Goal: Information Seeking & Learning: Learn about a topic

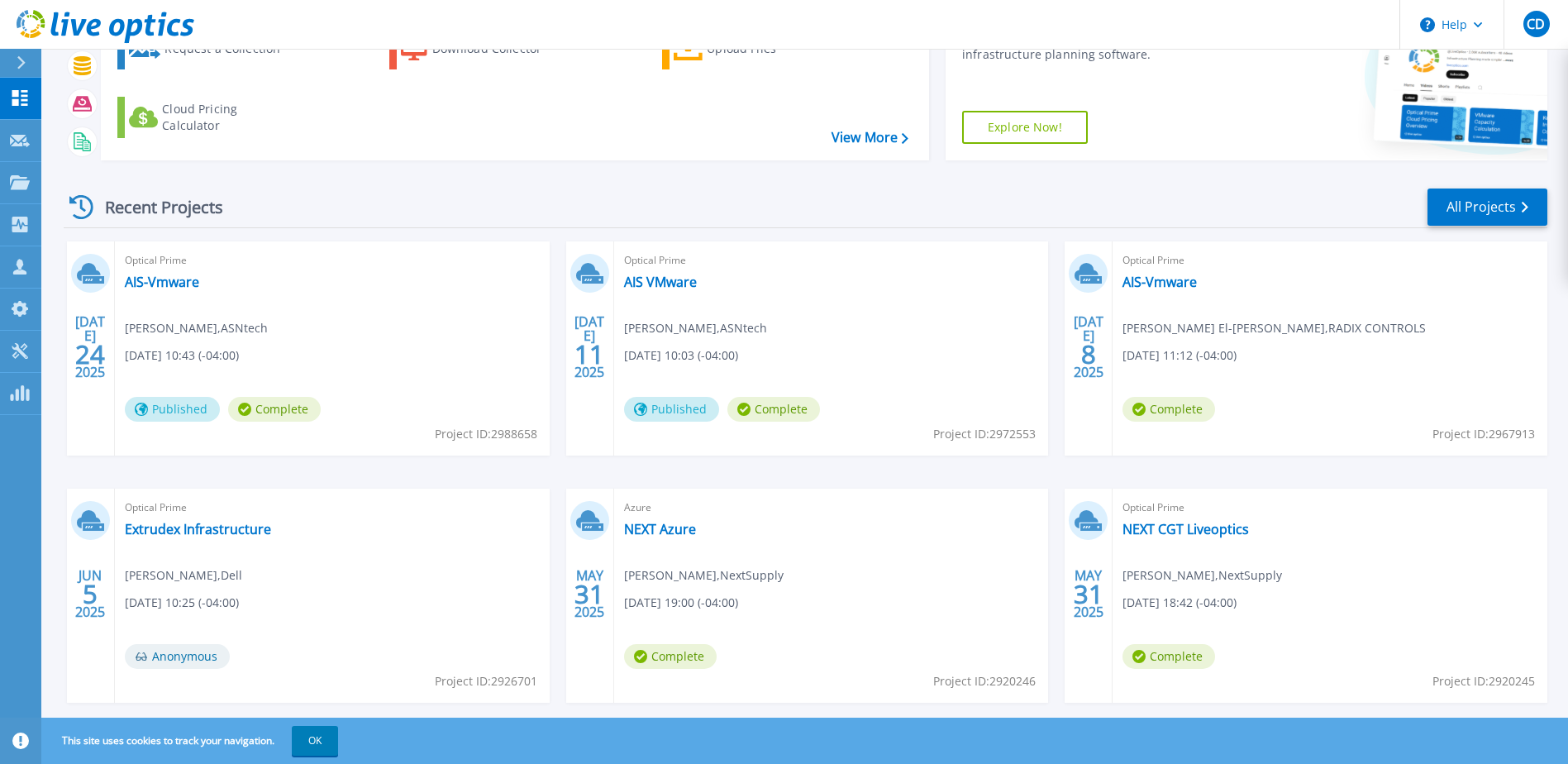
scroll to position [152, 0]
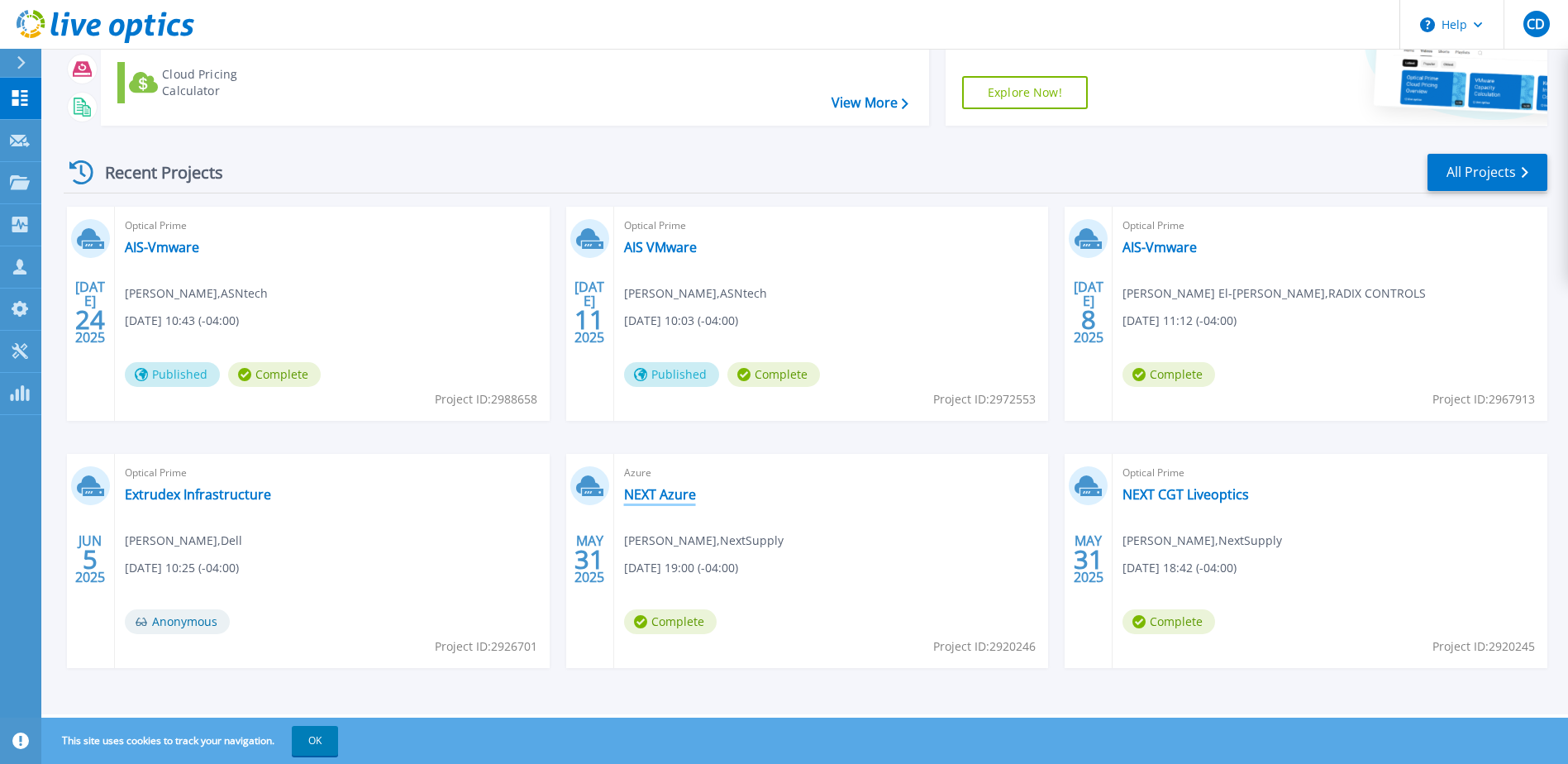
click at [669, 494] on link "NEXT Azure" at bounding box center [660, 495] width 72 height 17
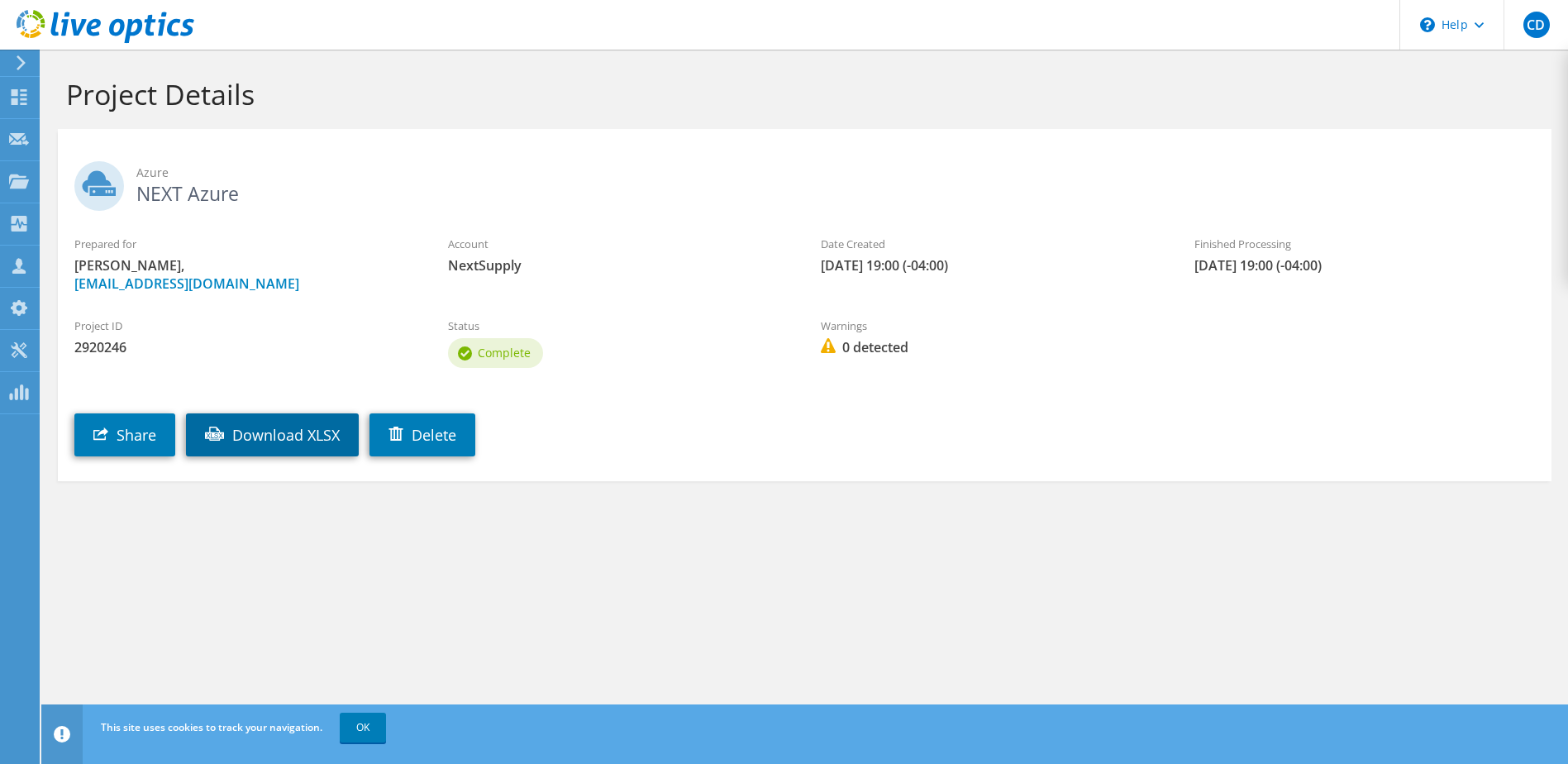
click at [289, 427] on link "Download XLSX" at bounding box center [272, 435] width 173 height 43
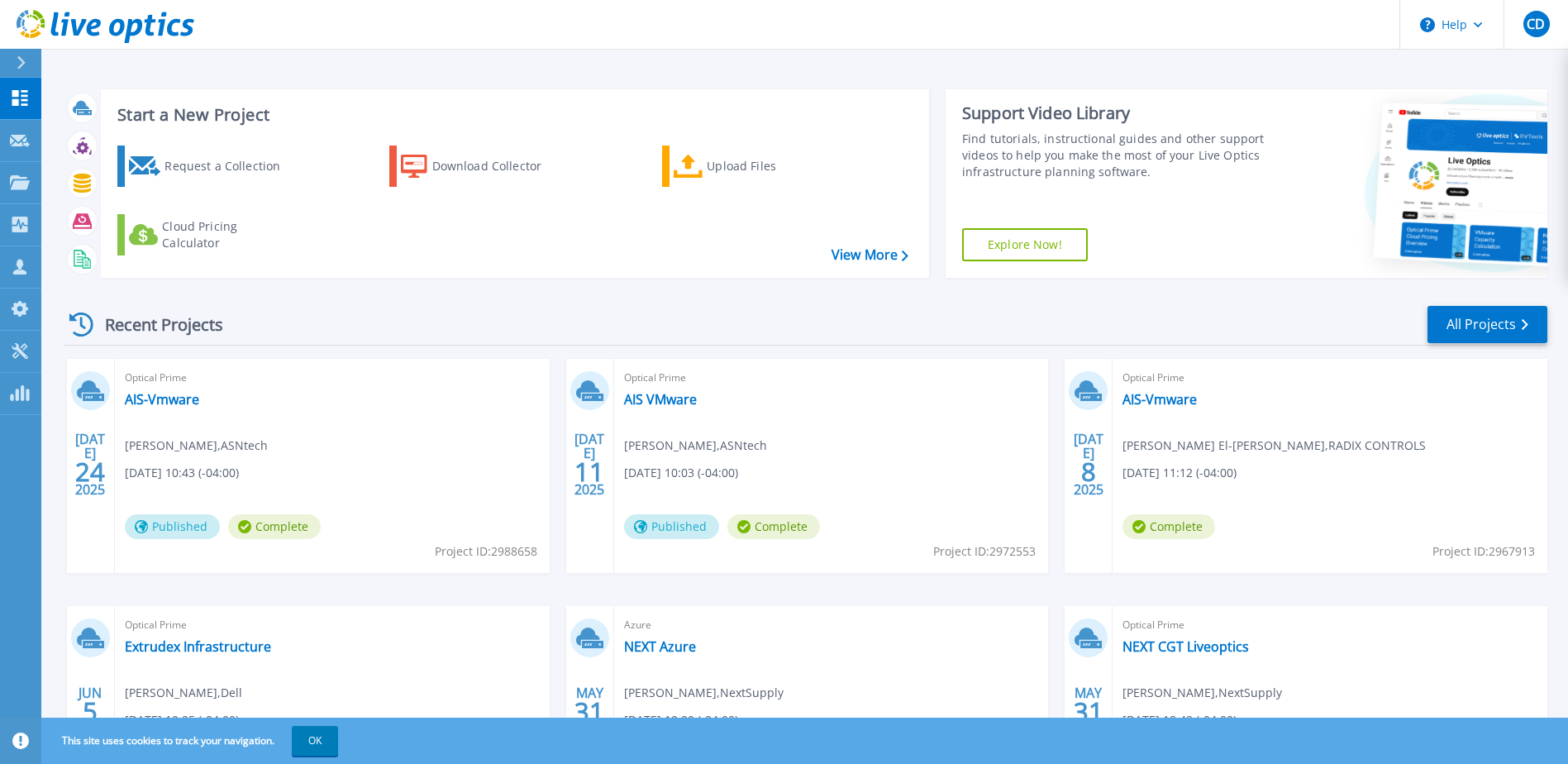
scroll to position [152, 0]
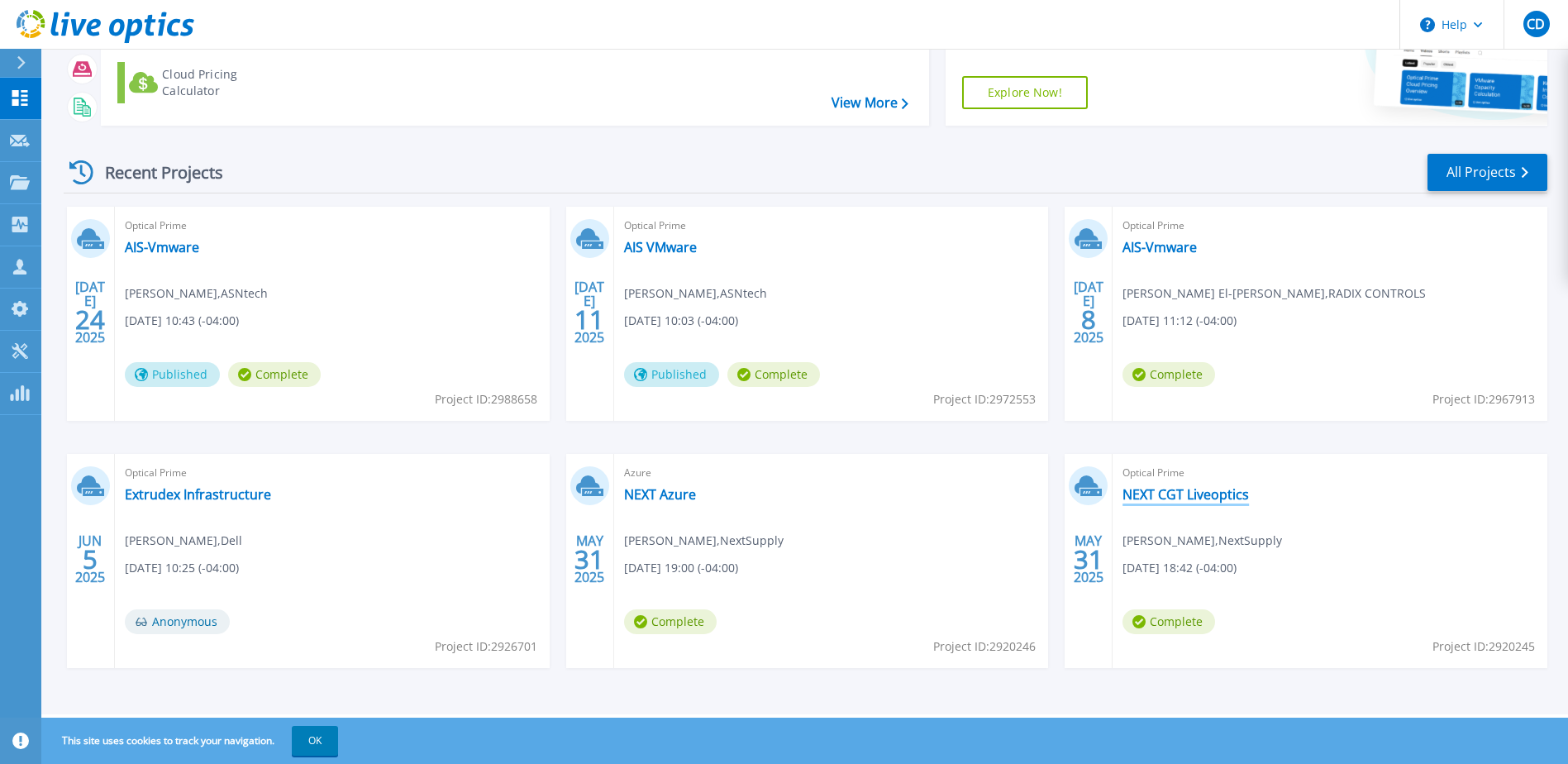
click at [1184, 492] on link "NEXT CGT Liveoptics" at bounding box center [1186, 495] width 126 height 17
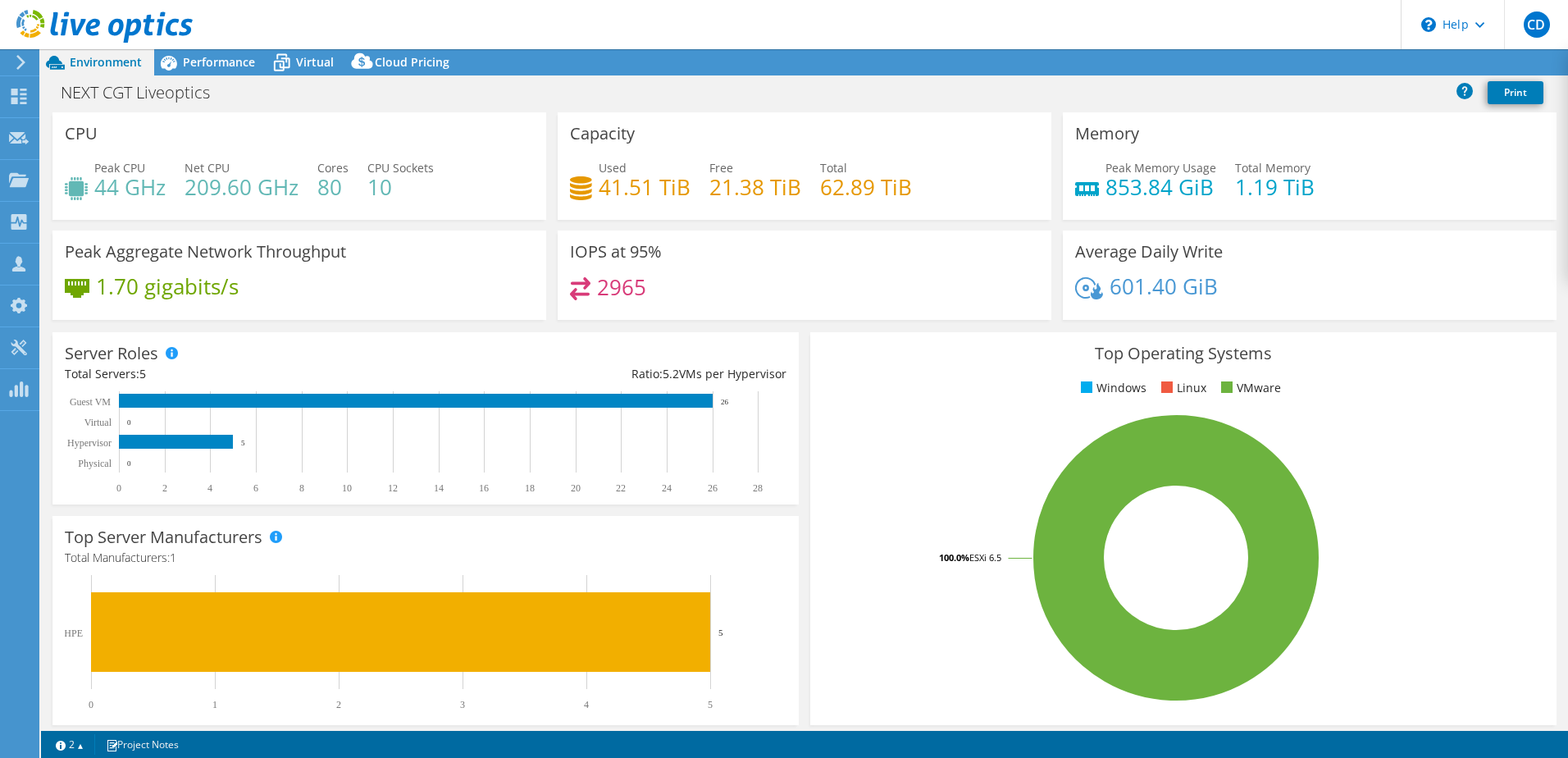
select select "Canada"
select select "CAD"
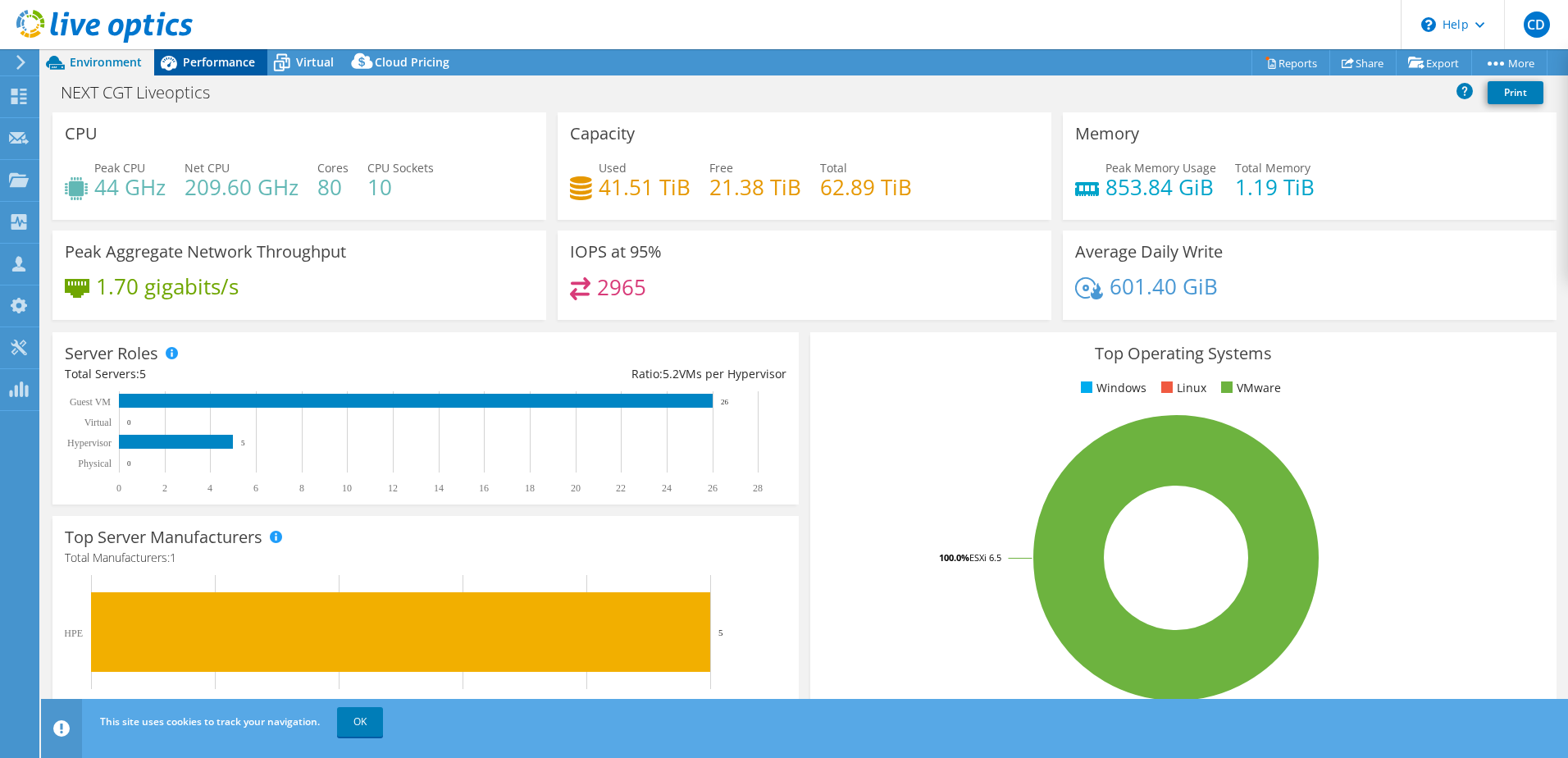
click at [208, 67] on span "Performance" at bounding box center [219, 61] width 72 height 16
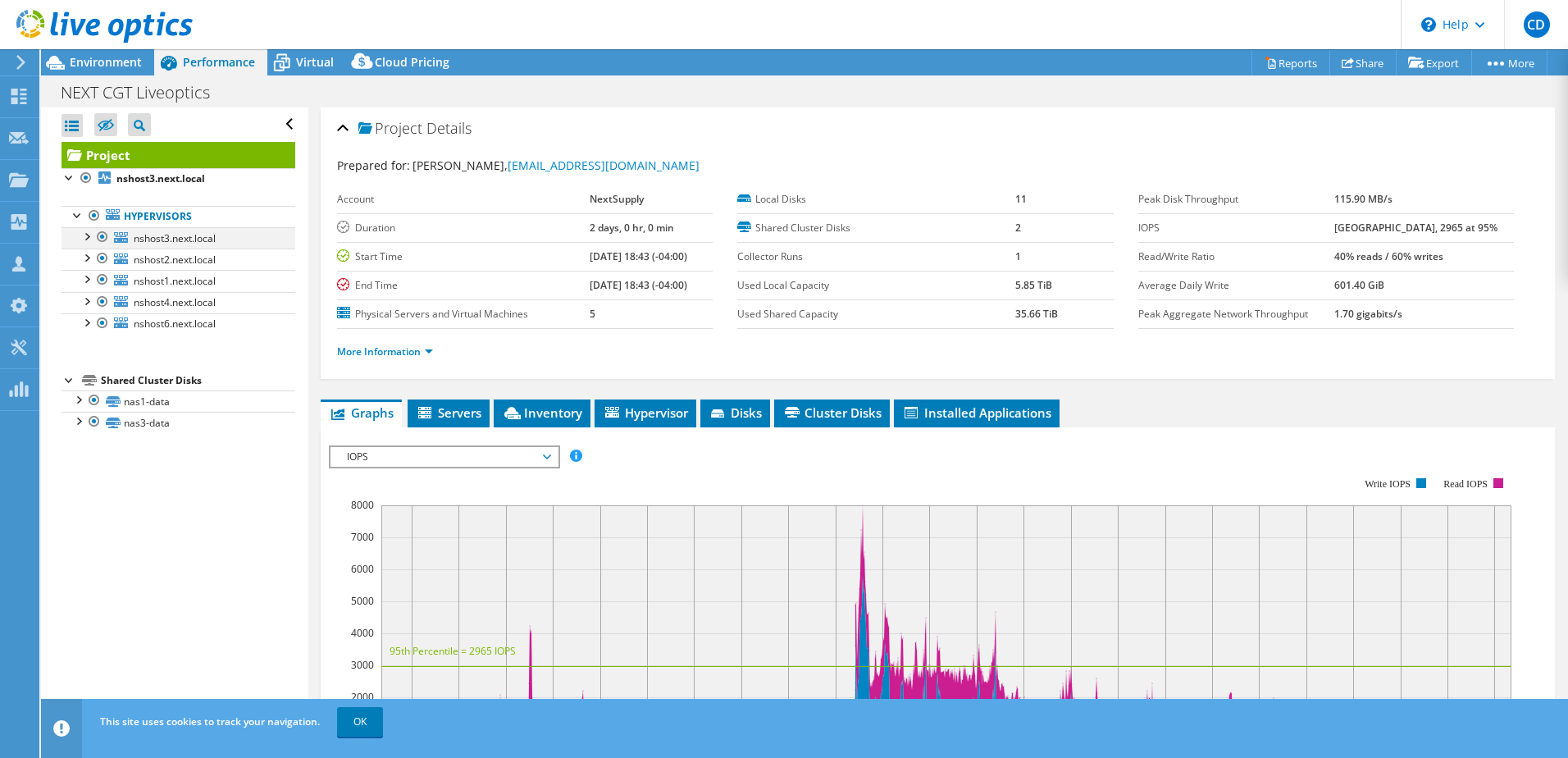
click at [89, 232] on div at bounding box center [86, 236] width 17 height 17
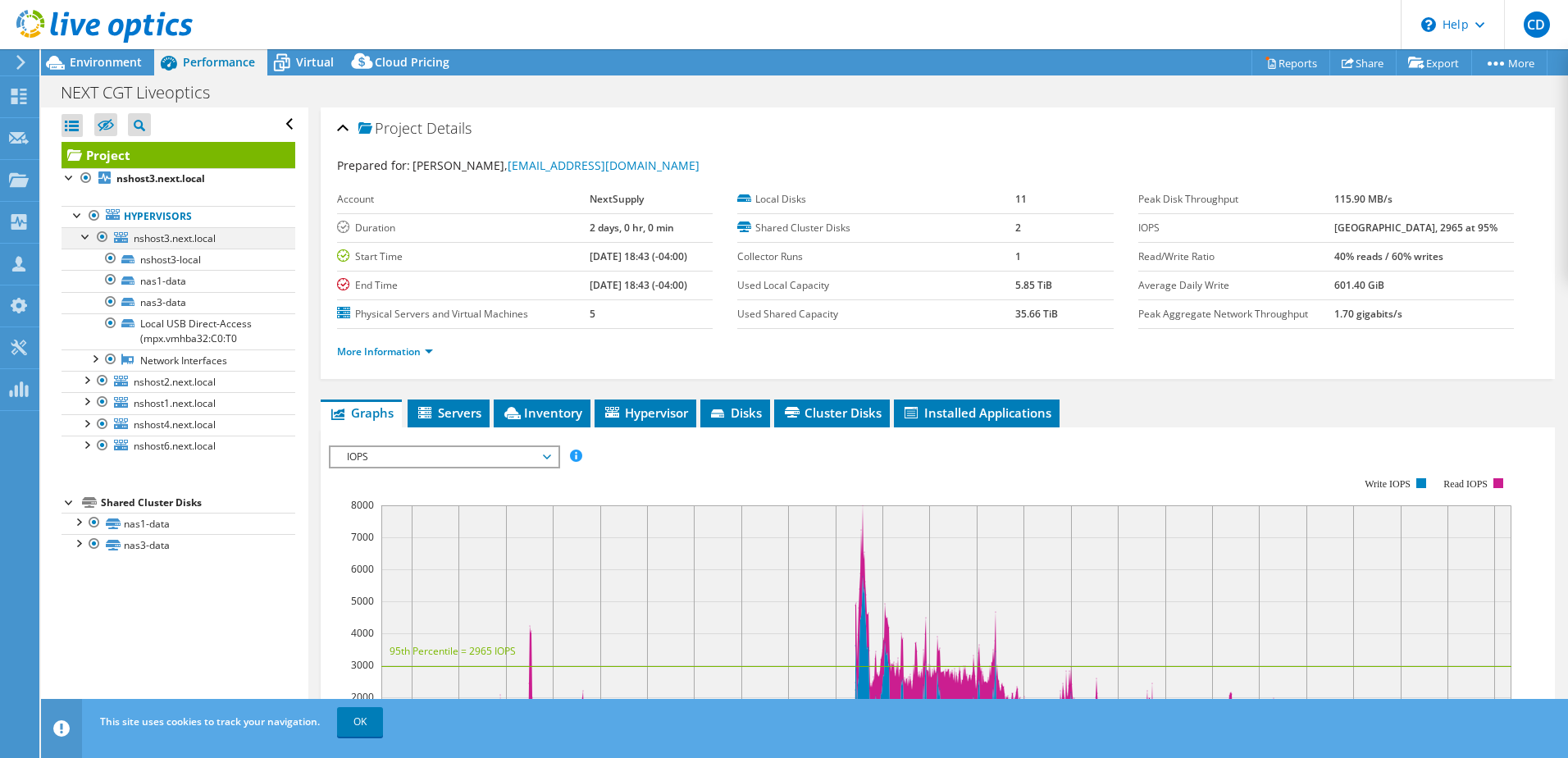
click at [89, 237] on div at bounding box center [86, 236] width 17 height 17
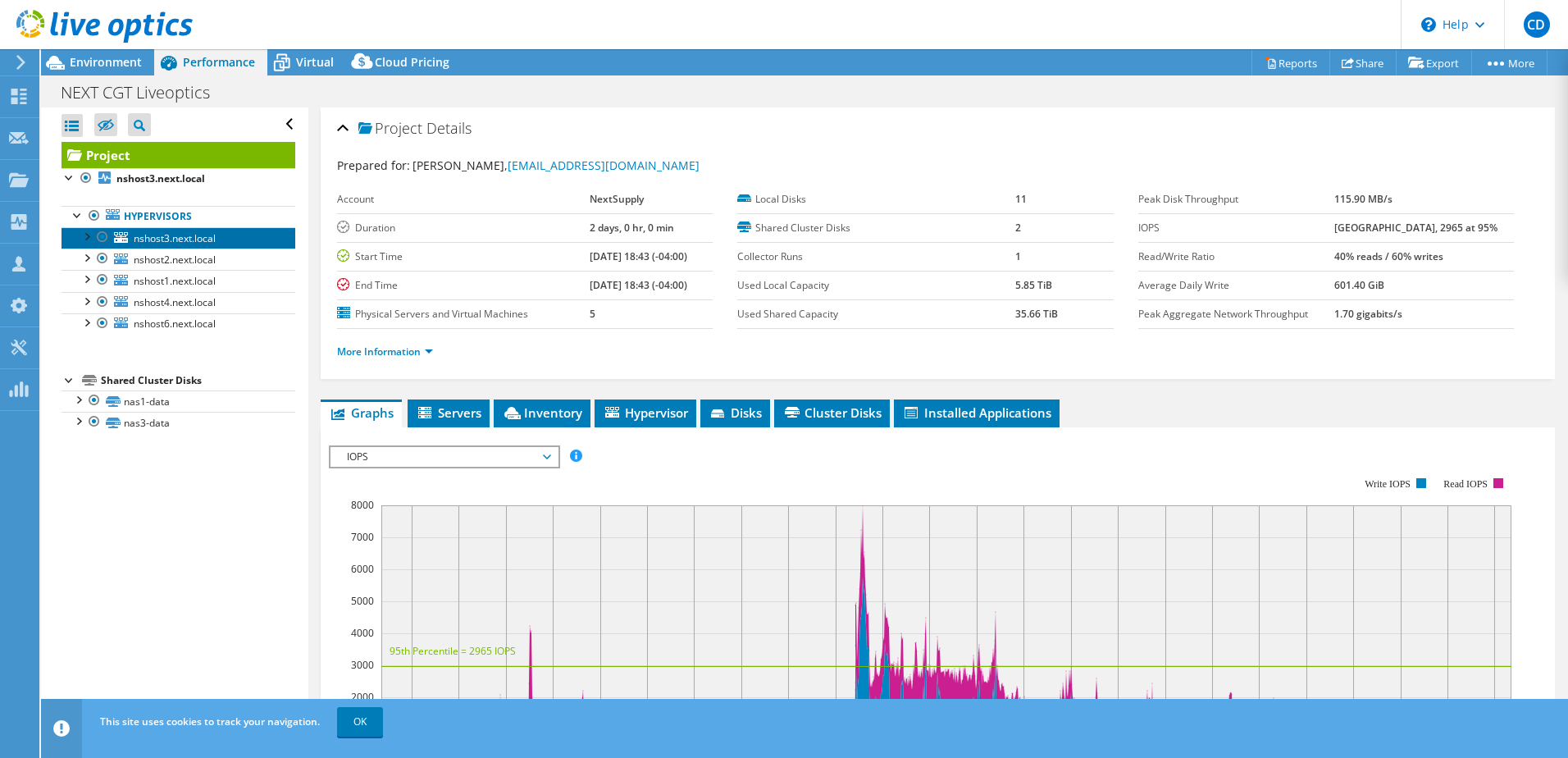
click at [153, 237] on span "nshost3.next.local" at bounding box center [174, 238] width 82 height 14
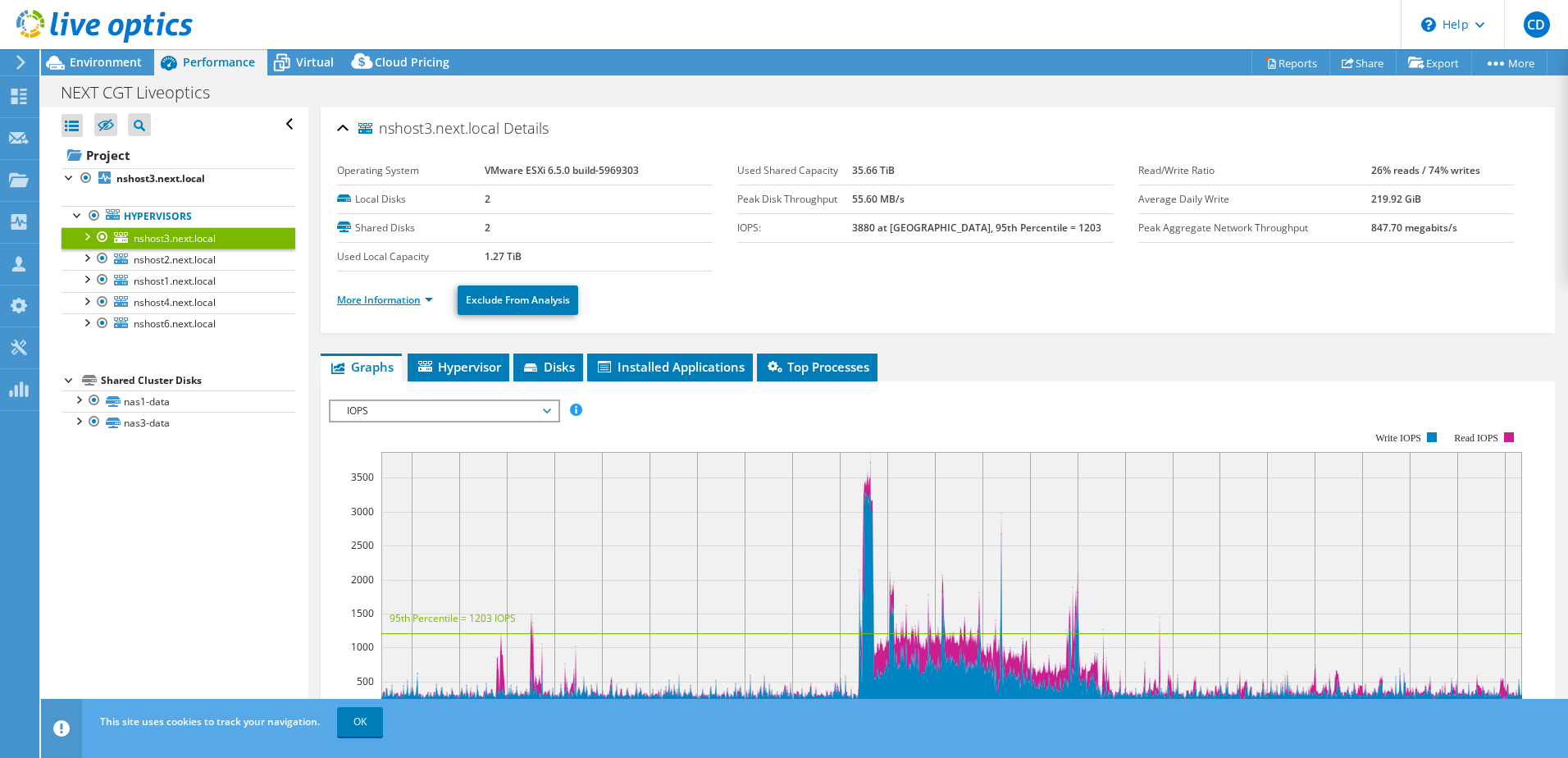
click at [386, 301] on link "More Information" at bounding box center [384, 300] width 96 height 14
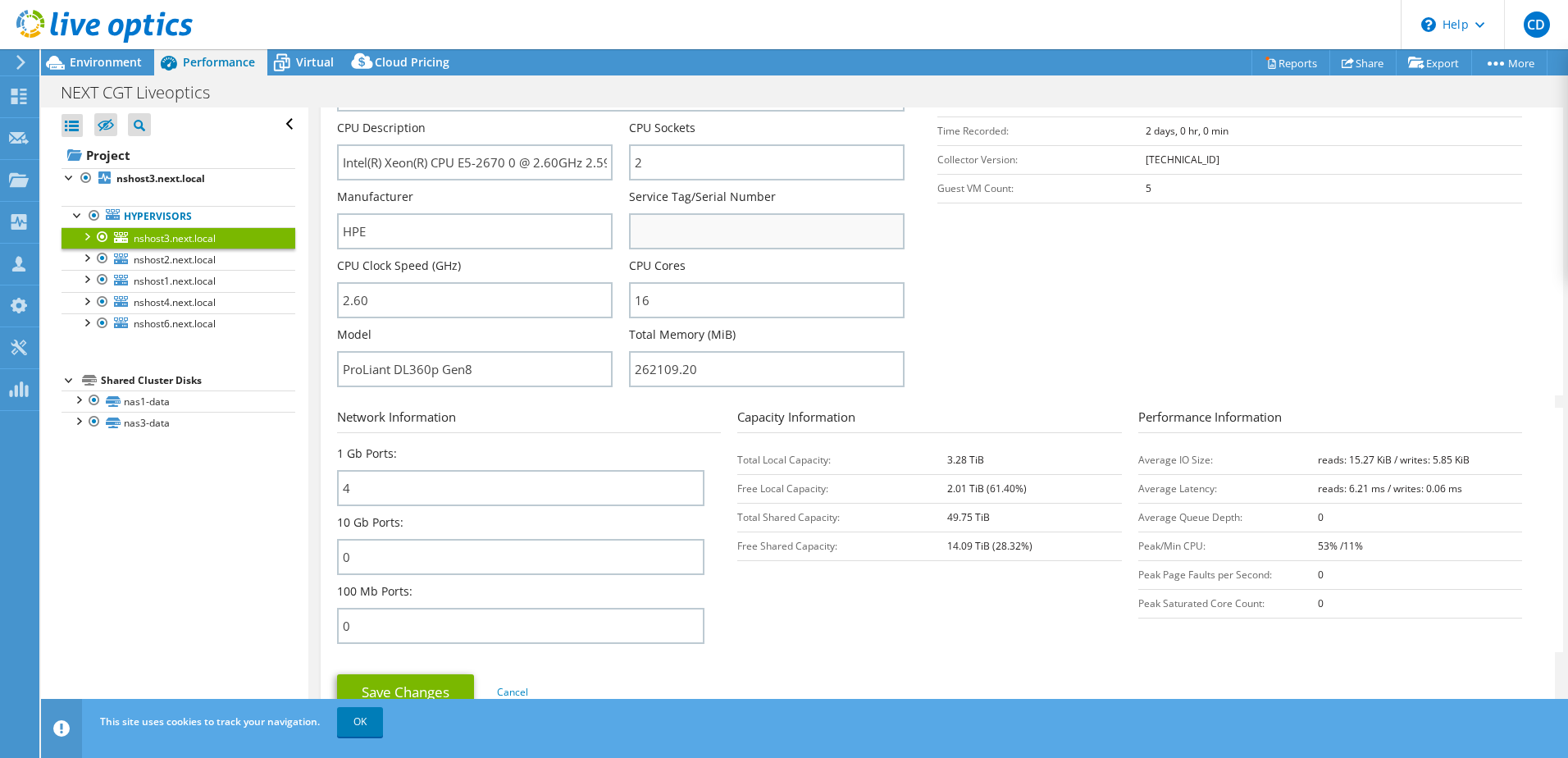
scroll to position [82, 0]
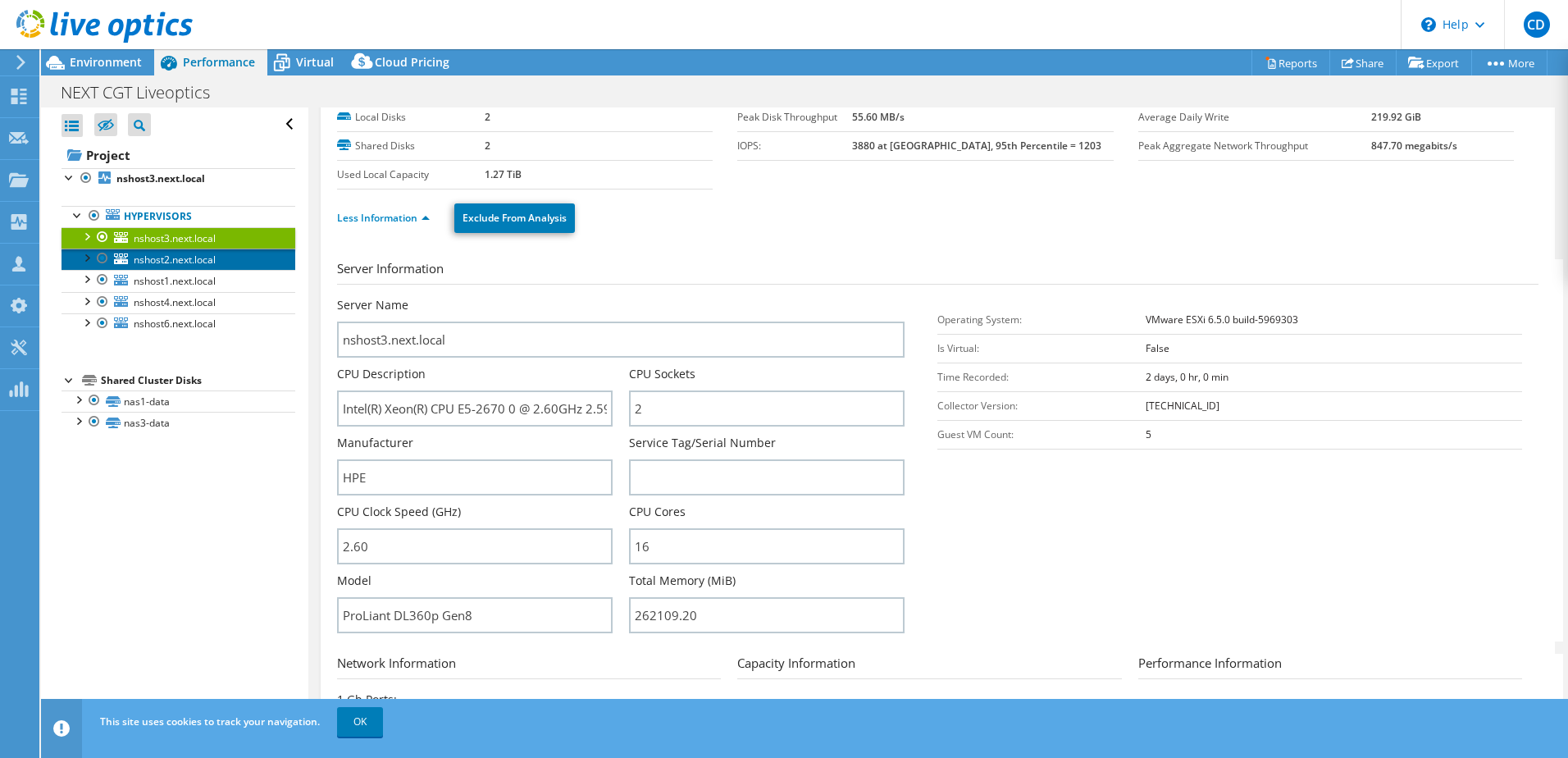
click at [195, 260] on span "nshost2.next.local" at bounding box center [174, 259] width 82 height 14
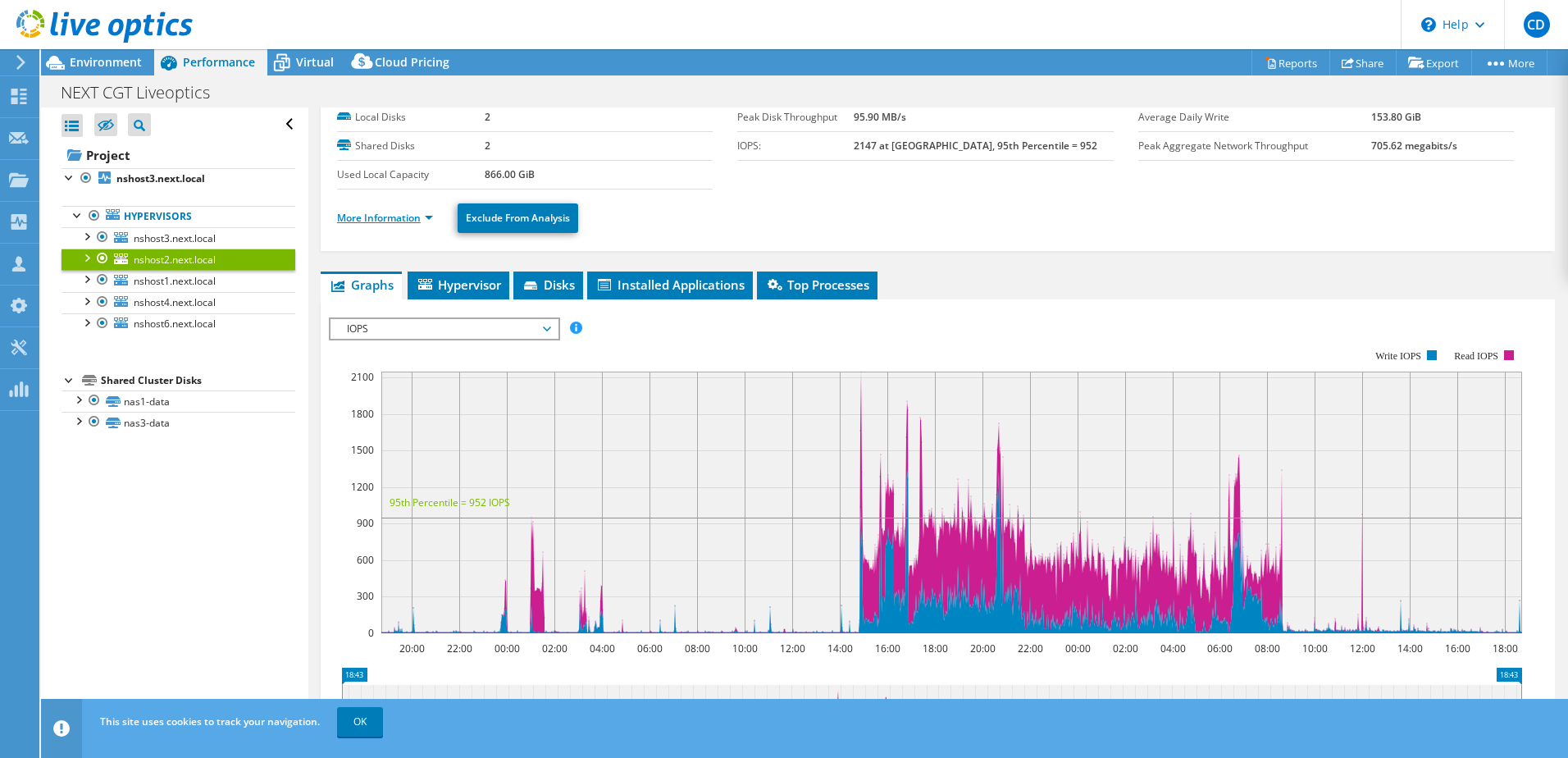
click at [386, 219] on link "More Information" at bounding box center [384, 217] width 96 height 14
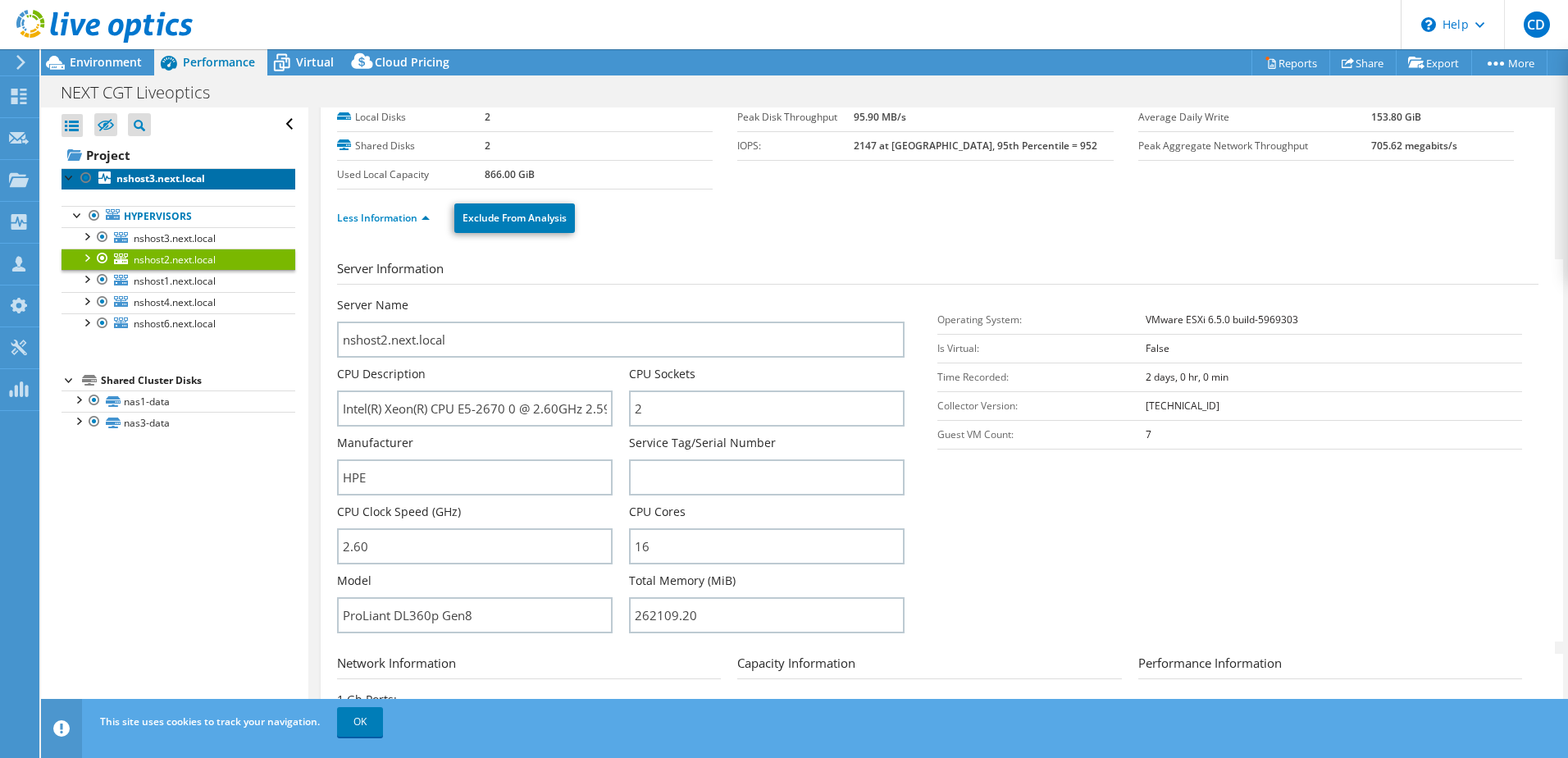
click at [138, 181] on b "nshost3.next.local" at bounding box center [161, 178] width 89 height 14
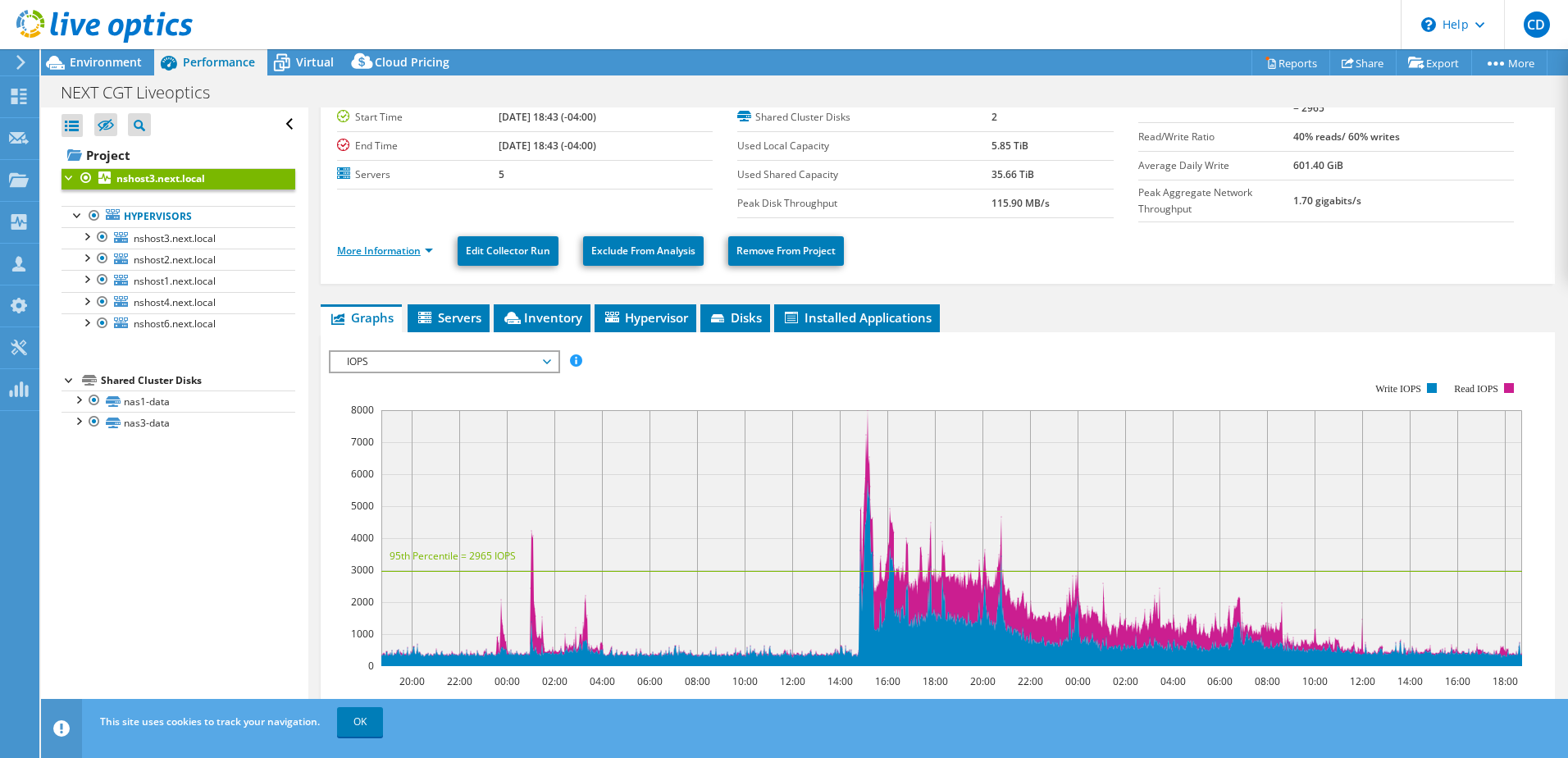
click at [382, 251] on link "More Information" at bounding box center [384, 251] width 96 height 14
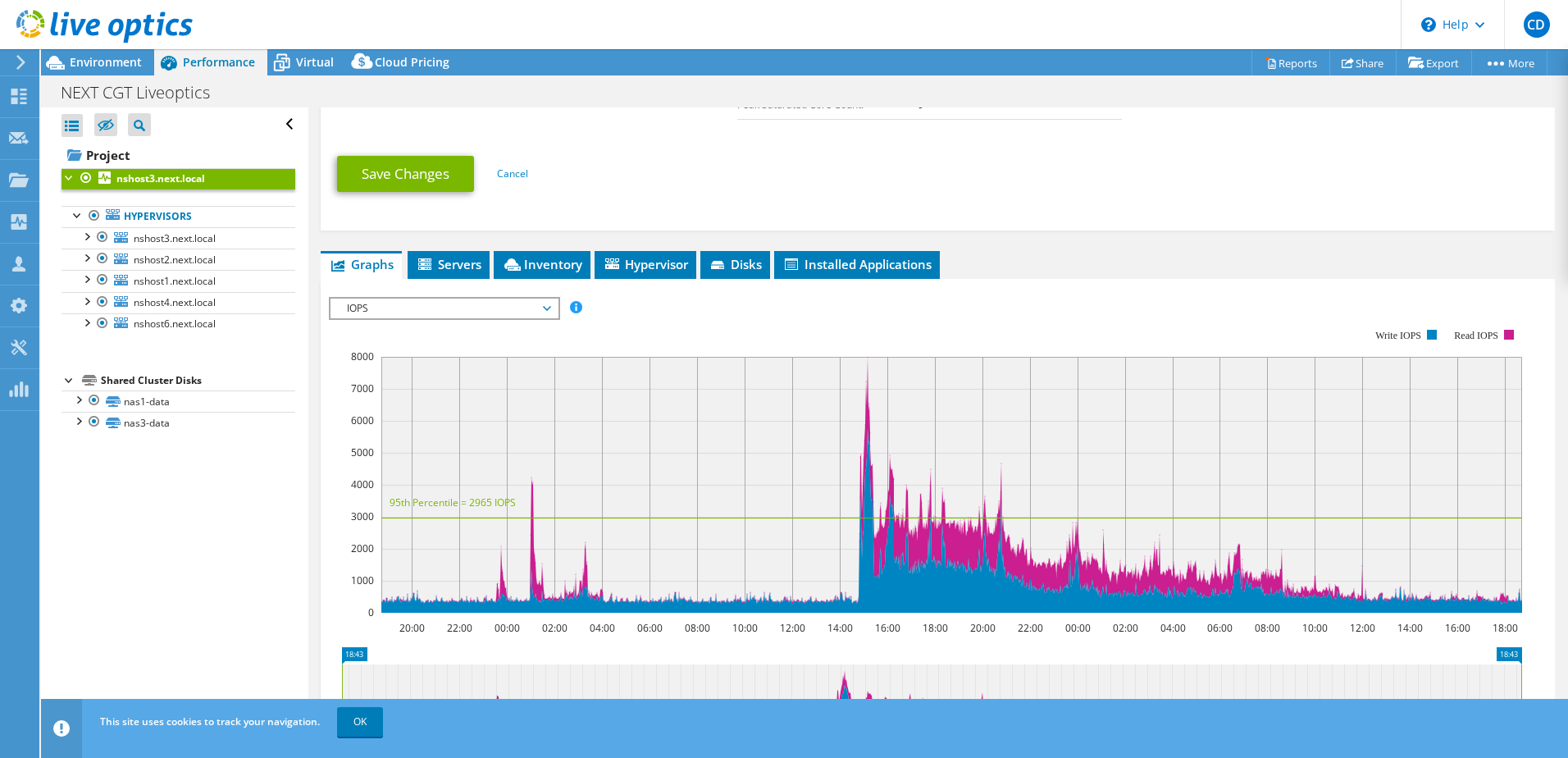
scroll to position [493, 0]
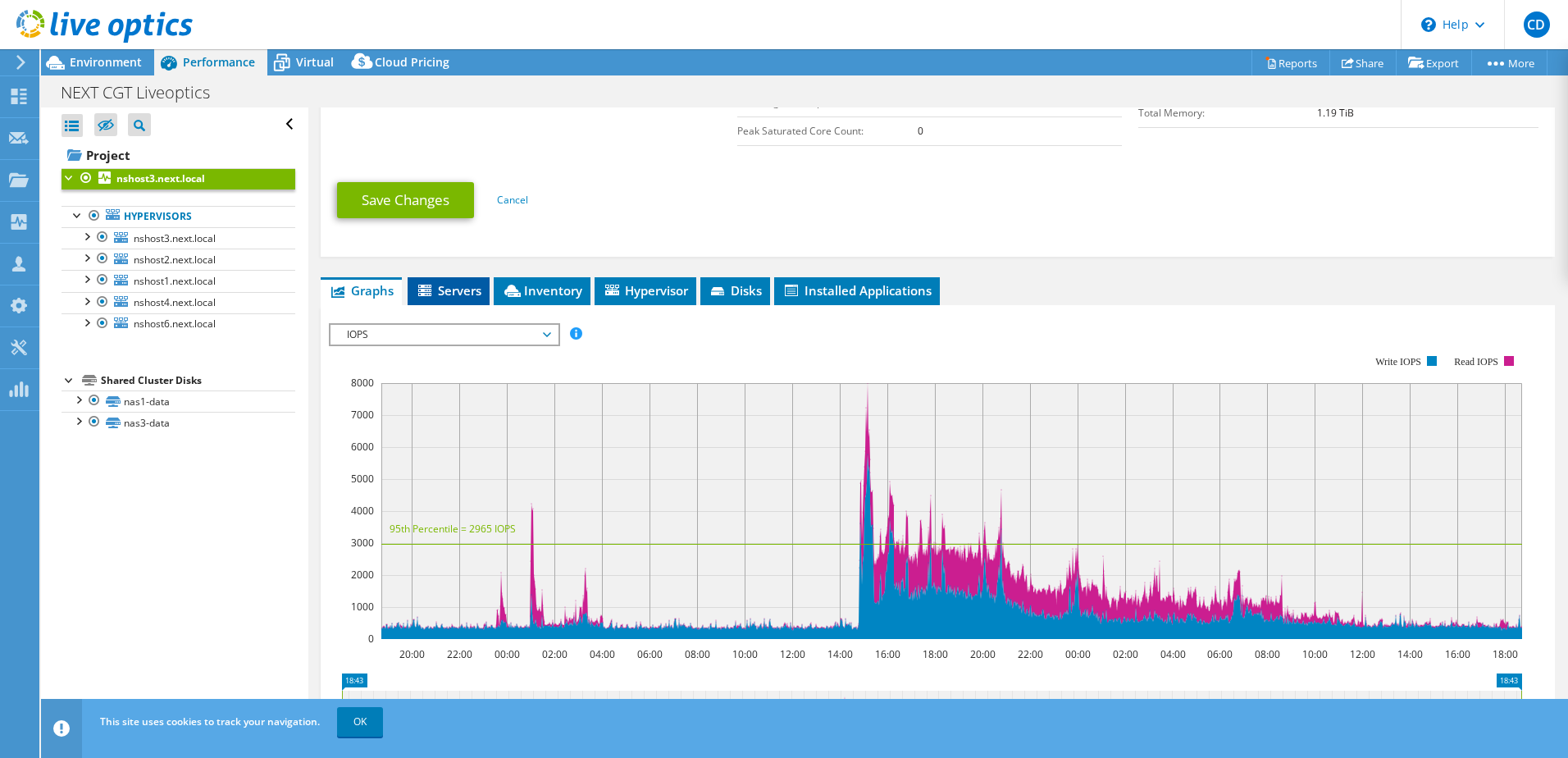
click at [475, 292] on span "Servers" at bounding box center [448, 290] width 66 height 17
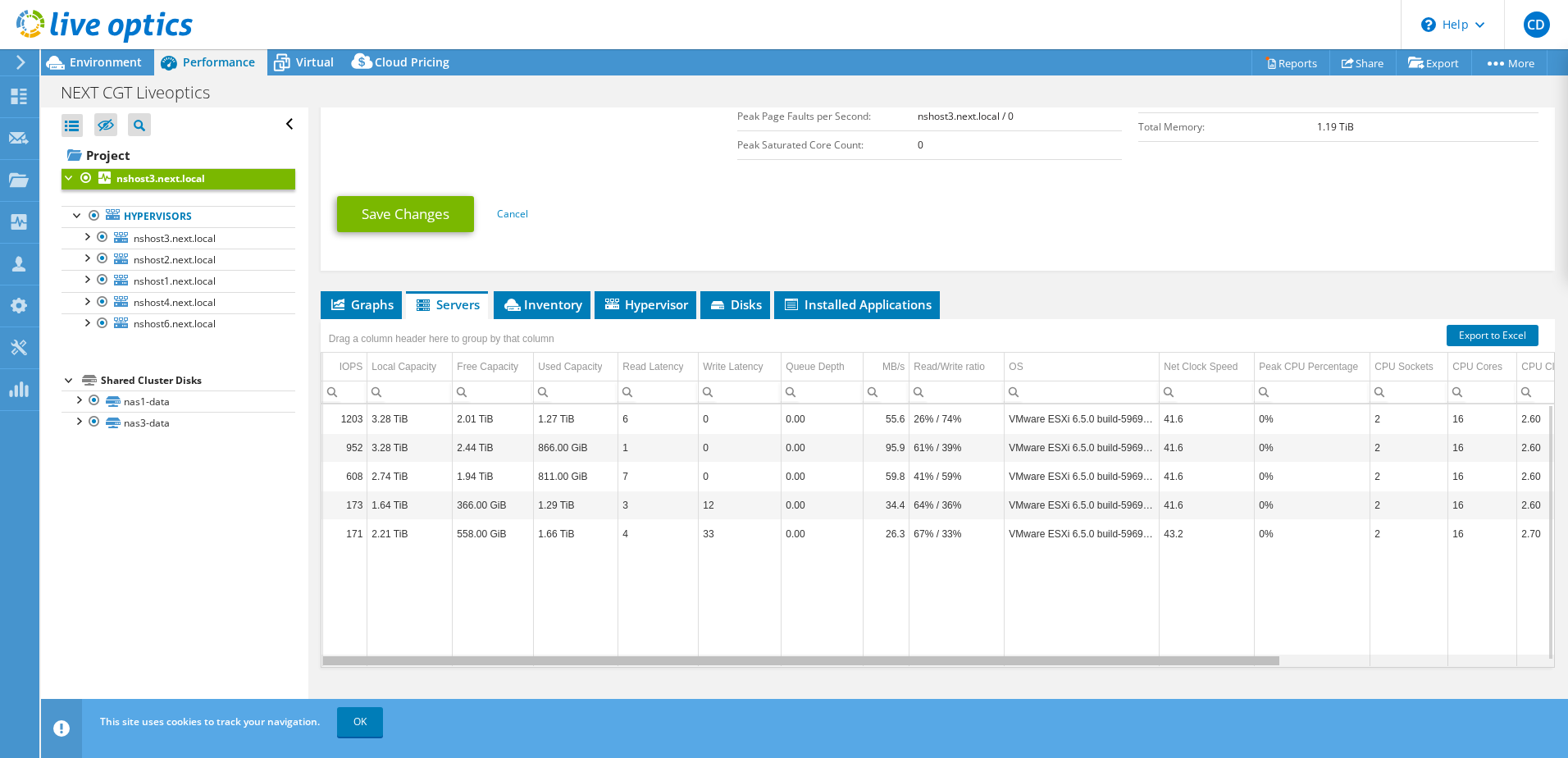
scroll to position [0, 0]
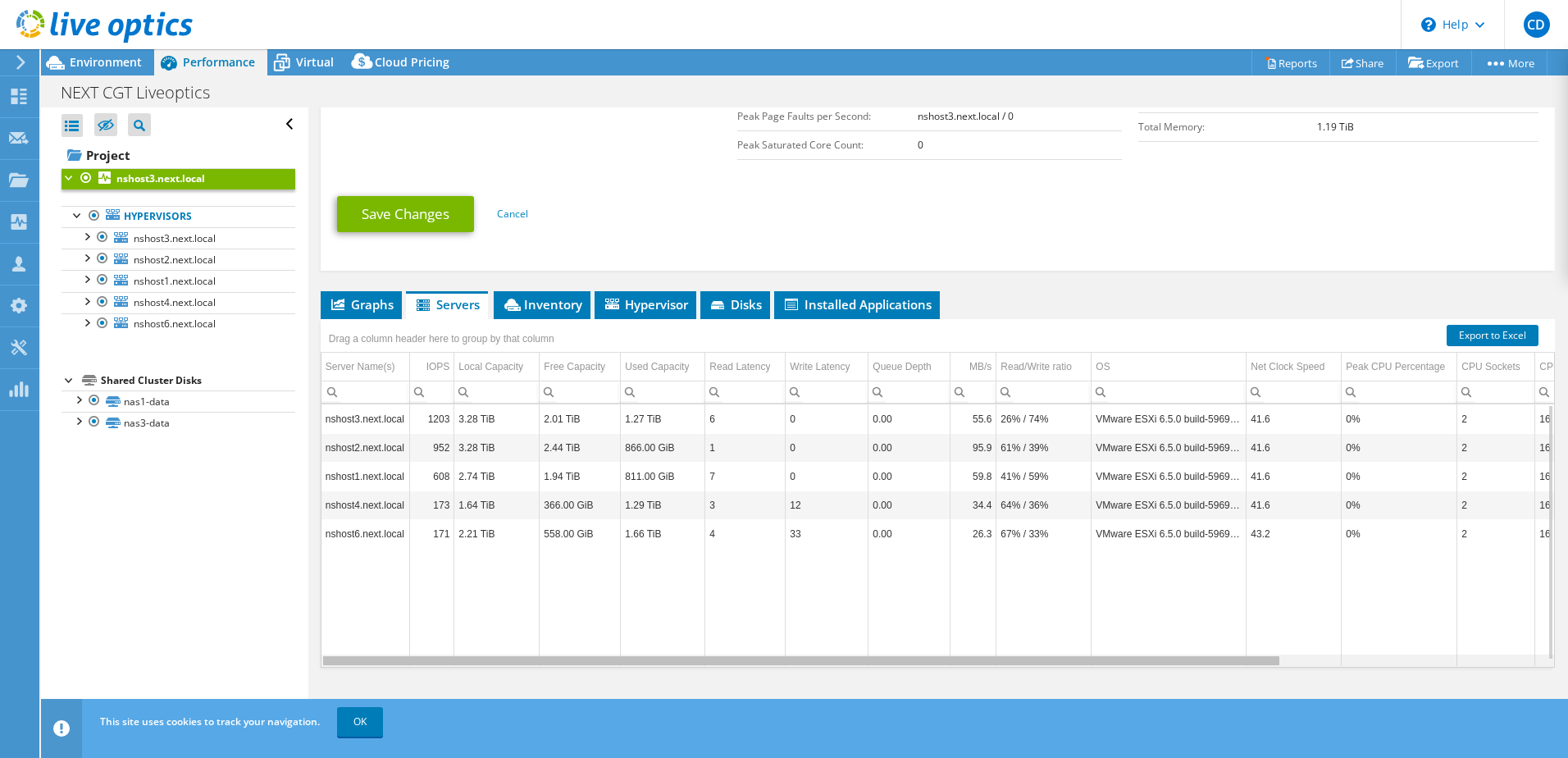
drag, startPoint x: 1187, startPoint y: 660, endPoint x: 875, endPoint y: 647, distance: 312.3
click at [875, 647] on body "CD Channel Partner Colin Dickie colin@asntech.ca ASNtech My Profile Log Out \n …" at bounding box center [784, 379] width 1568 height 758
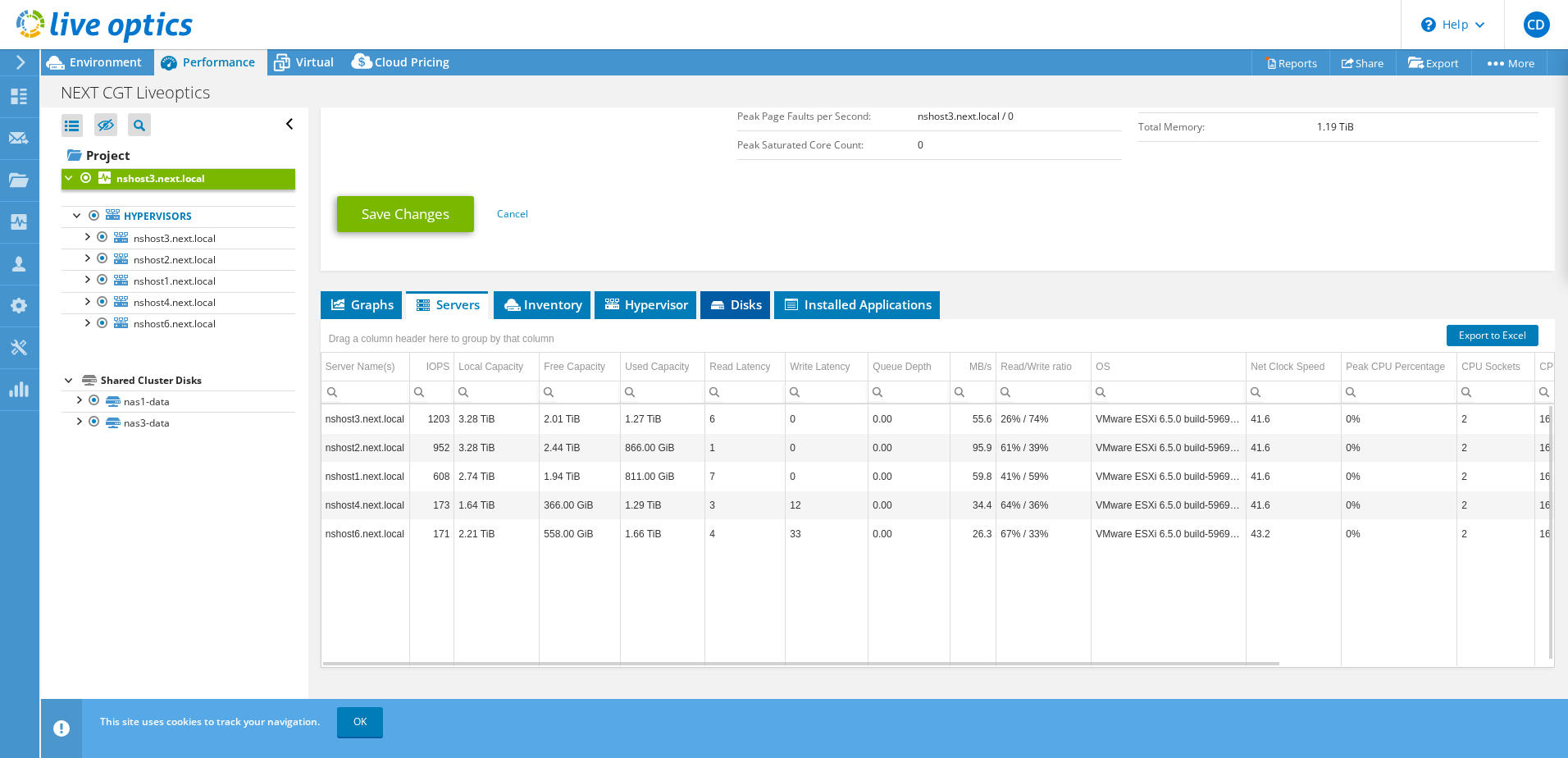
click at [761, 306] on span "Disks" at bounding box center [734, 304] width 53 height 17
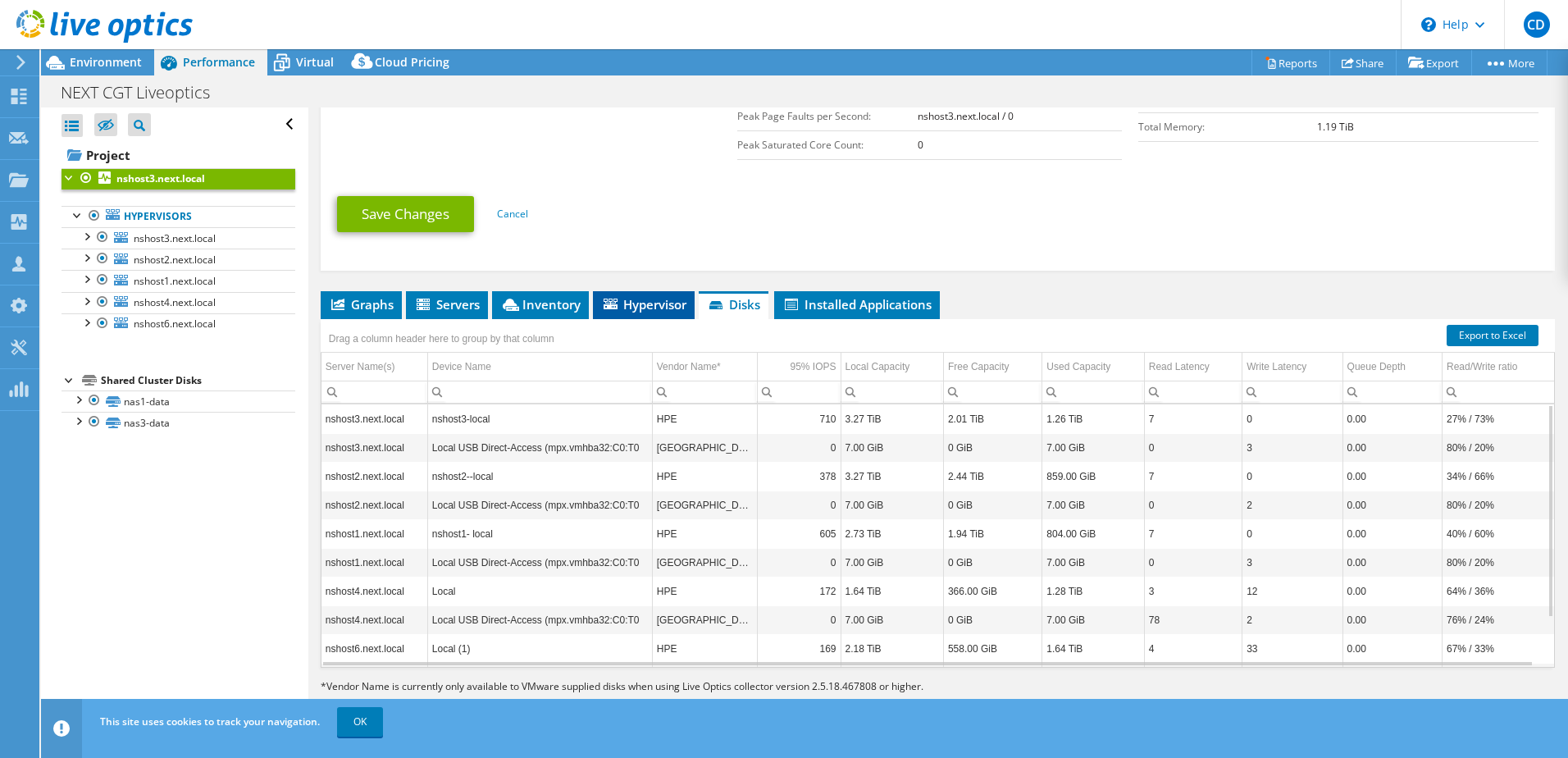
click at [644, 302] on span "Hypervisor" at bounding box center [644, 304] width 85 height 17
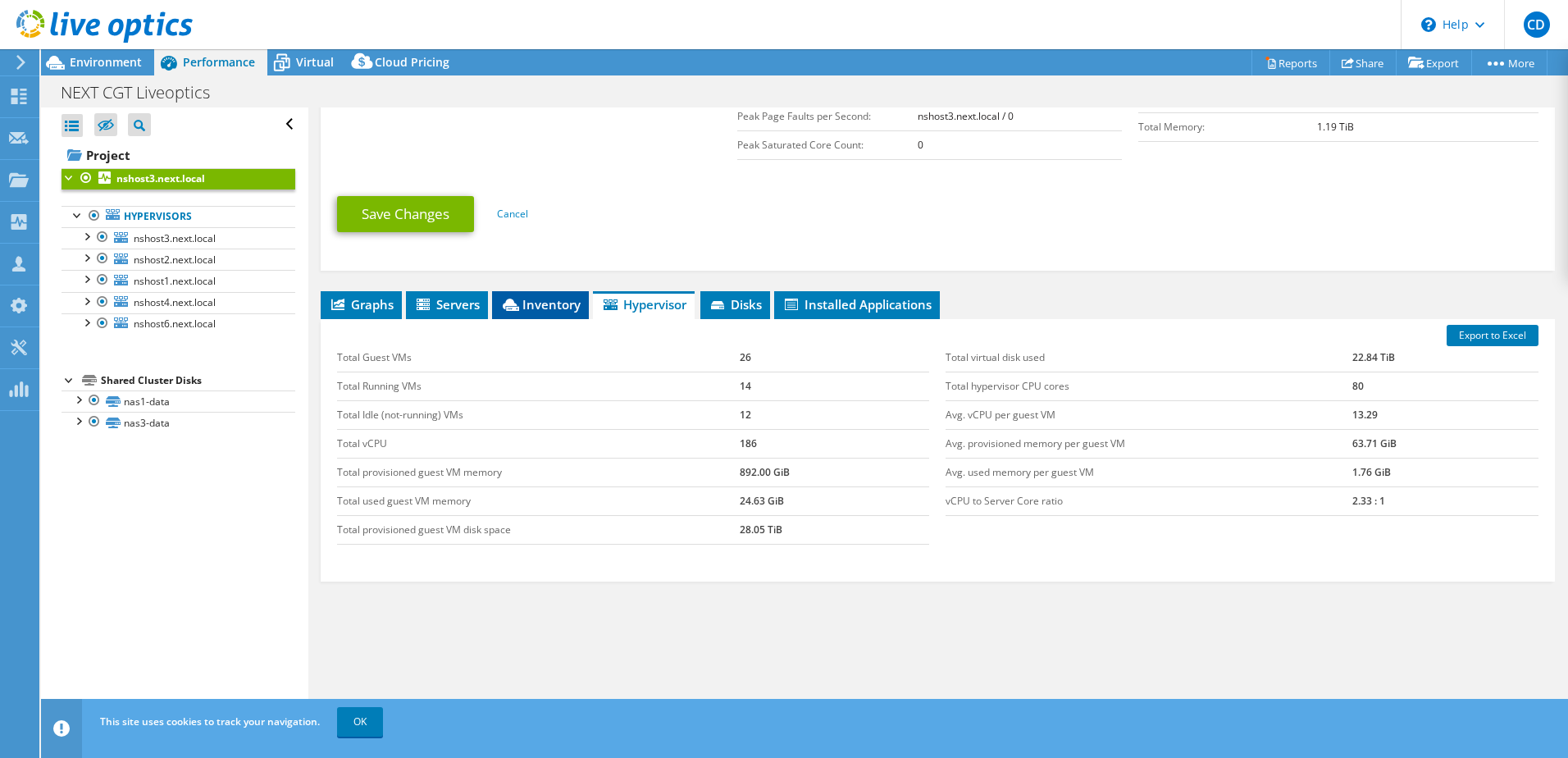
click at [555, 296] on span "Inventory" at bounding box center [540, 304] width 81 height 17
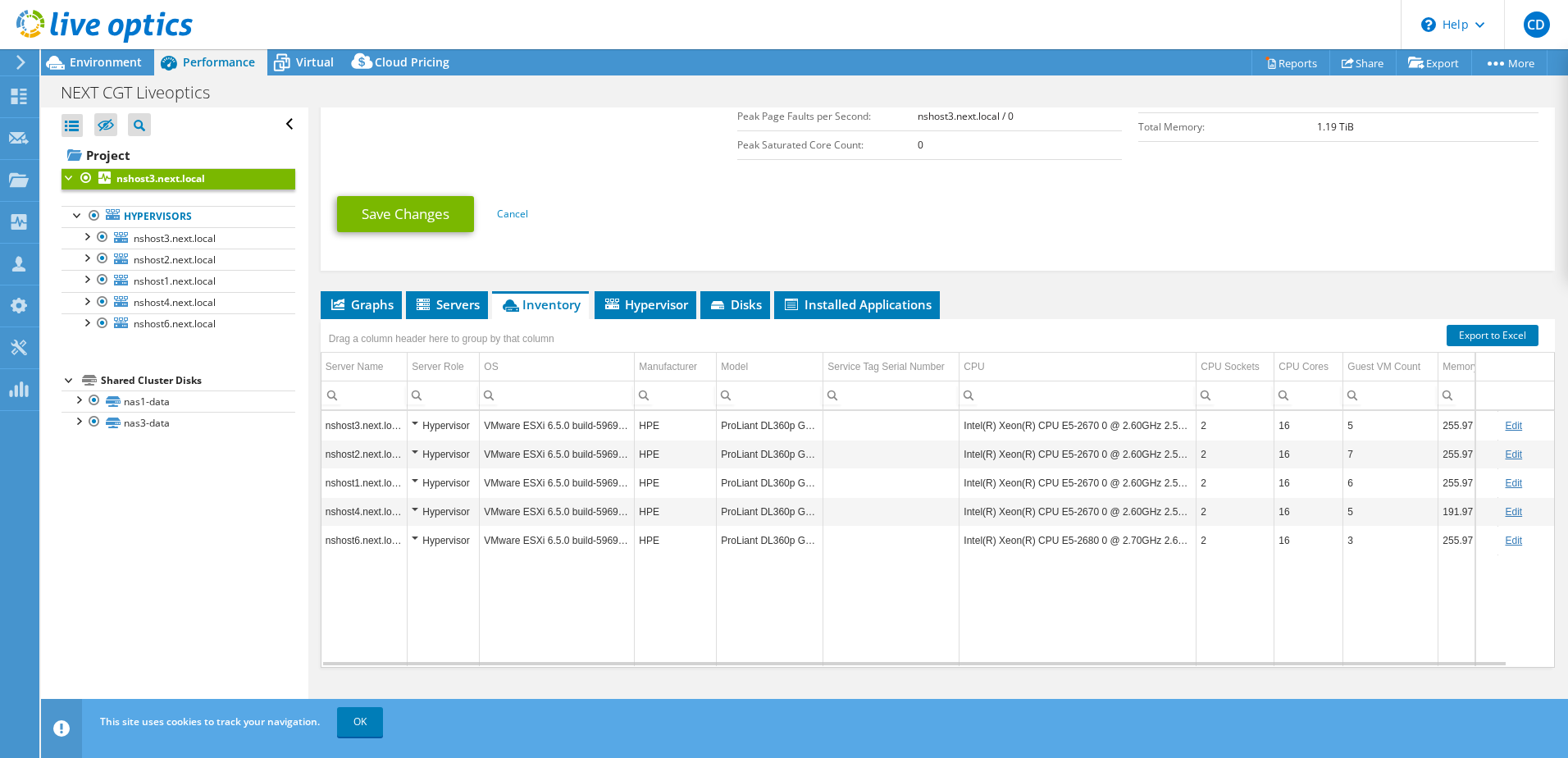
click at [1505, 420] on link "Edit" at bounding box center [1513, 426] width 18 height 11
click at [1088, 475] on td "Intel(R) Xeon(R) CPU E5-2670 0 @ 2.60GHz 2.59 GHz" at bounding box center [1078, 482] width 237 height 29
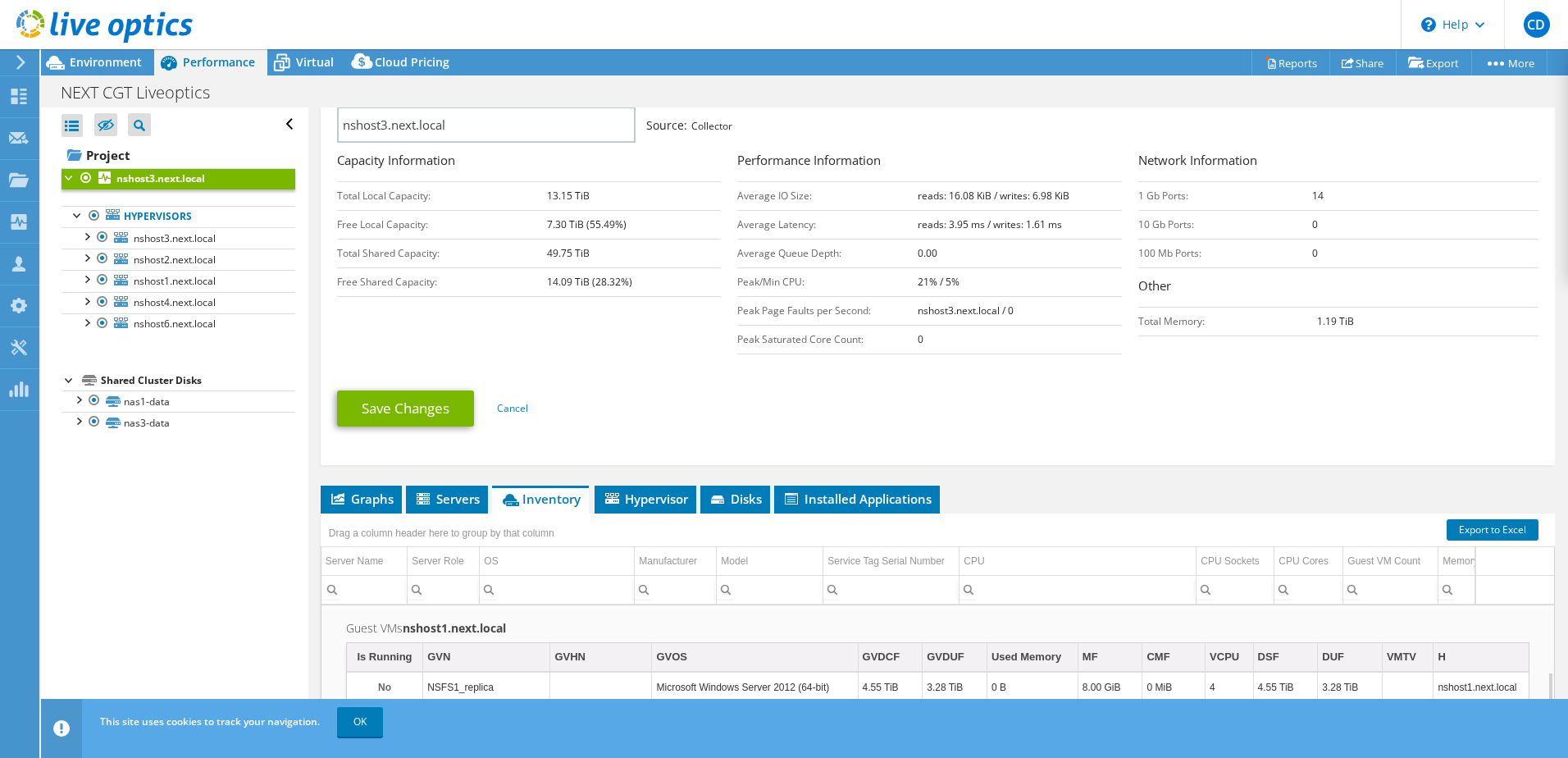
scroll to position [396, 0]
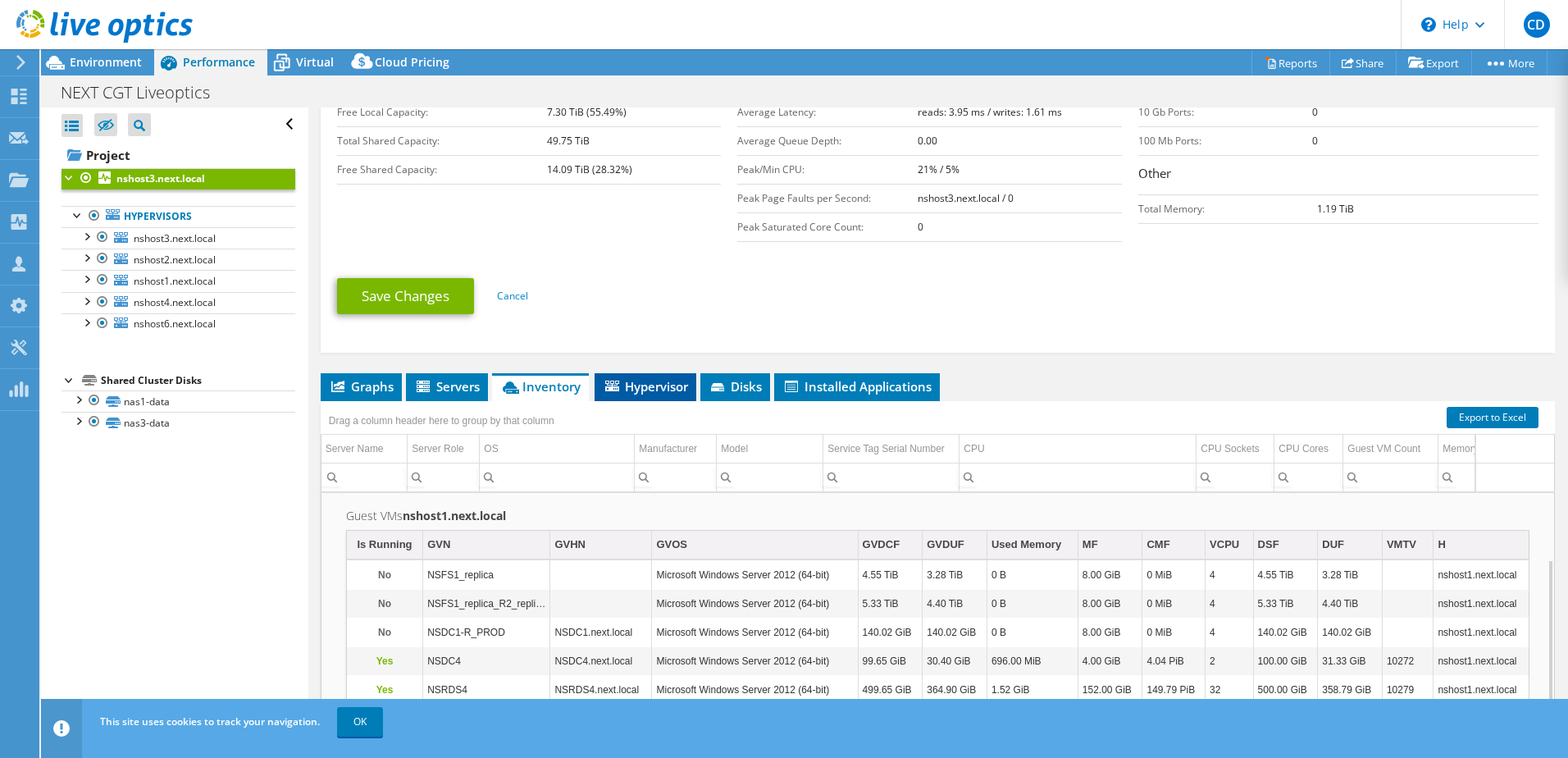
click at [659, 390] on span "Hypervisor" at bounding box center [645, 387] width 85 height 17
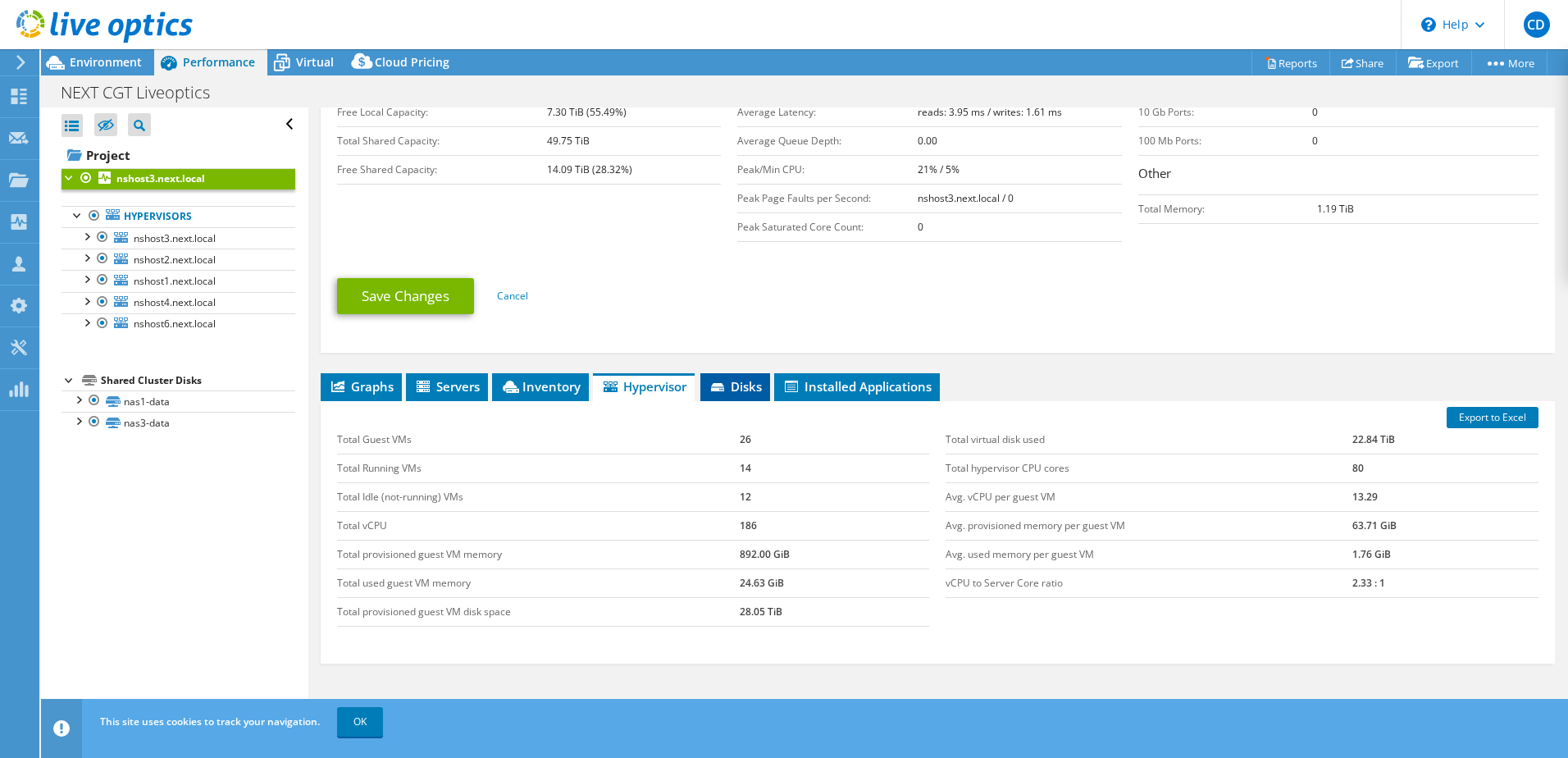
click at [753, 379] on span "Disks" at bounding box center [734, 387] width 53 height 17
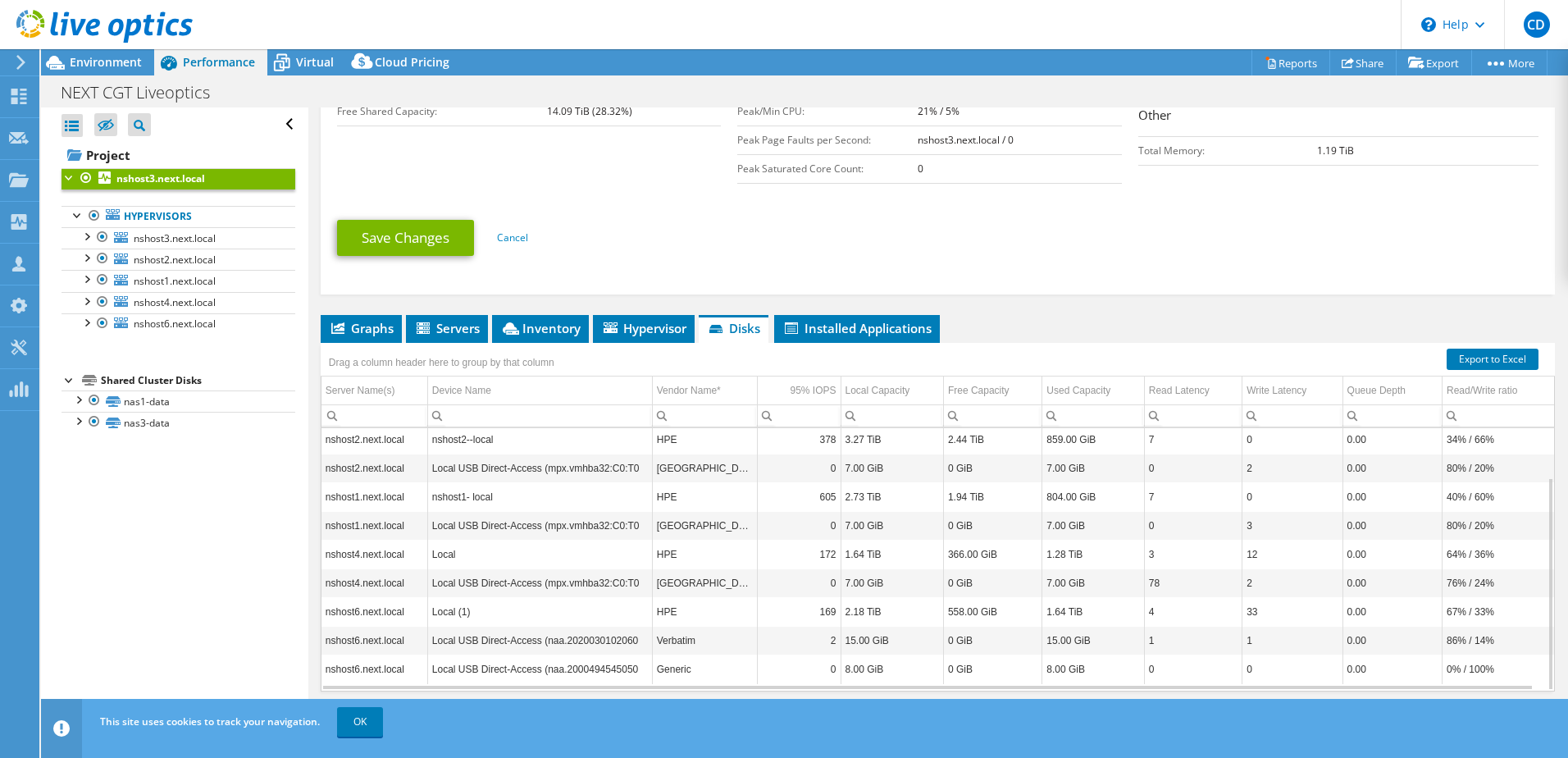
scroll to position [479, 0]
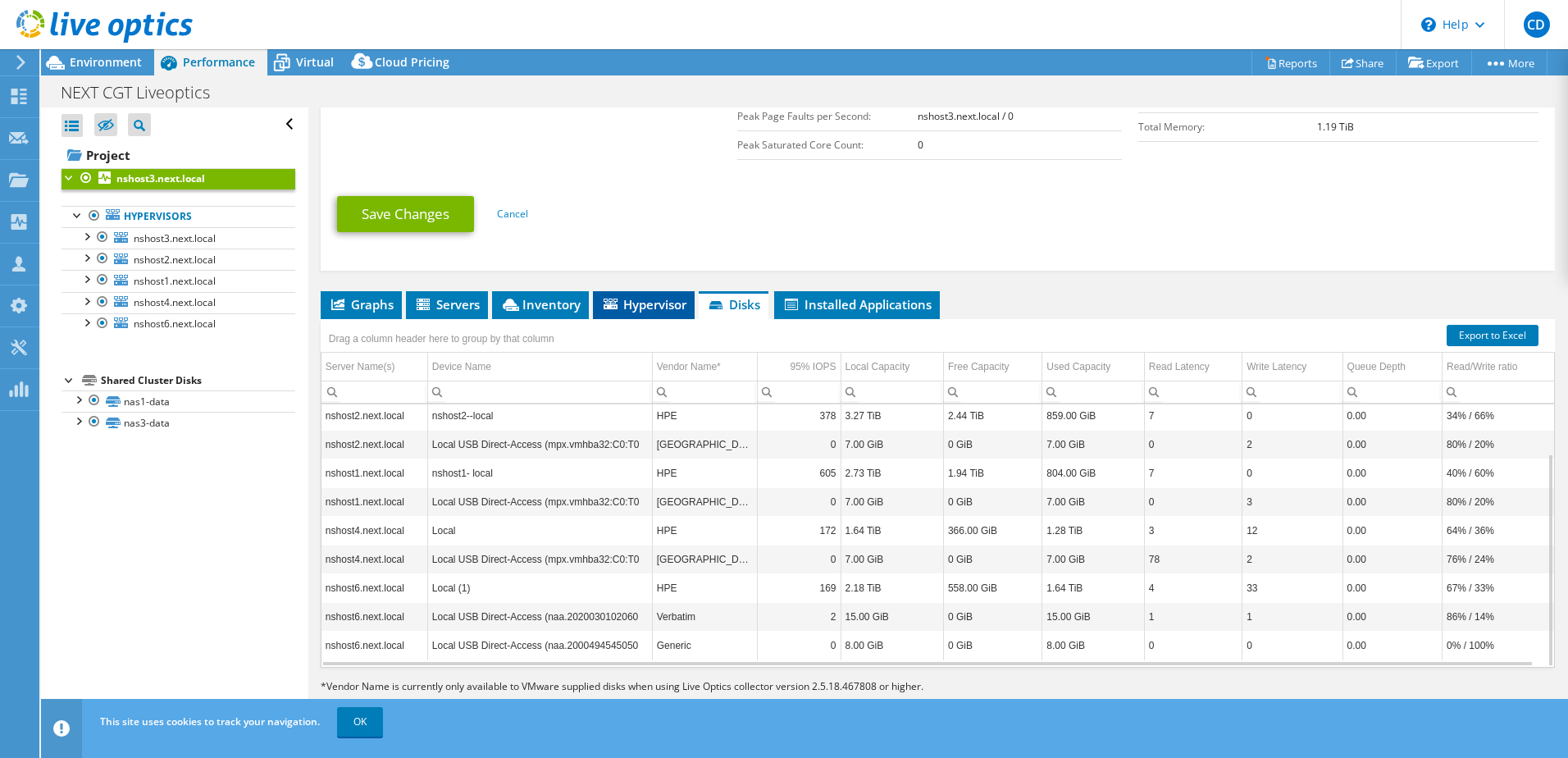
click at [669, 308] on span "Hypervisor" at bounding box center [644, 304] width 85 height 17
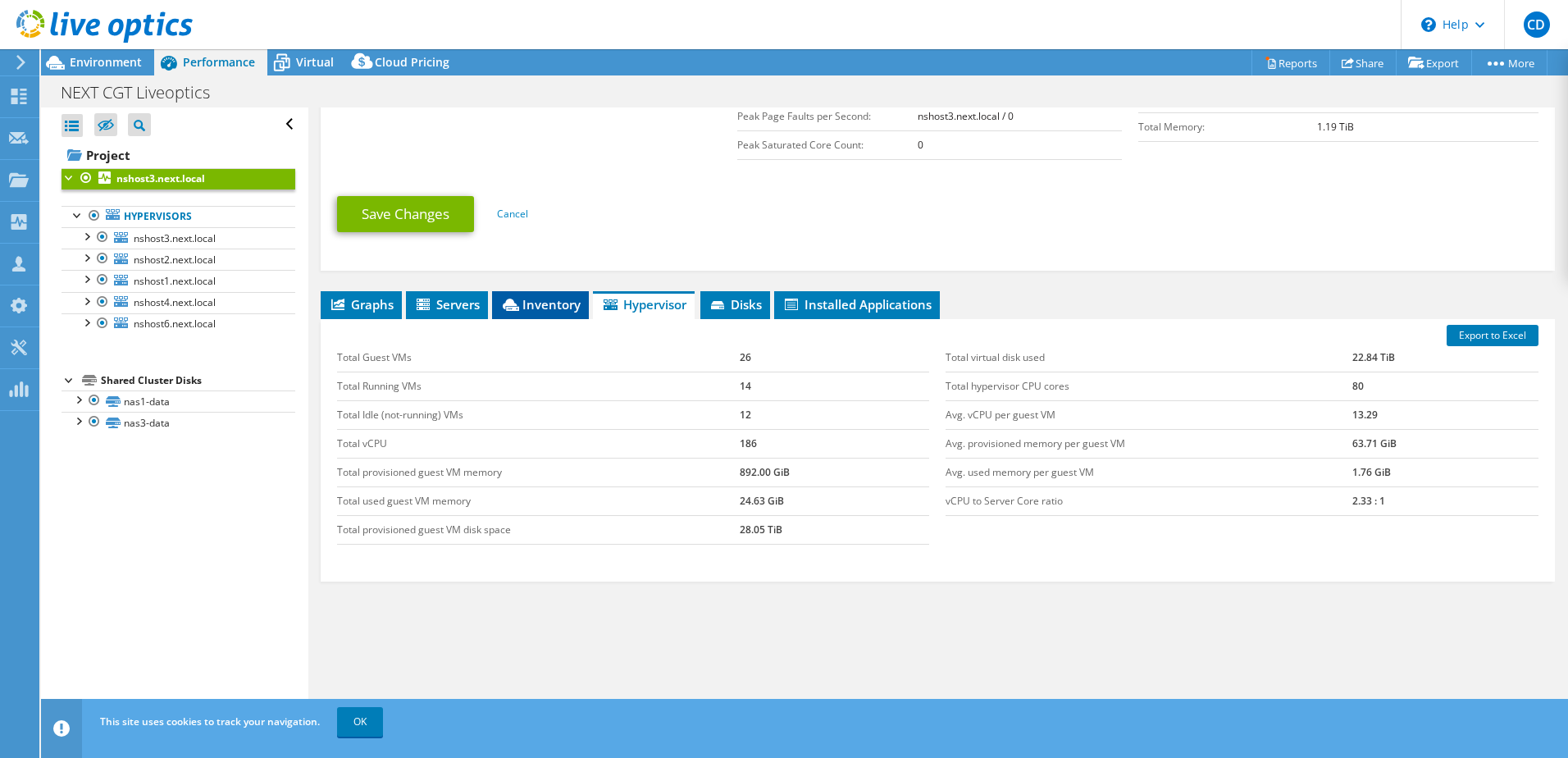
click at [532, 296] on span "Inventory" at bounding box center [540, 304] width 81 height 17
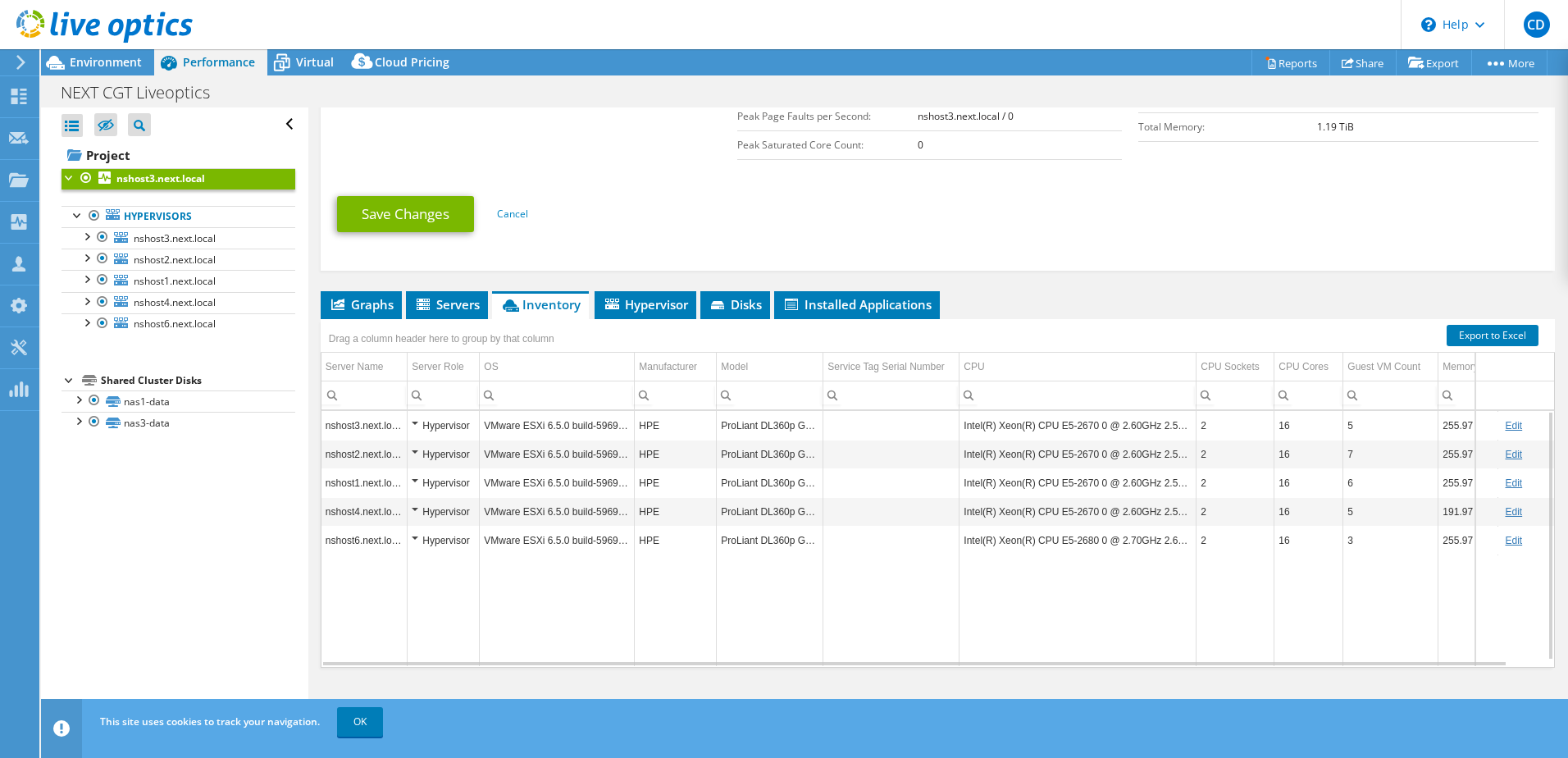
click at [771, 422] on td "ProLiant DL360p Gen8" at bounding box center [770, 425] width 107 height 29
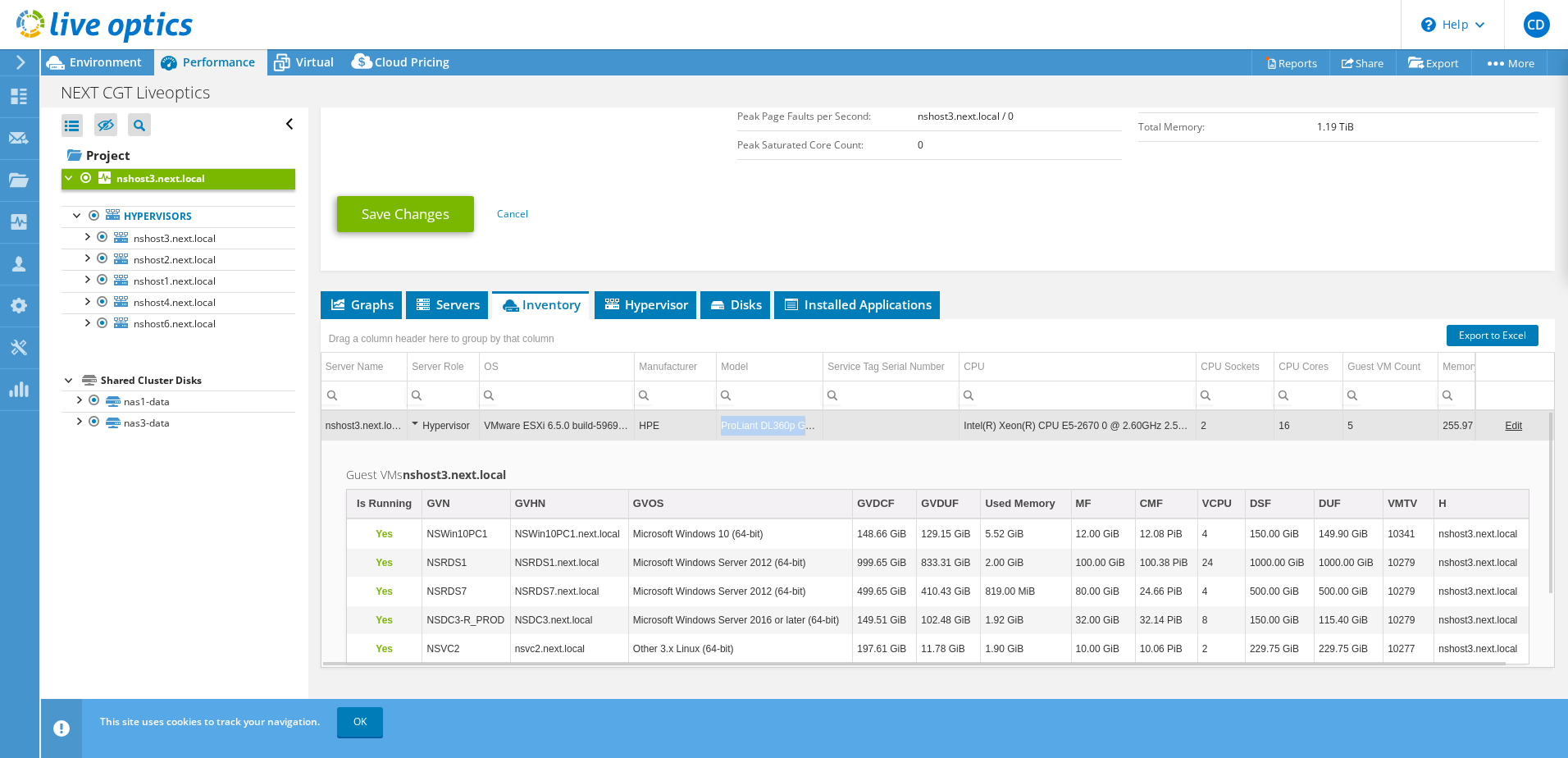
drag, startPoint x: 723, startPoint y: 420, endPoint x: 817, endPoint y: 422, distance: 94.0
click at [817, 422] on td "ProLiant DL360p Gen8" at bounding box center [770, 425] width 107 height 29
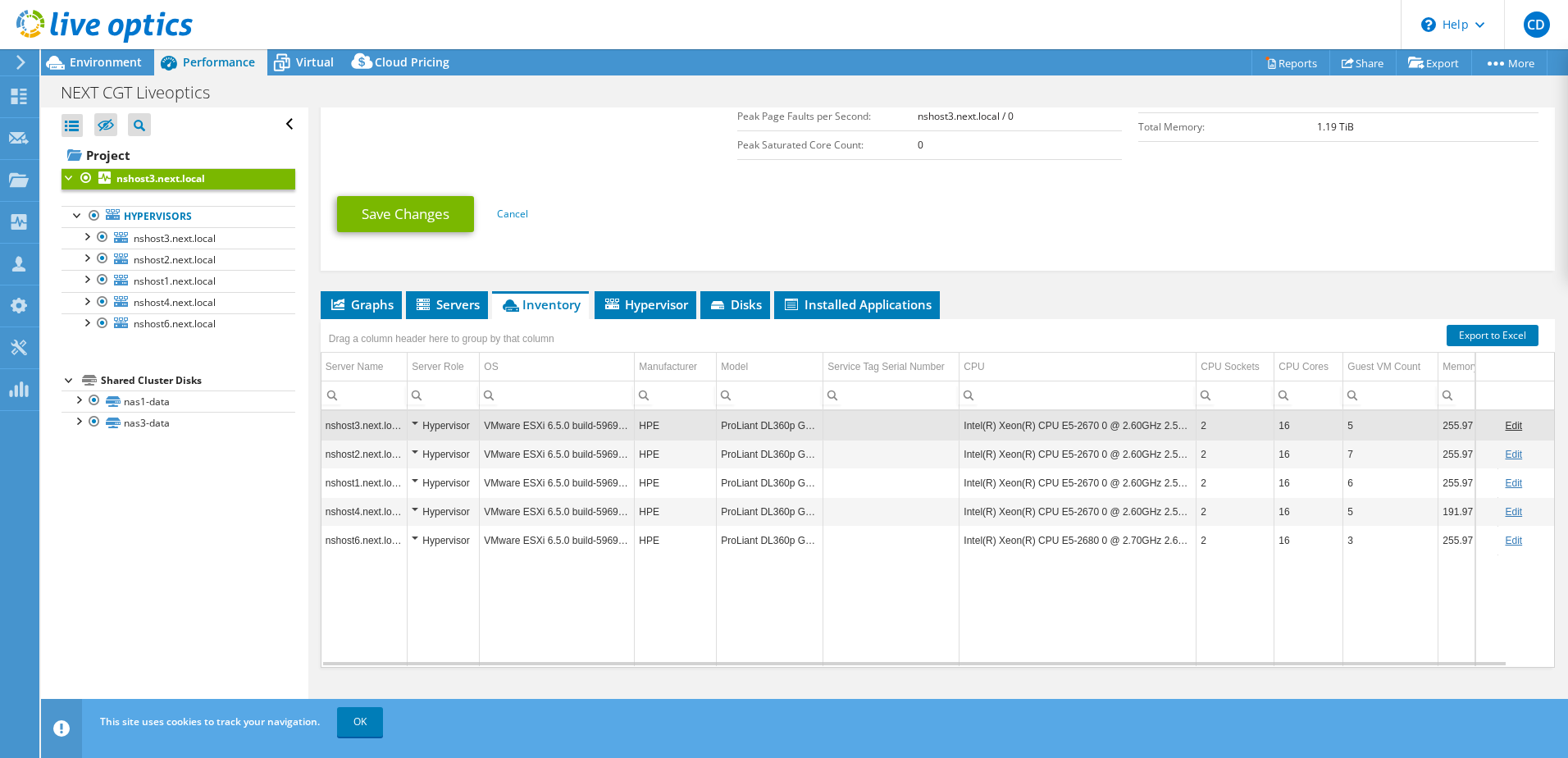
copy td "ProLiant DL360p Gen8"
click at [744, 425] on td "ProLiant DL360p Gen8" at bounding box center [770, 425] width 107 height 29
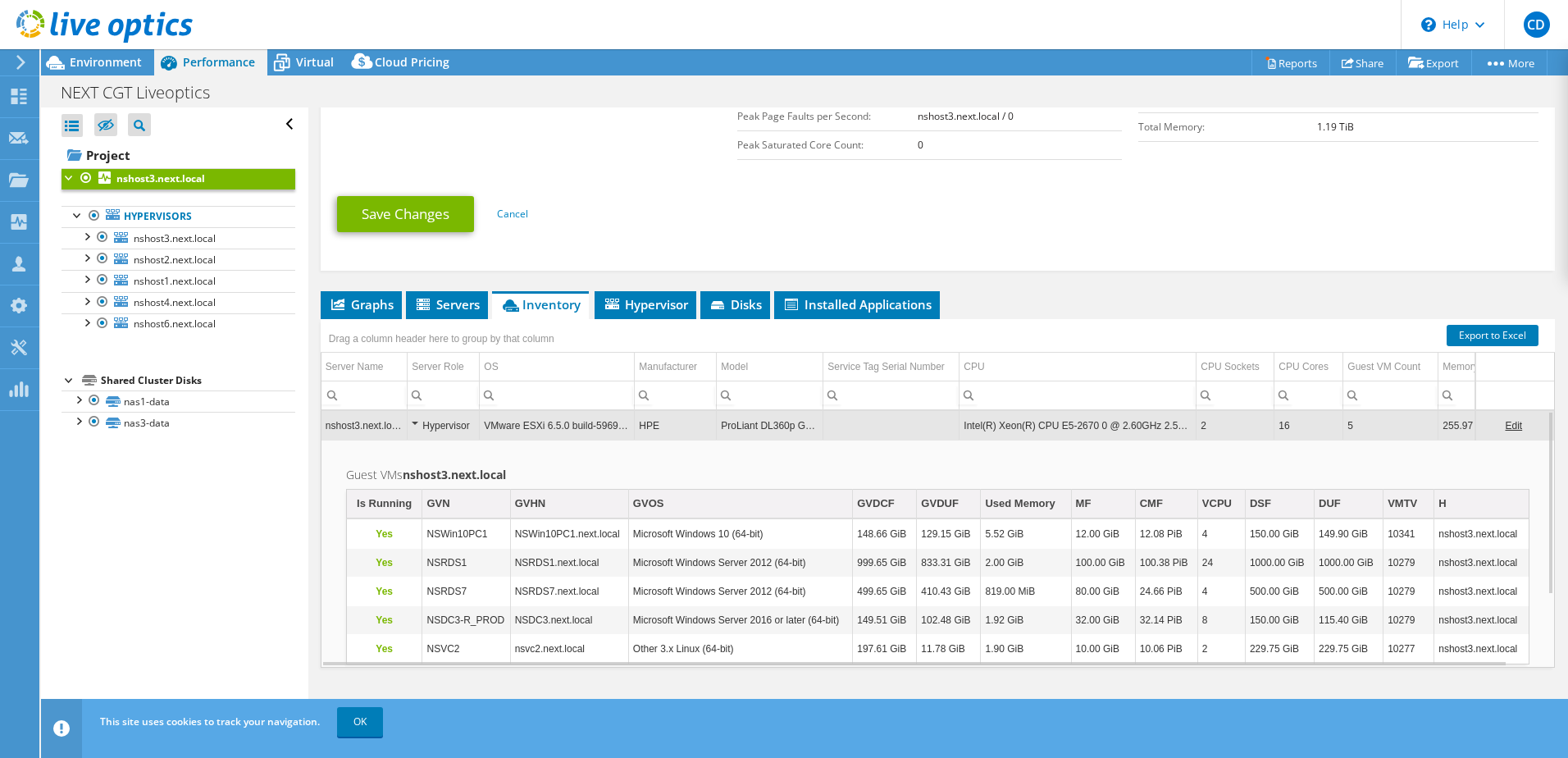
click at [744, 425] on td "ProLiant DL360p Gen8" at bounding box center [770, 425] width 107 height 29
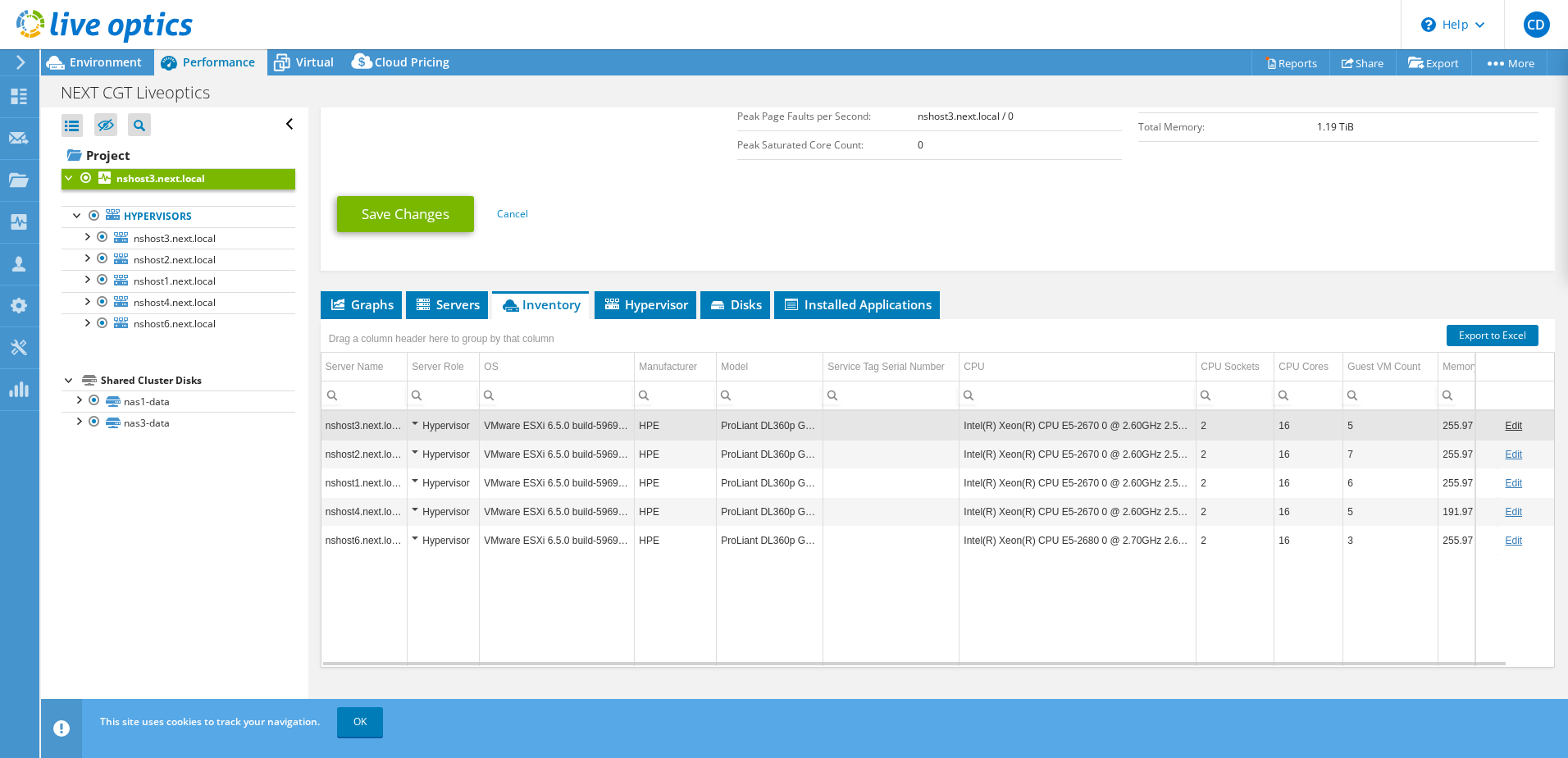
click at [744, 425] on td "ProLiant DL360p Gen8" at bounding box center [770, 425] width 107 height 29
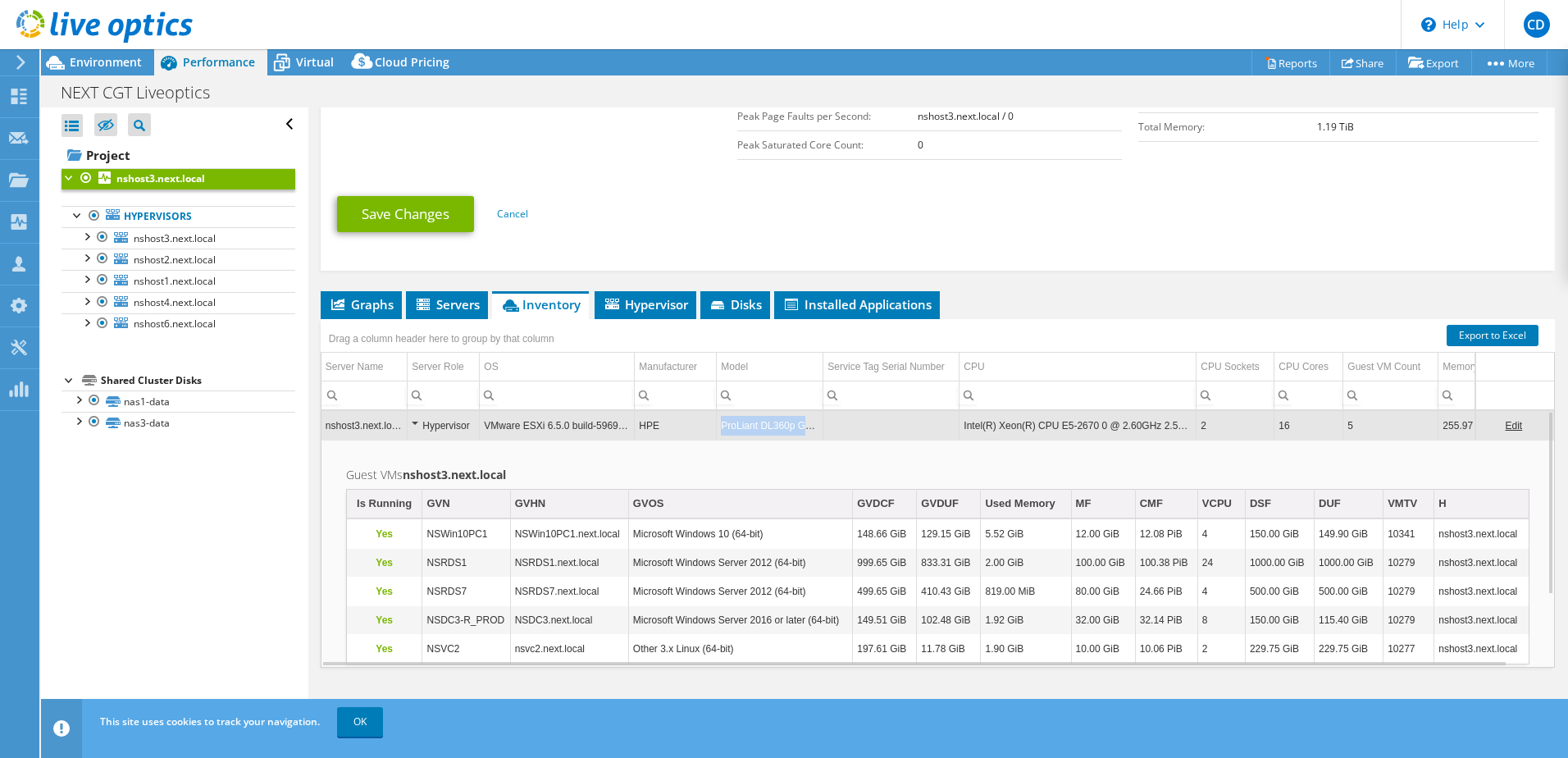
drag, startPoint x: 720, startPoint y: 423, endPoint x: 819, endPoint y: 423, distance: 99.0
click at [819, 423] on td "ProLiant DL360p Gen8" at bounding box center [770, 425] width 107 height 29
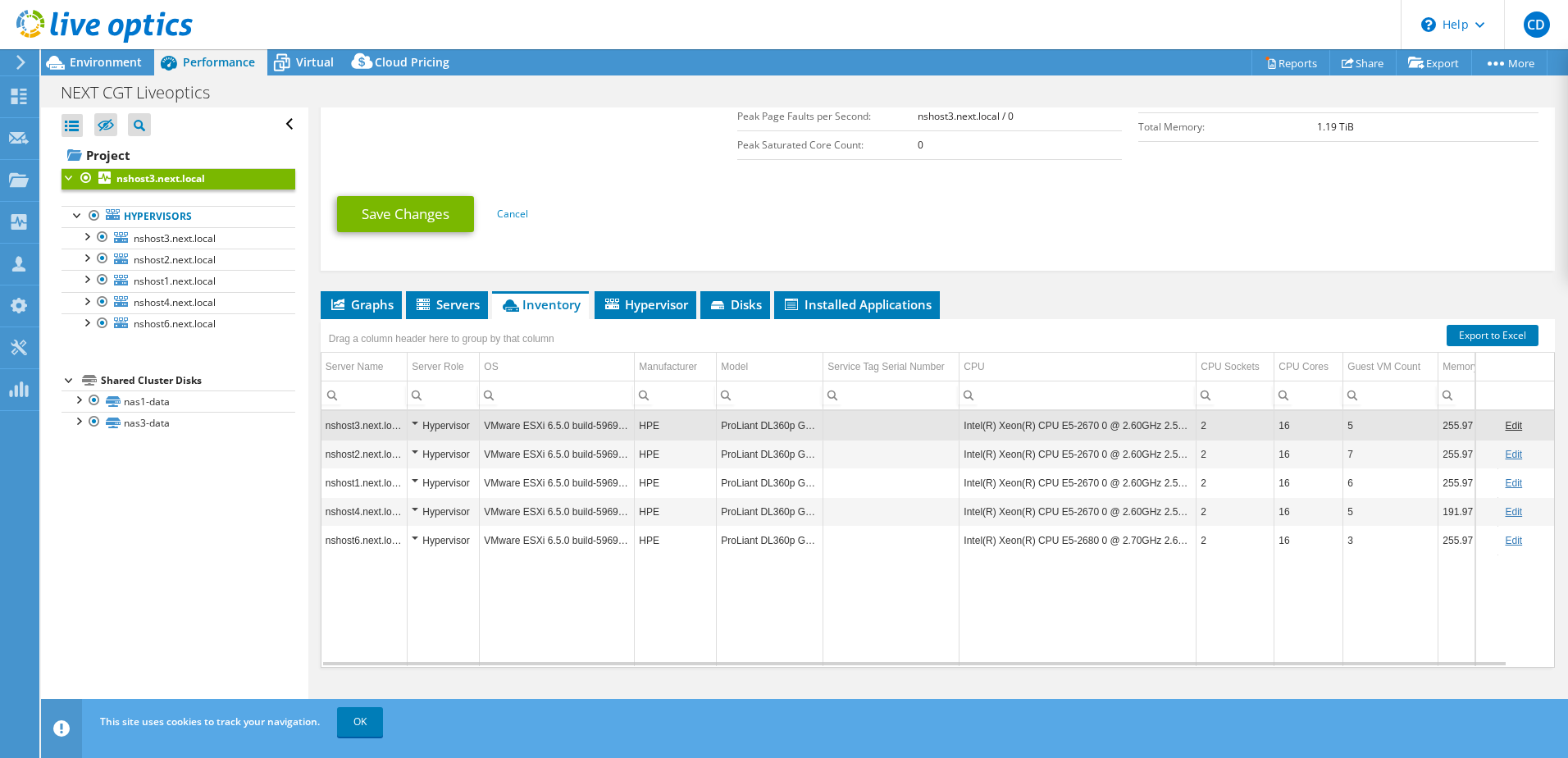
click at [809, 424] on td "ProLiant DL360p Gen8" at bounding box center [770, 425] width 107 height 29
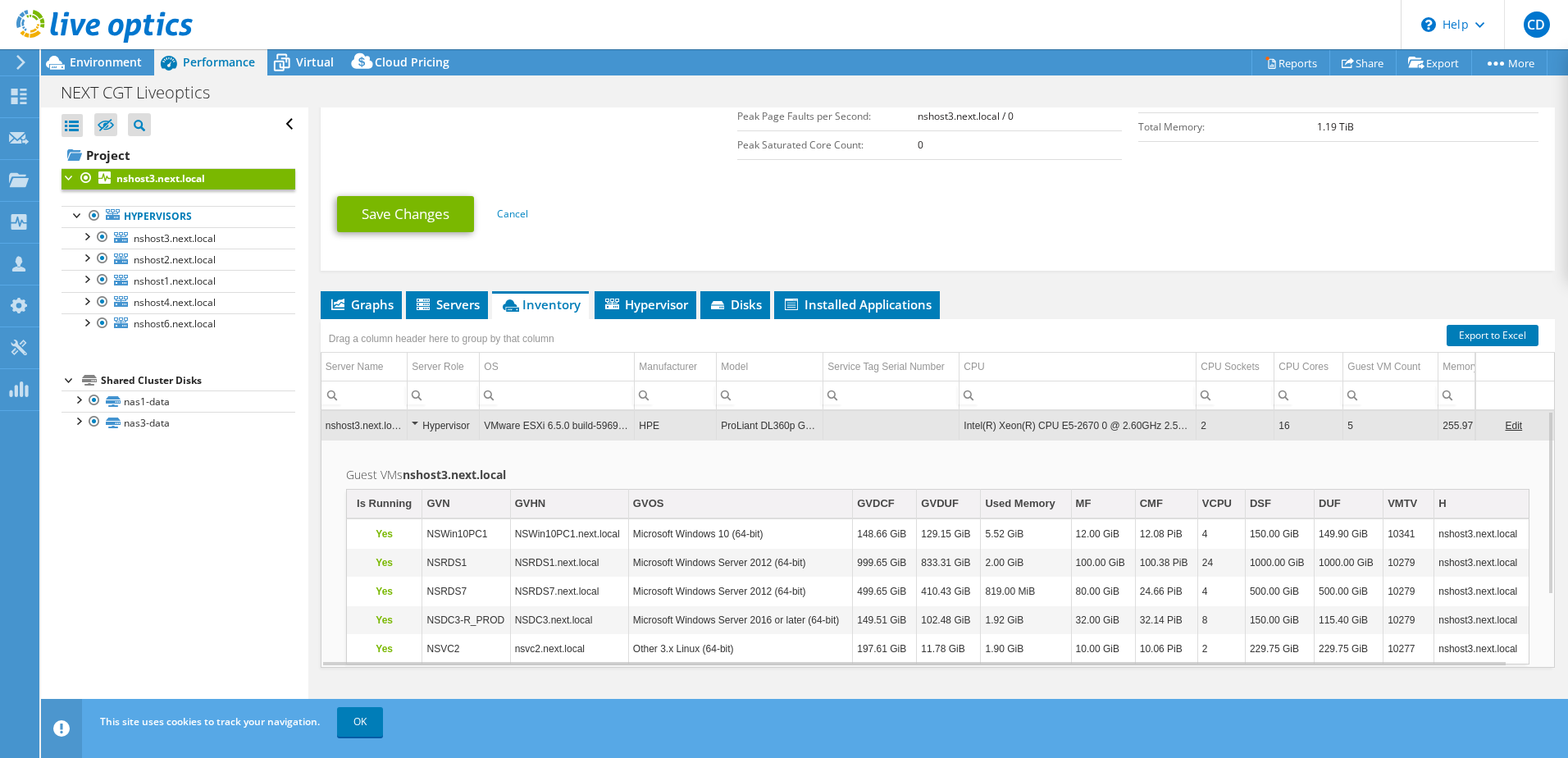
click at [809, 423] on td "ProLiant DL360p Gen8" at bounding box center [770, 425] width 107 height 29
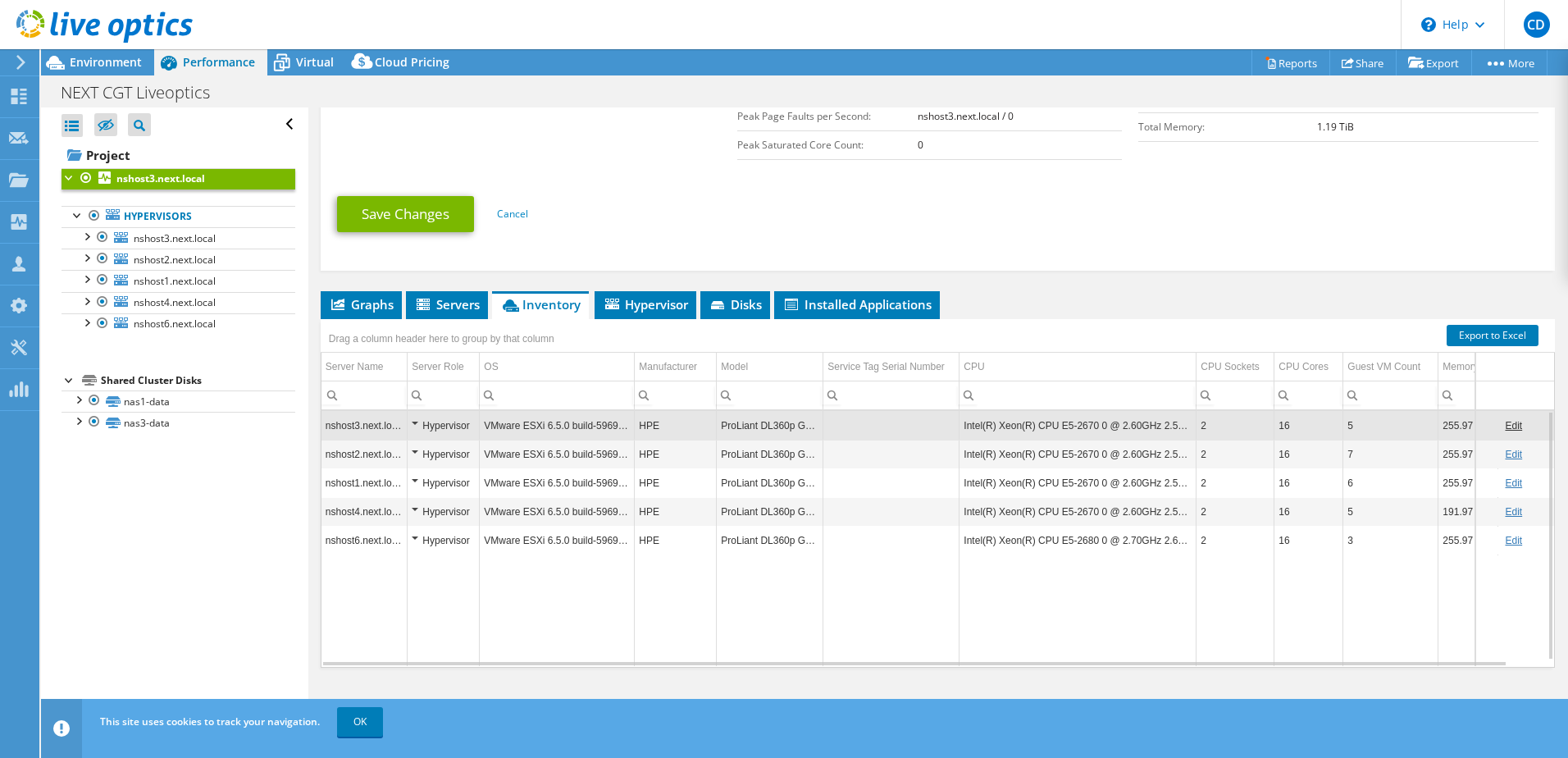
click at [809, 423] on td "ProLiant DL360p Gen8" at bounding box center [770, 425] width 107 height 29
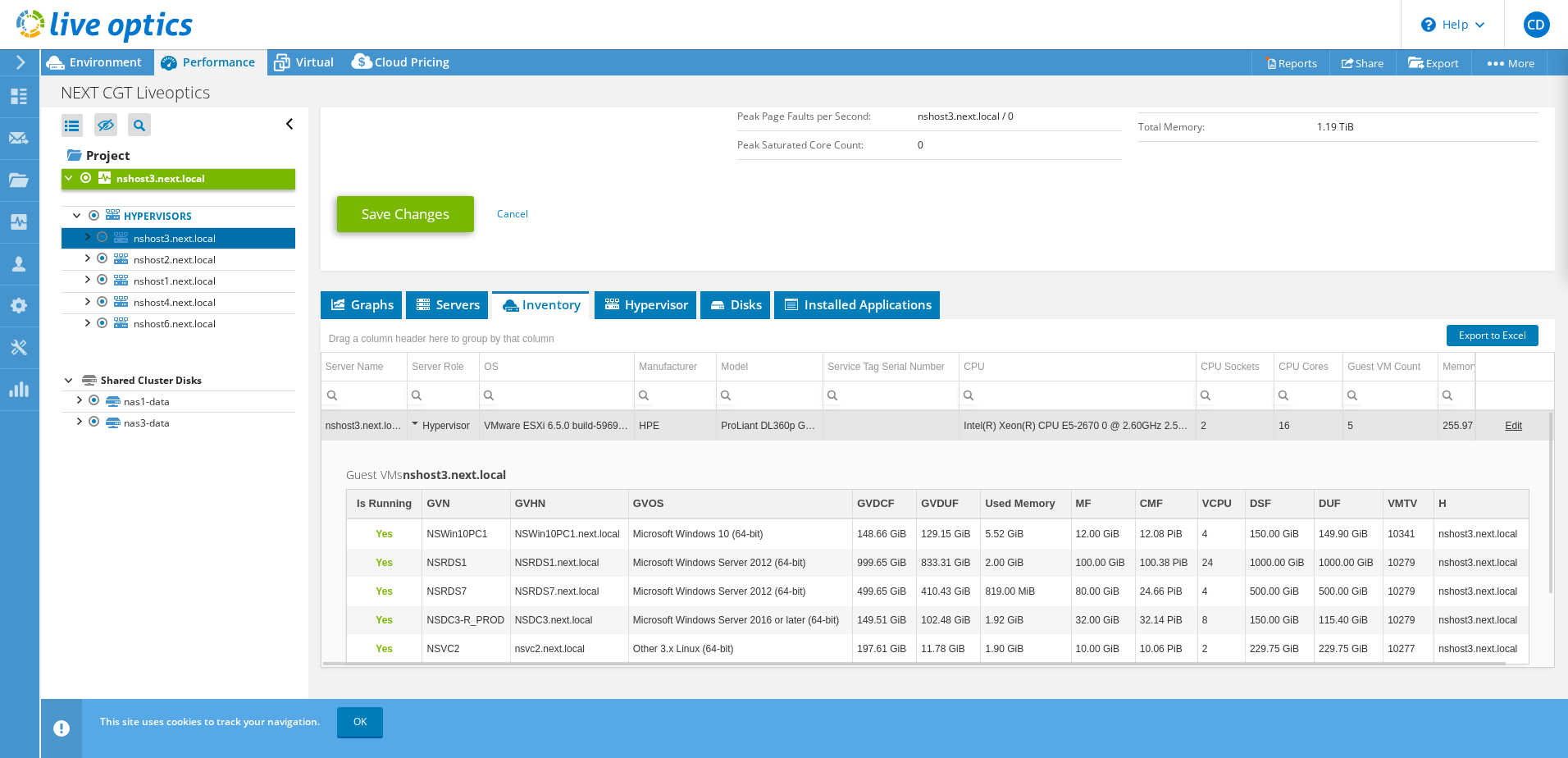
click at [175, 240] on span "nshost3.next.local" at bounding box center [174, 238] width 82 height 14
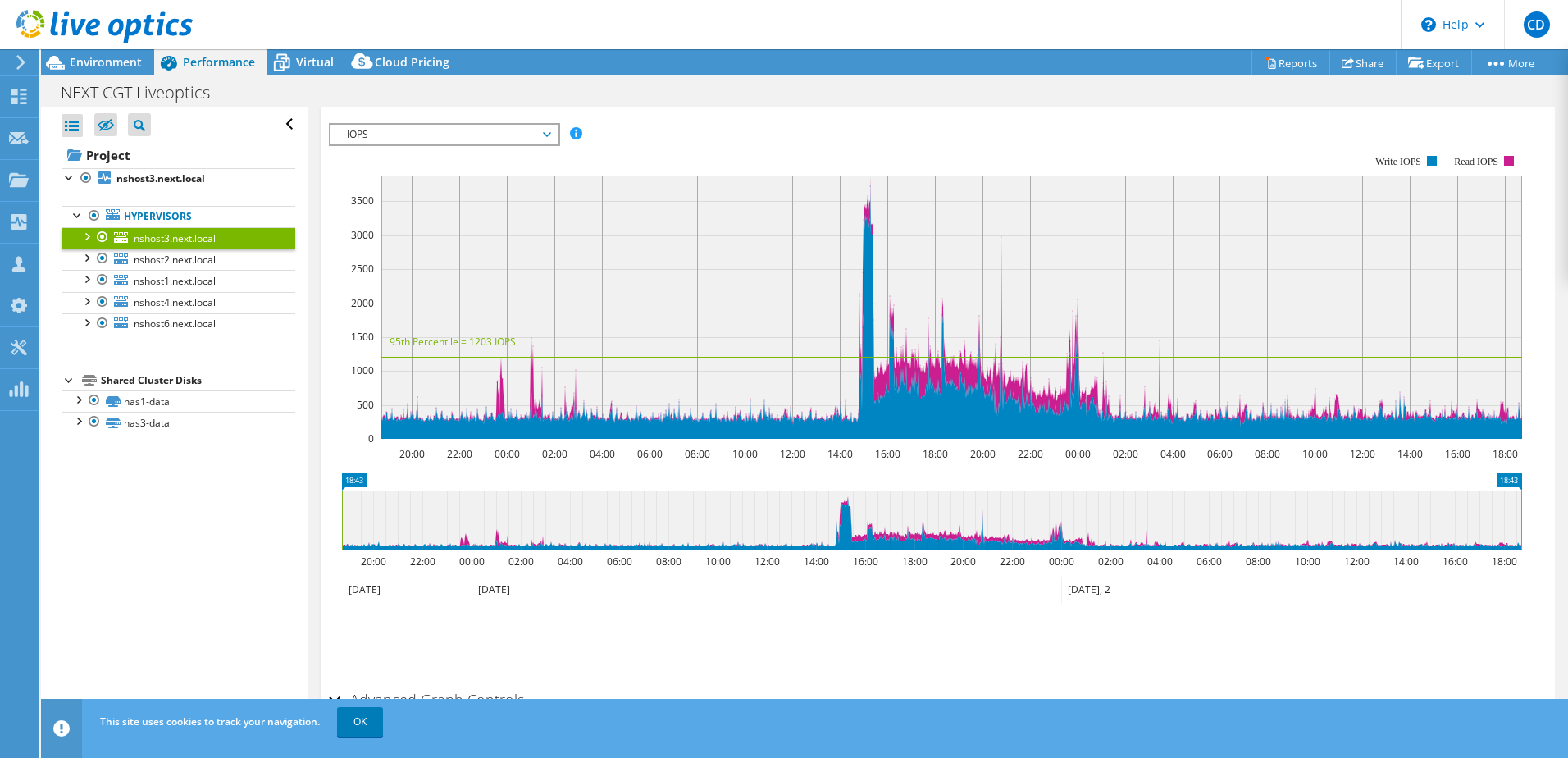
scroll to position [0, 0]
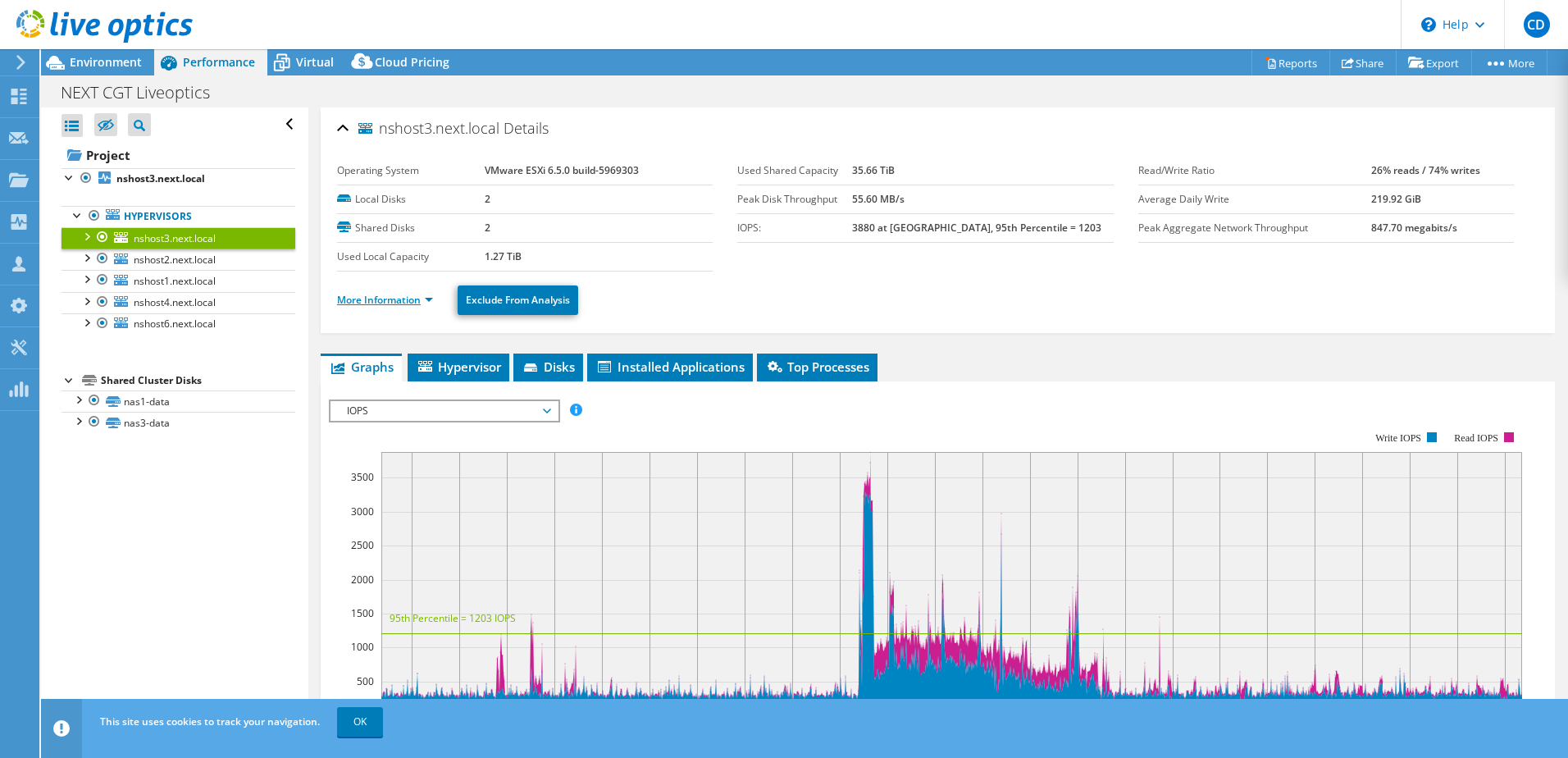
click at [396, 300] on link "More Information" at bounding box center [384, 300] width 96 height 14
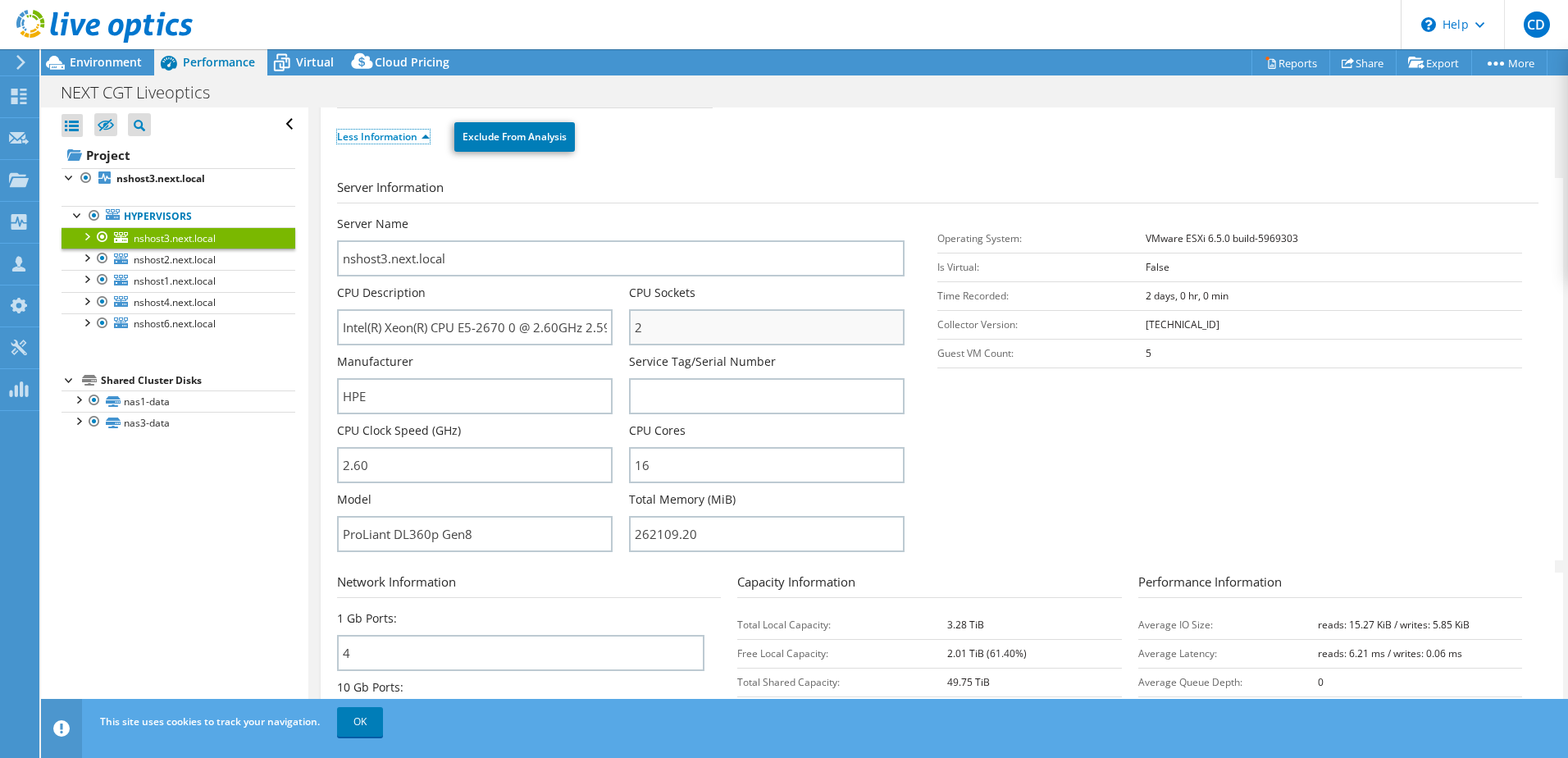
scroll to position [164, 0]
click at [514, 526] on input "ProLiant DL360p Gen8" at bounding box center [474, 533] width 275 height 36
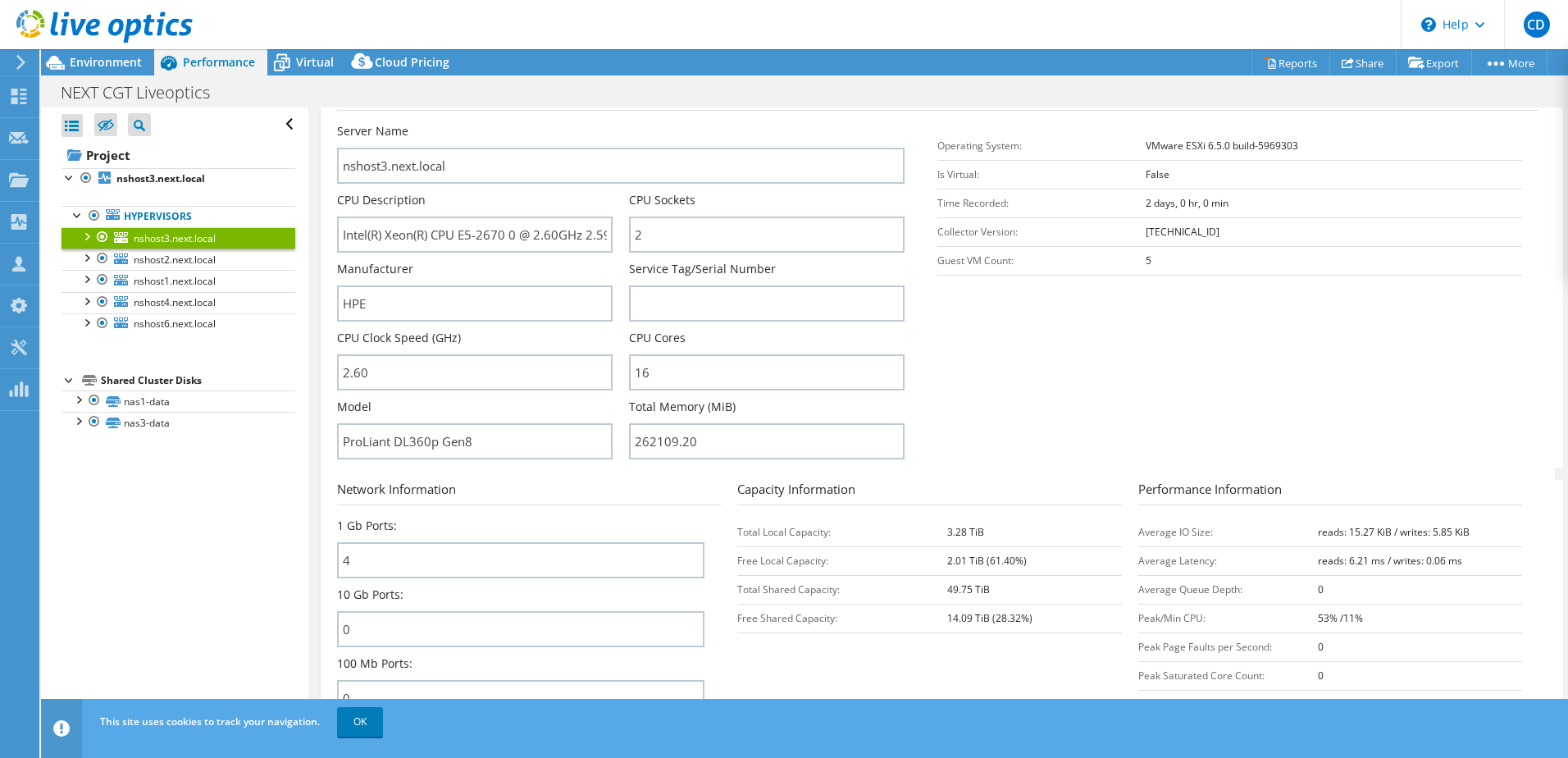
scroll to position [328, 0]
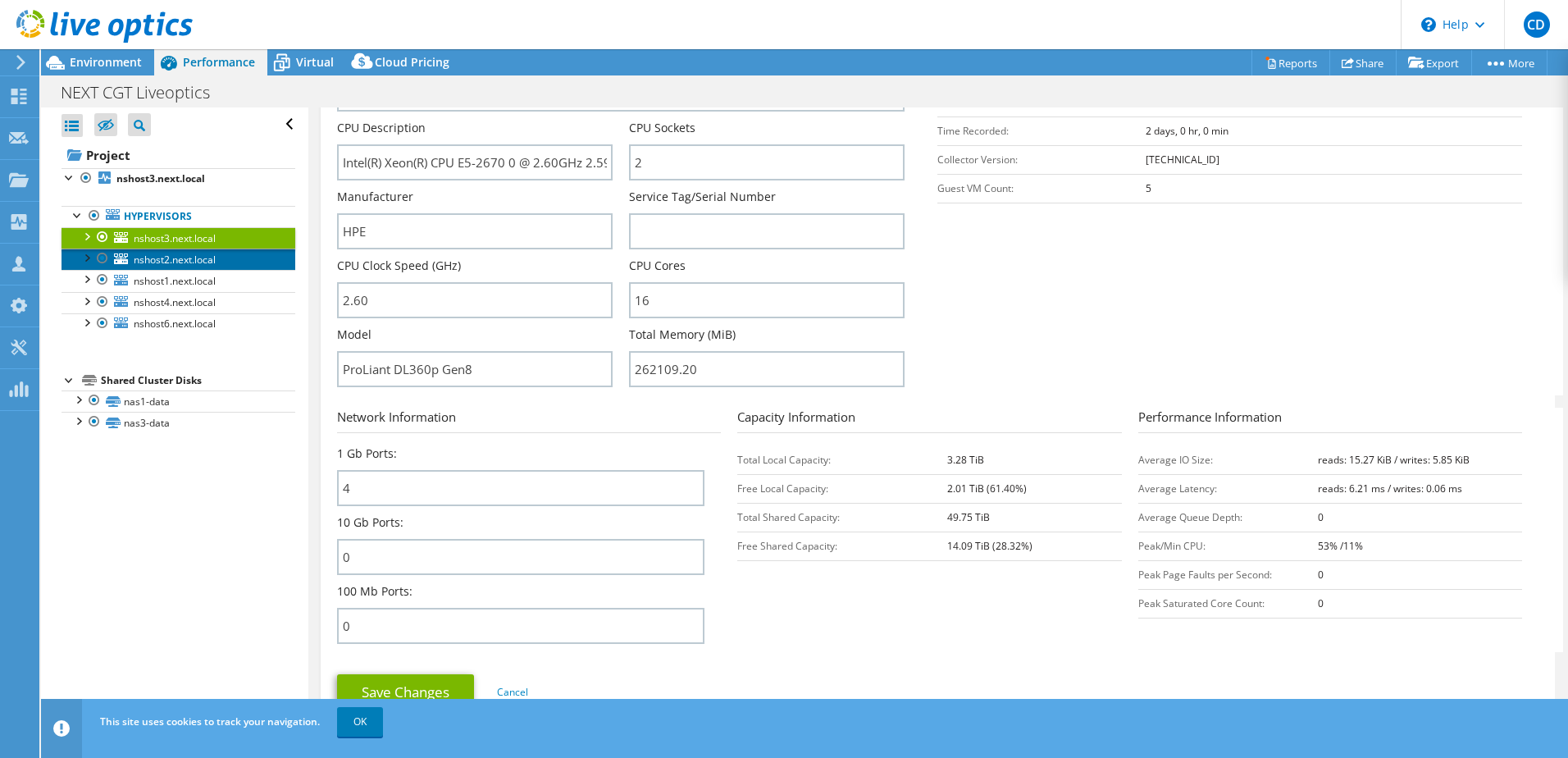
click at [164, 263] on span "nshost2.next.local" at bounding box center [174, 259] width 82 height 14
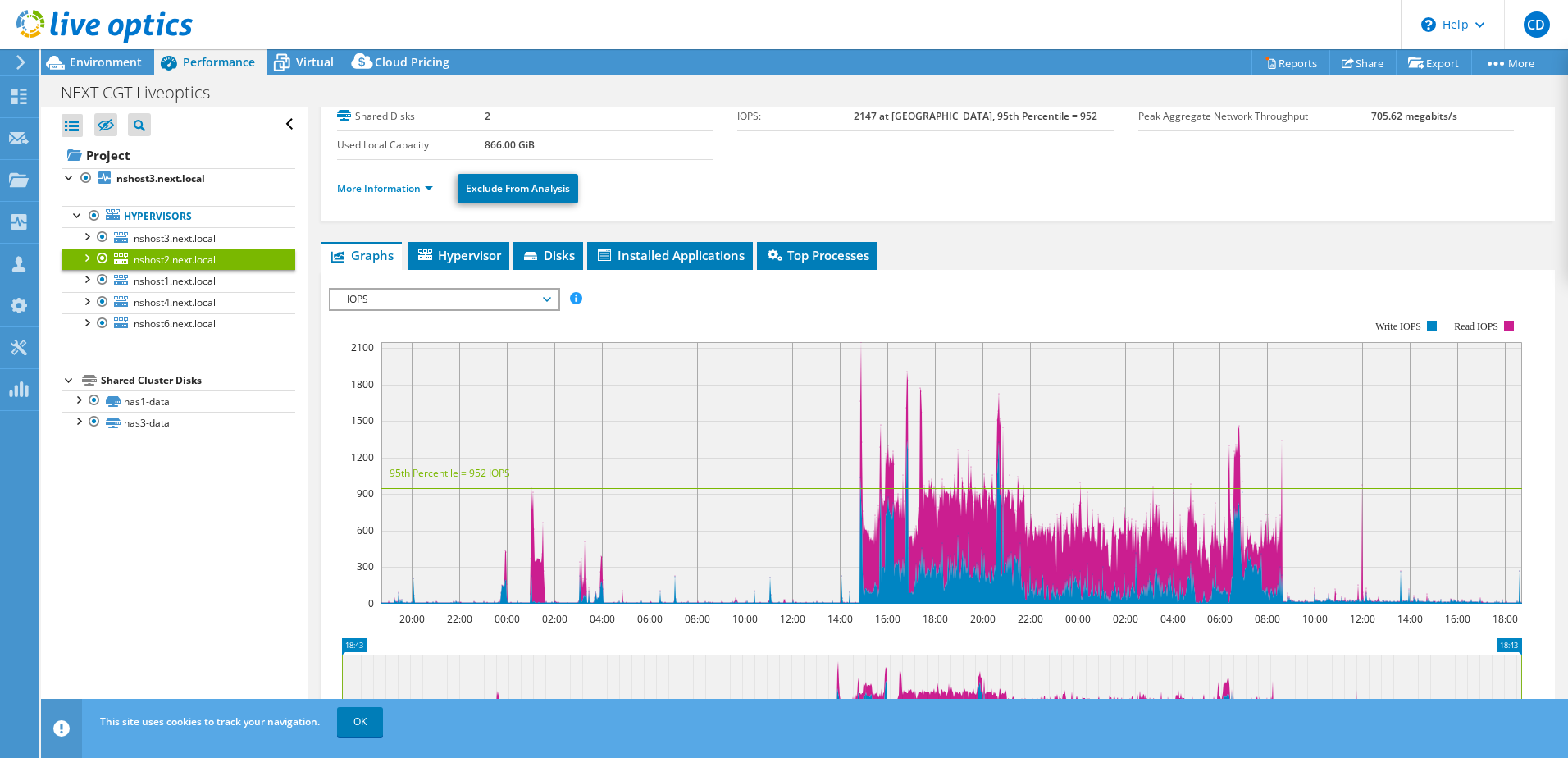
scroll to position [0, 0]
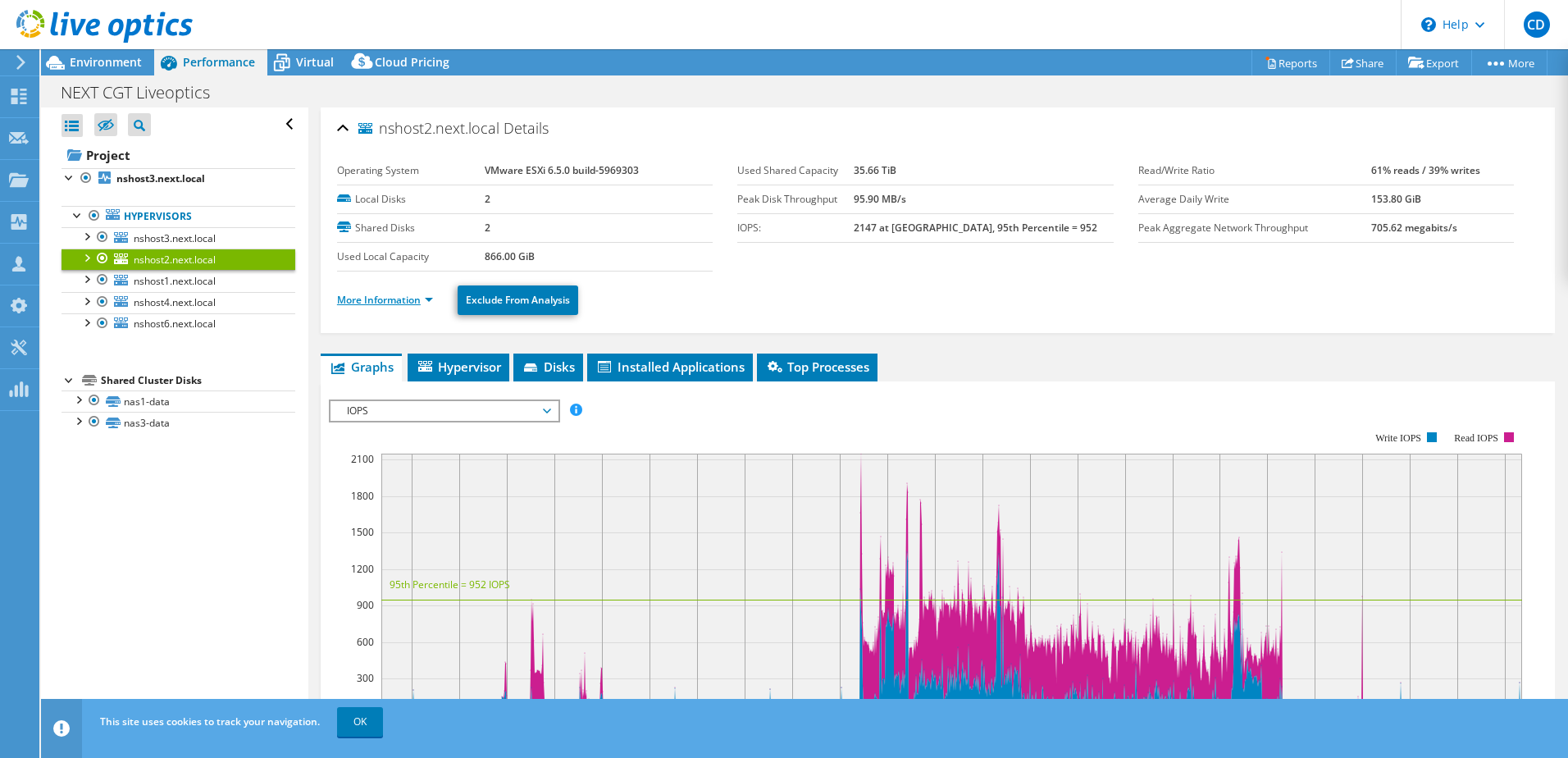
click at [407, 303] on link "More Information" at bounding box center [384, 300] width 96 height 14
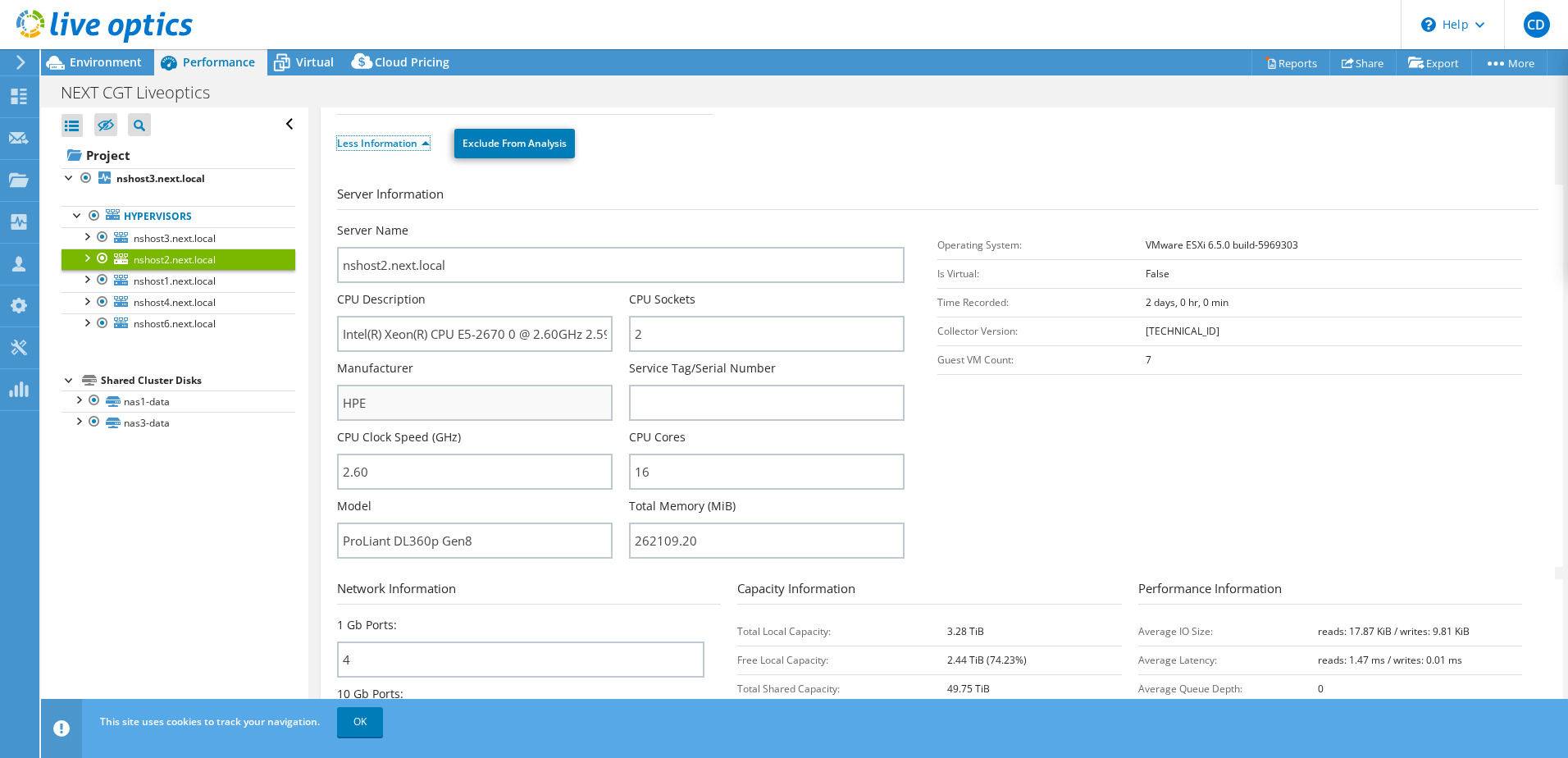
scroll to position [246, 0]
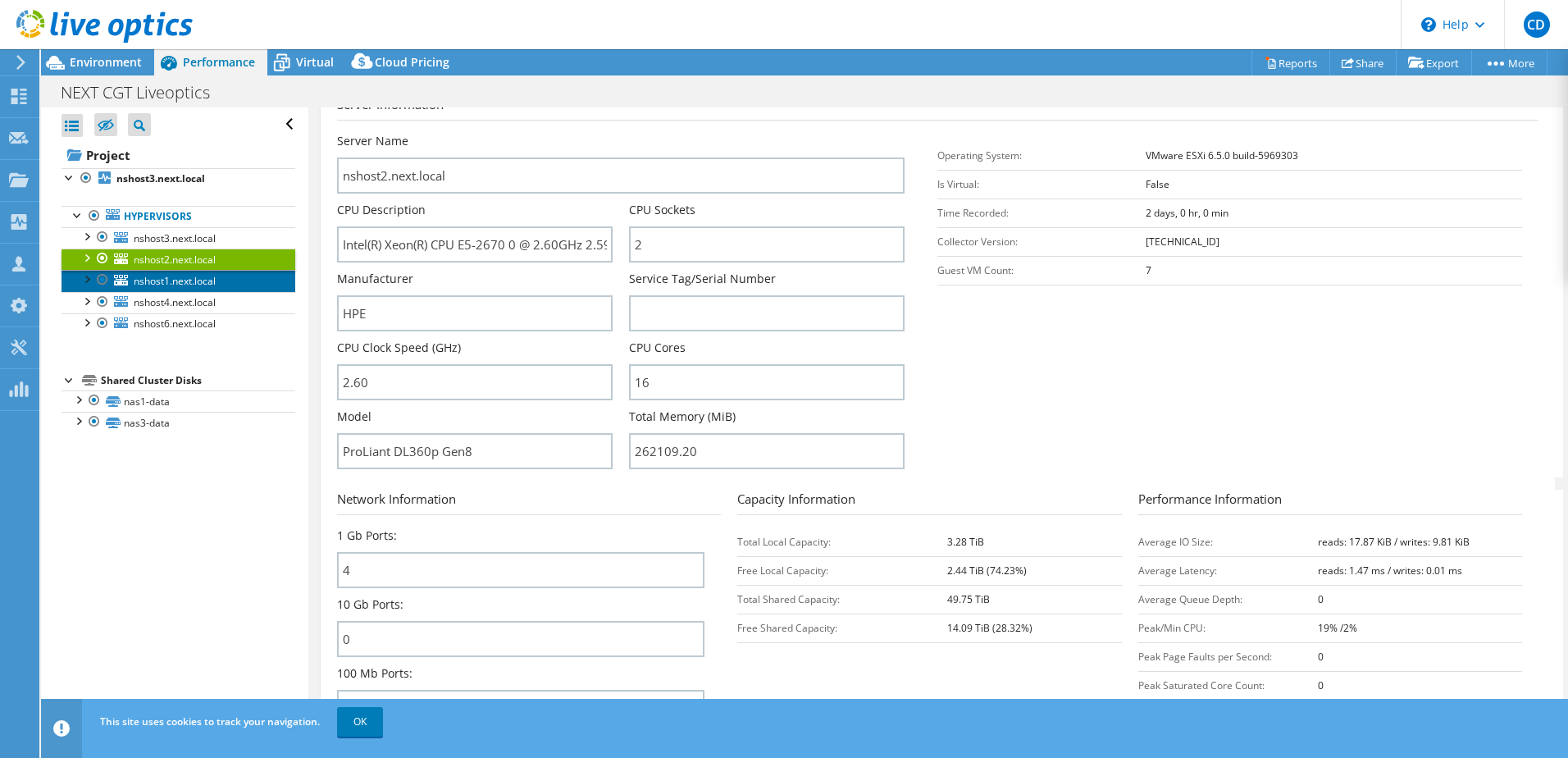
click at [172, 283] on span "nshost1.next.local" at bounding box center [174, 280] width 82 height 14
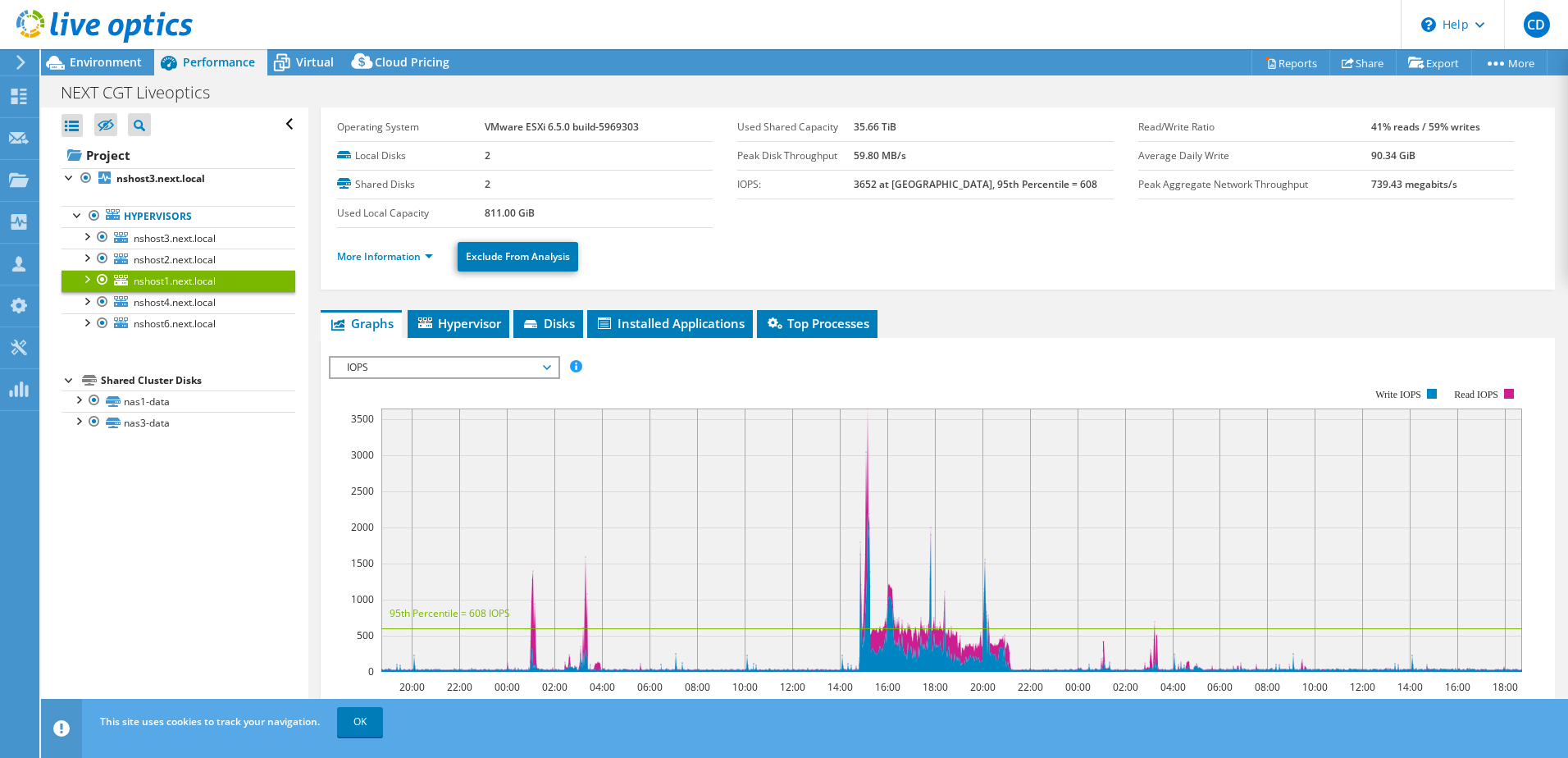
scroll to position [0, 0]
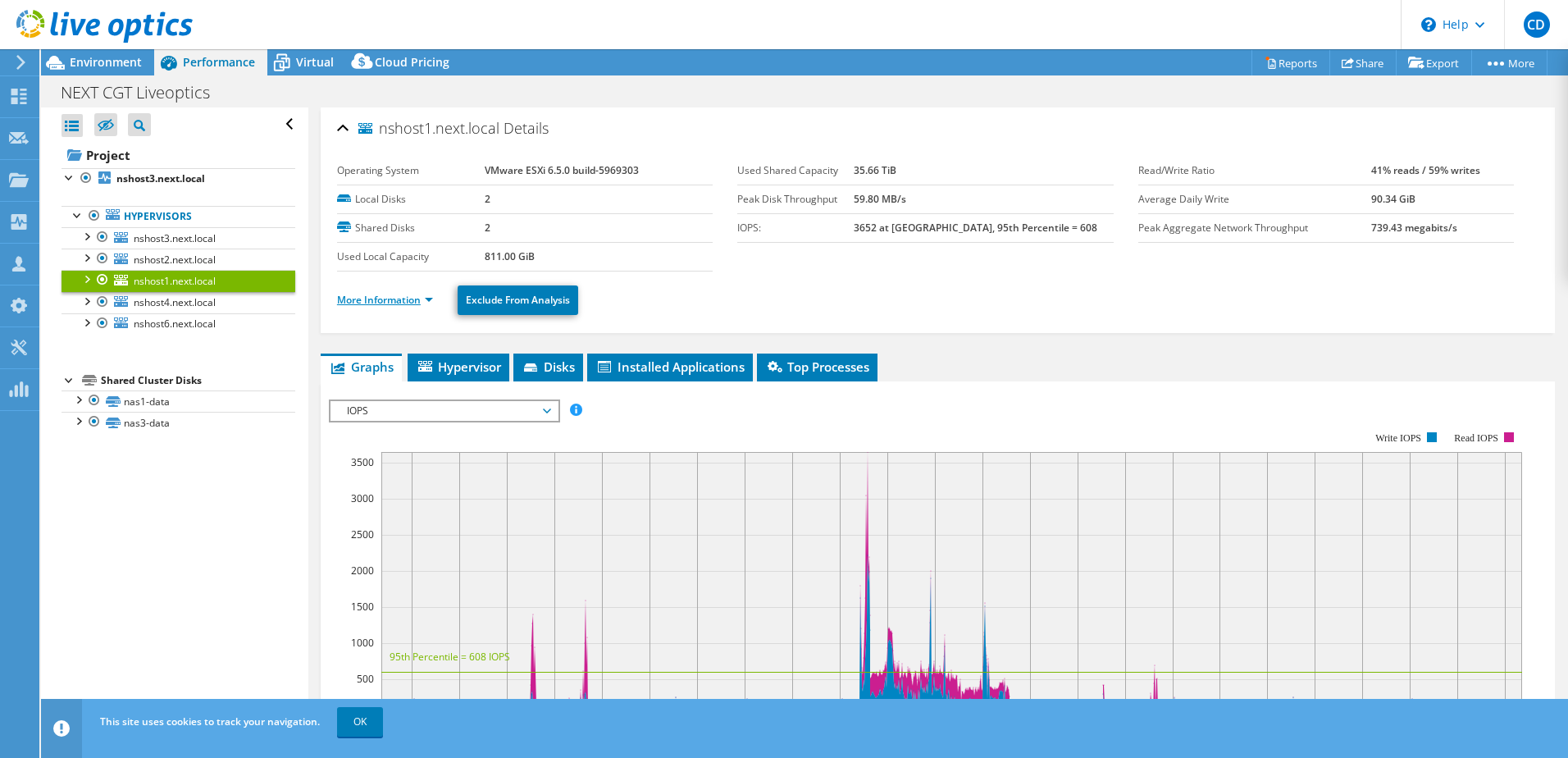
click at [386, 302] on link "More Information" at bounding box center [384, 300] width 96 height 14
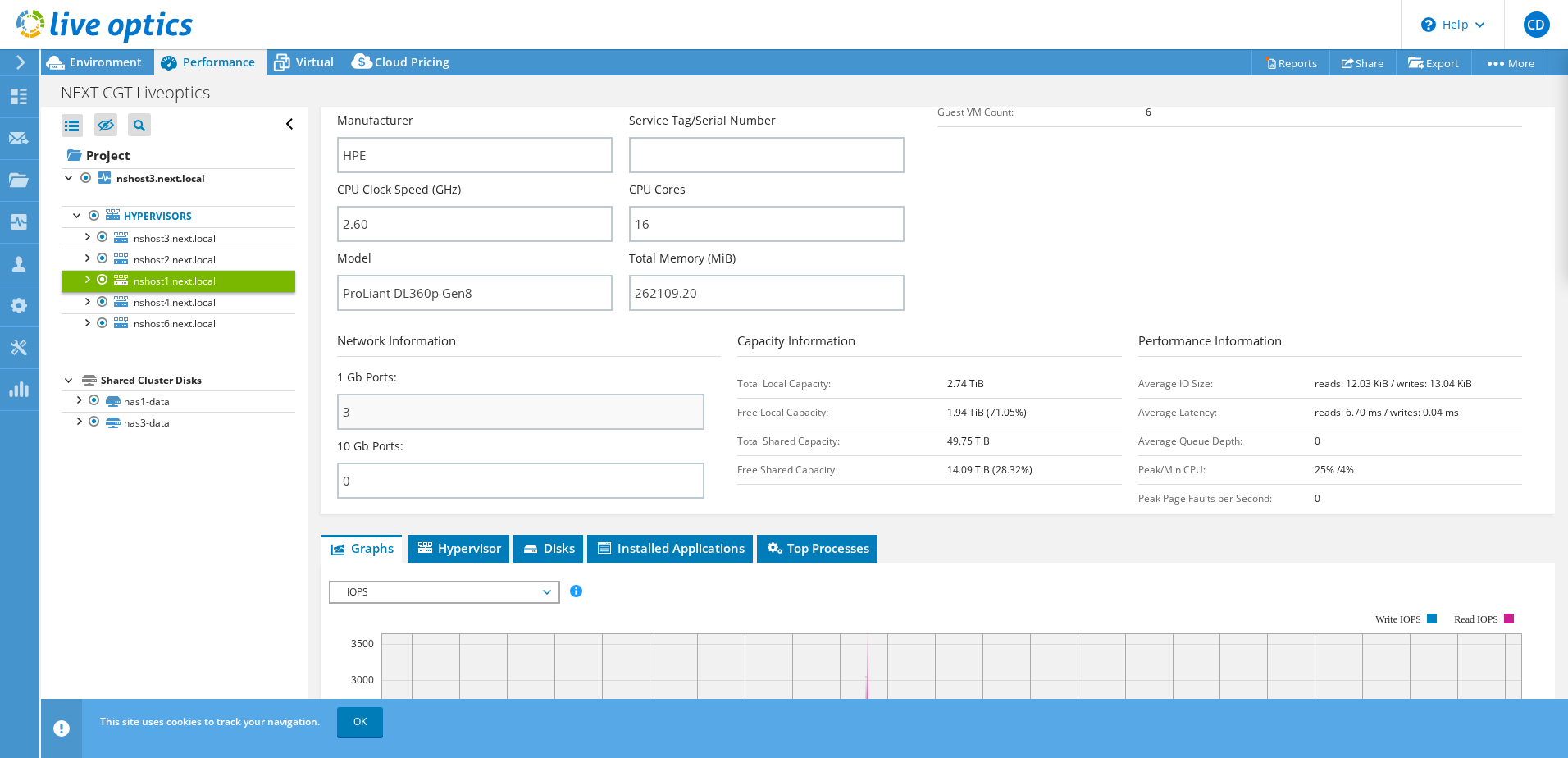
scroll to position [410, 0]
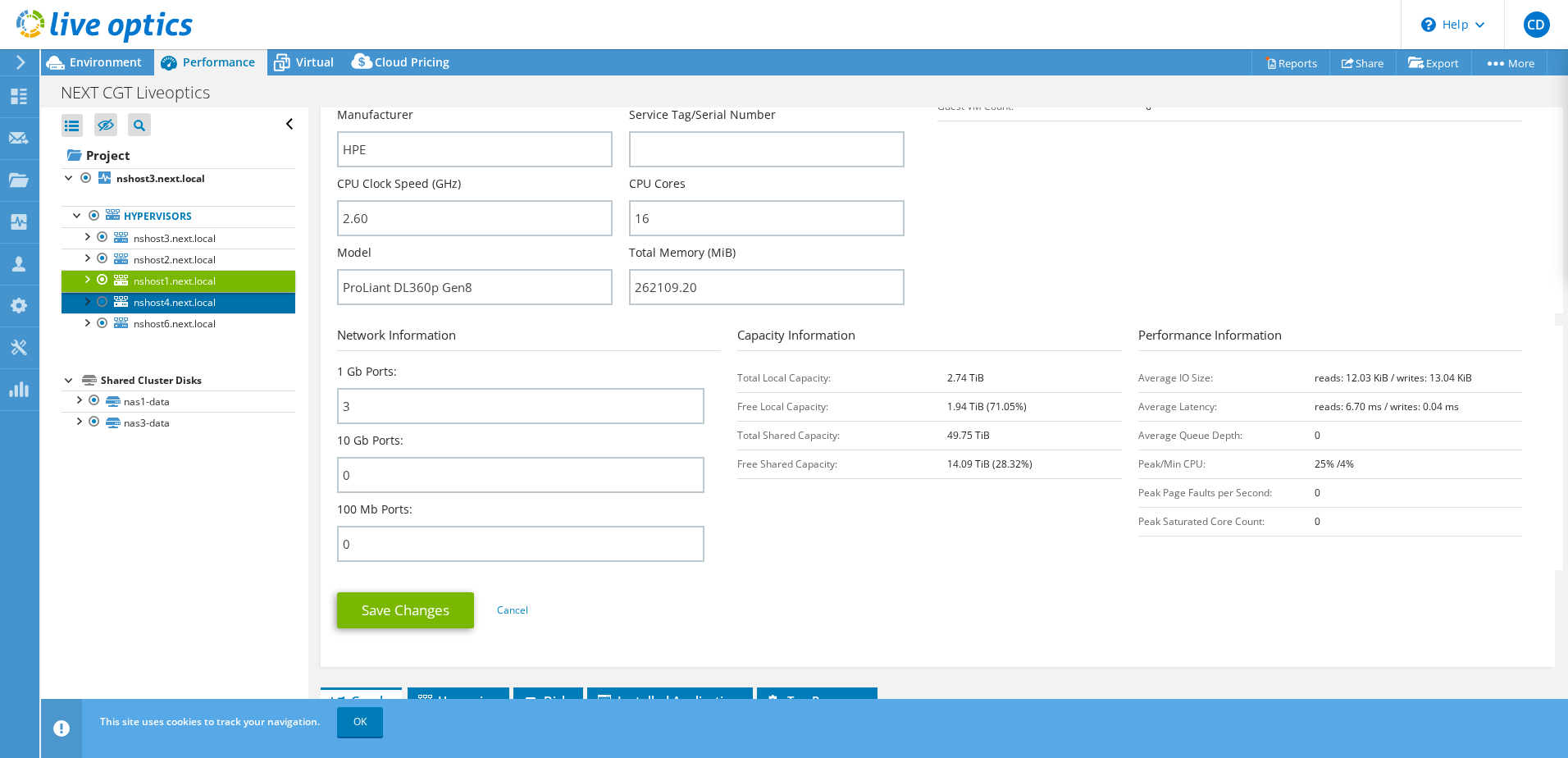
click at [147, 304] on span "nshost4.next.local" at bounding box center [174, 302] width 82 height 14
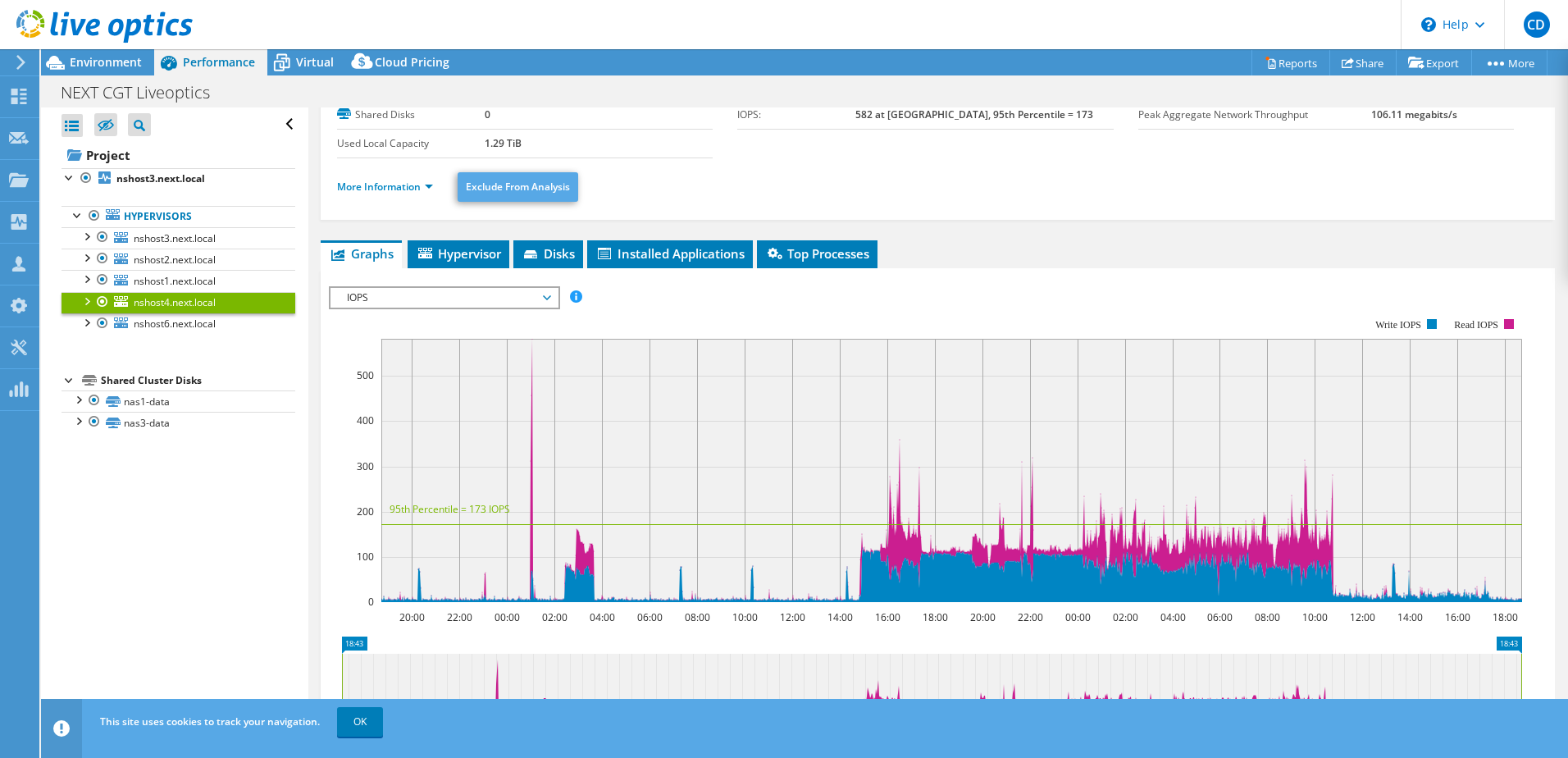
scroll to position [0, 0]
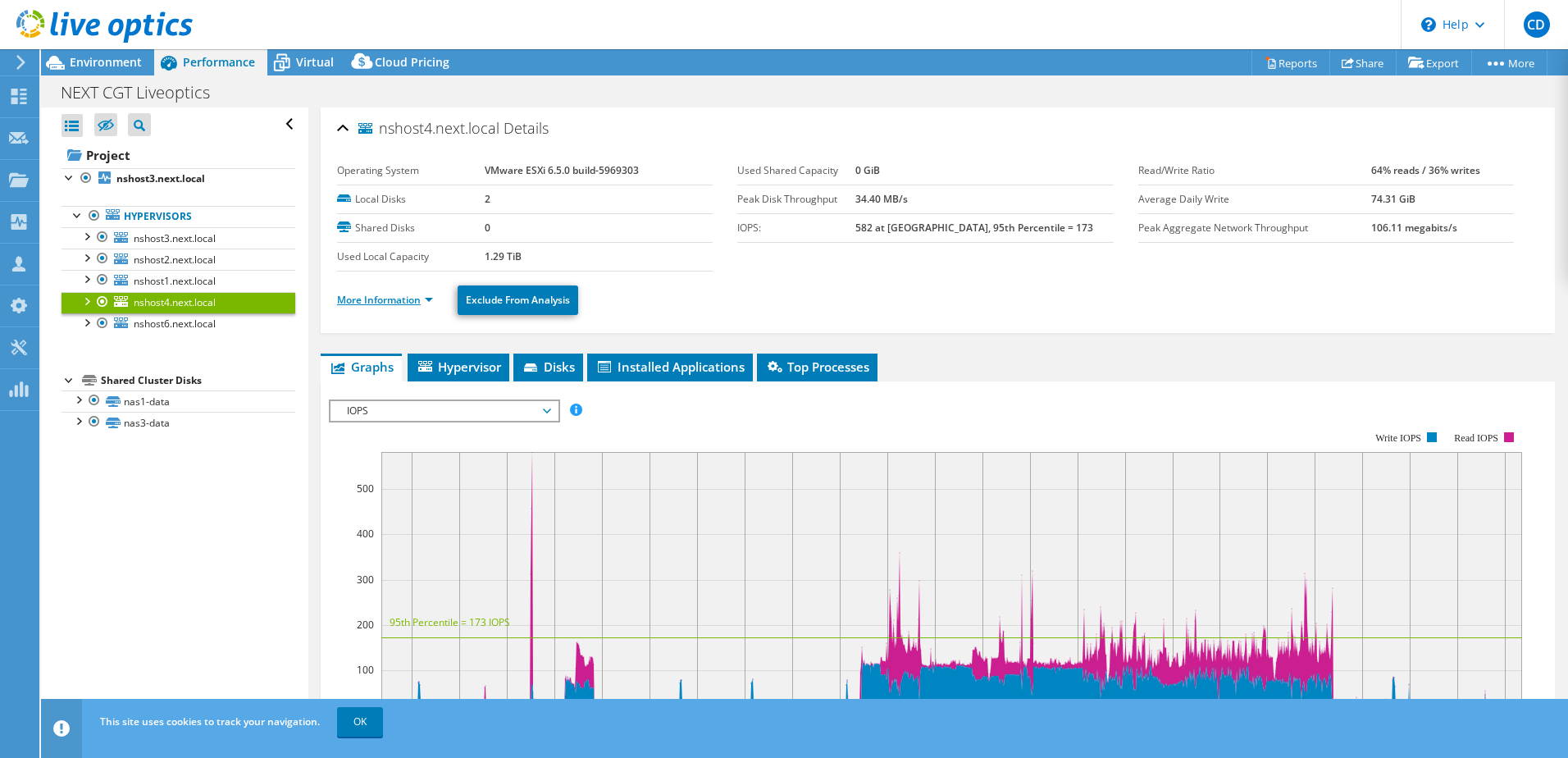
click at [409, 301] on link "More Information" at bounding box center [384, 300] width 96 height 14
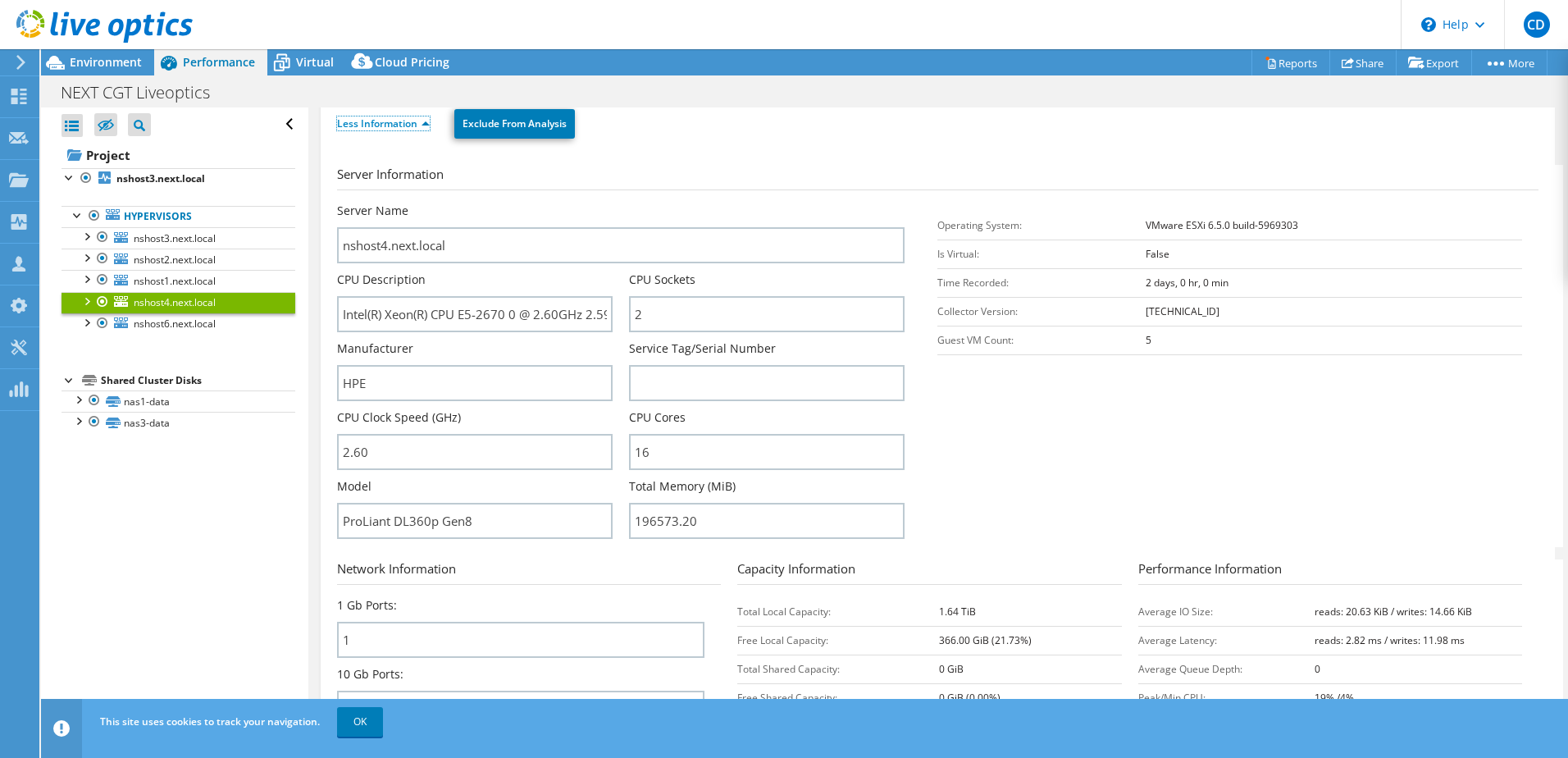
scroll to position [328, 0]
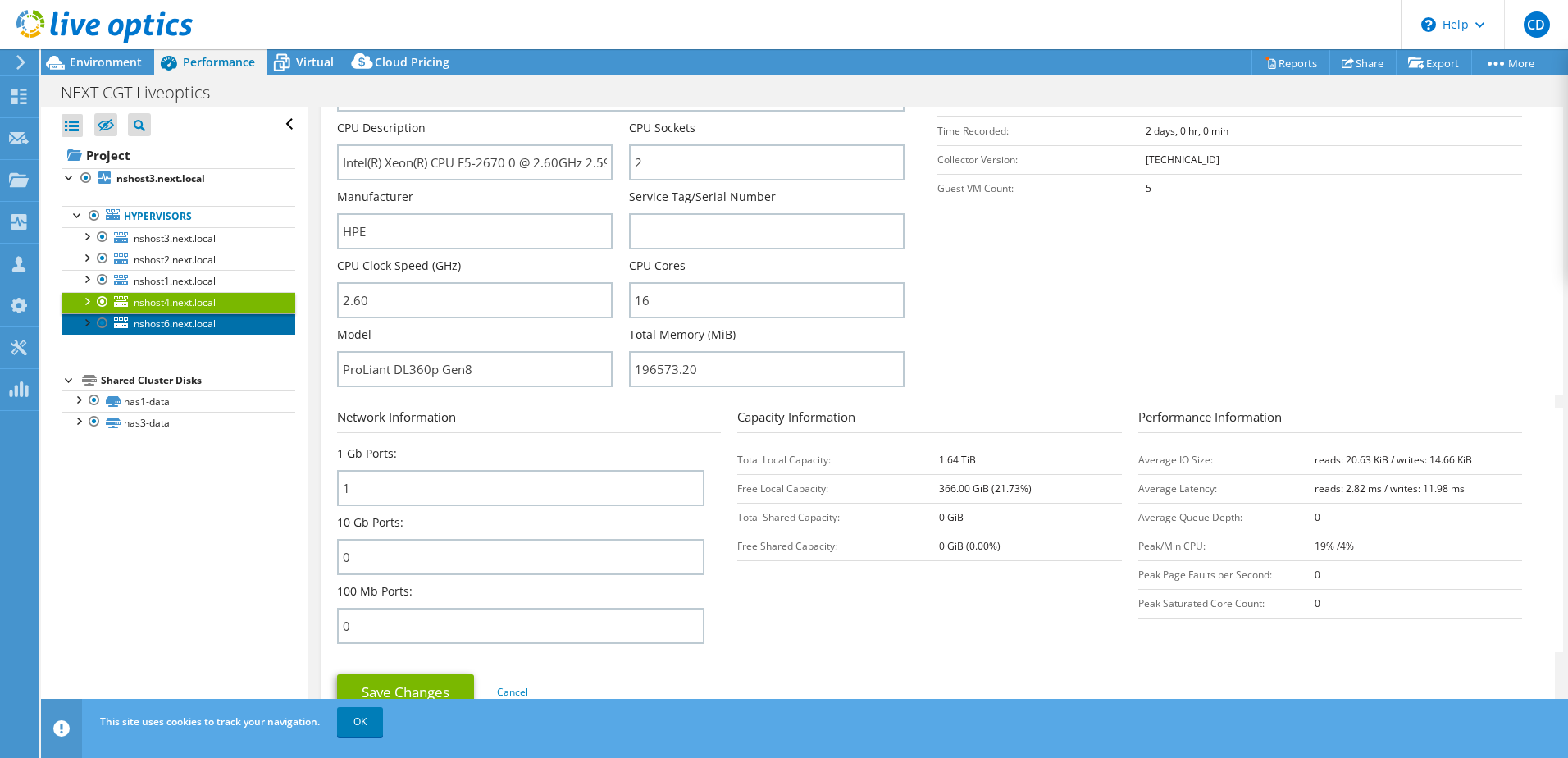
click at [167, 323] on span "nshost6.next.local" at bounding box center [174, 323] width 82 height 14
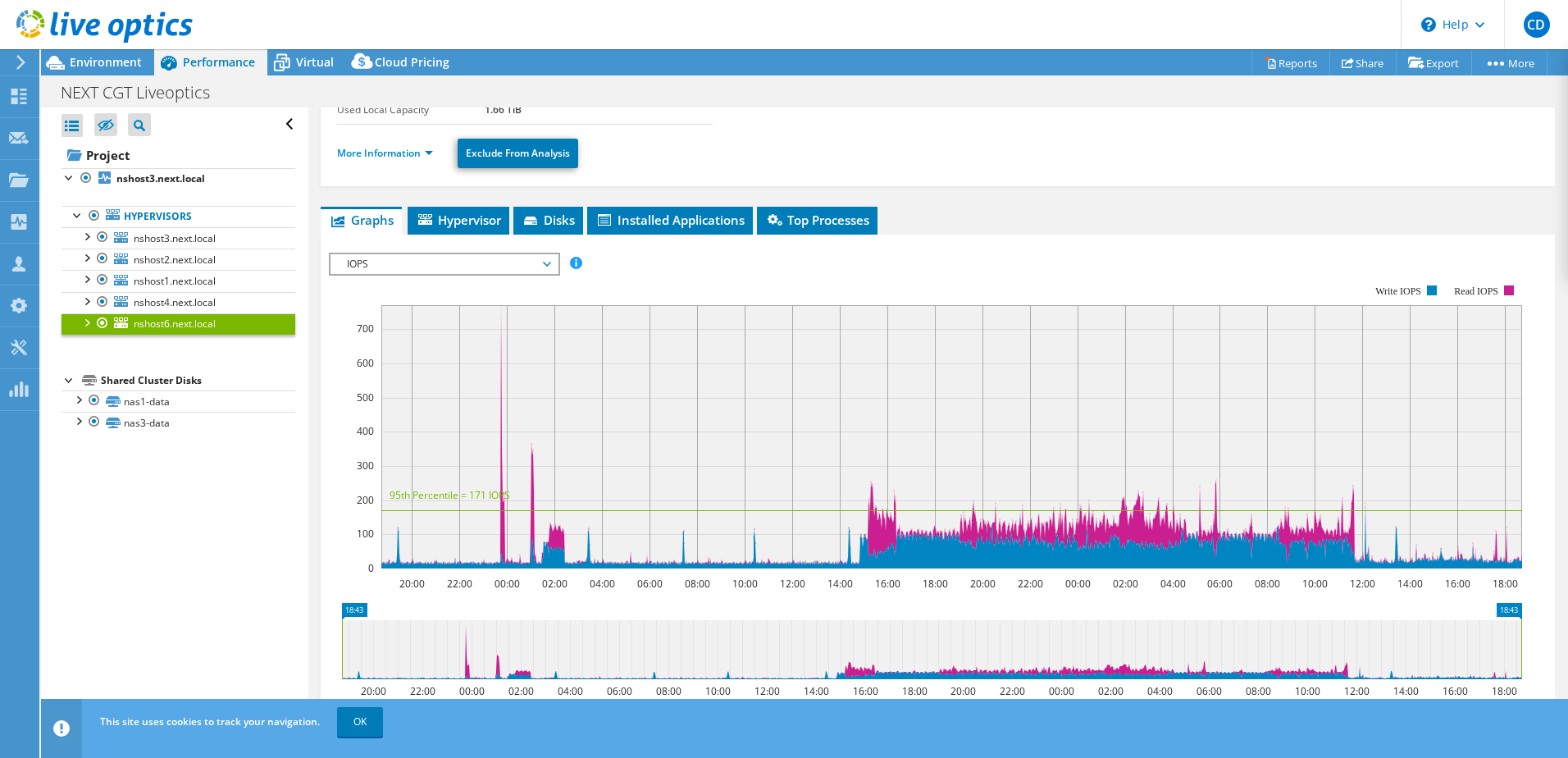
scroll to position [0, 0]
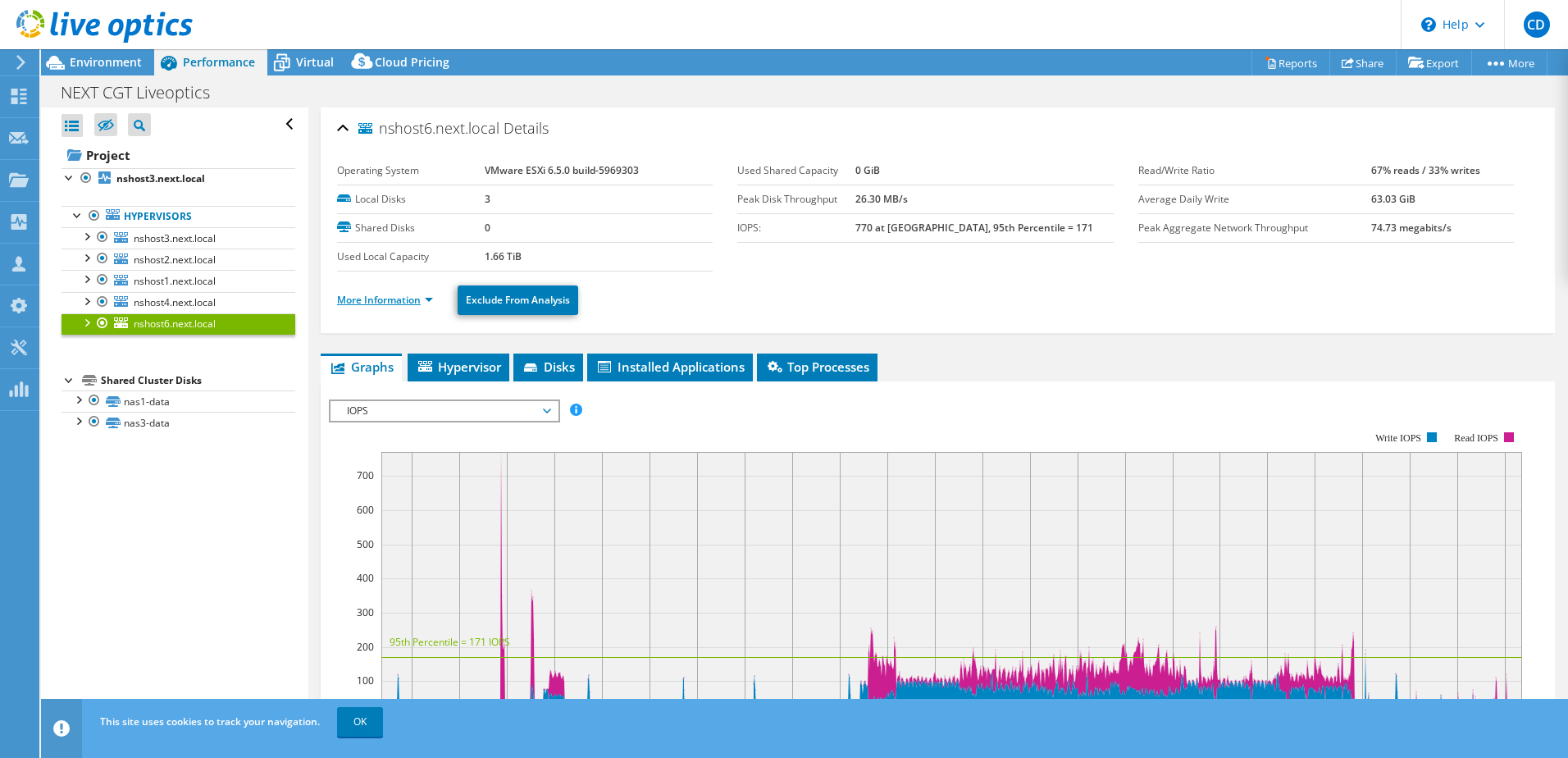
click at [387, 295] on link "More Information" at bounding box center [384, 300] width 96 height 14
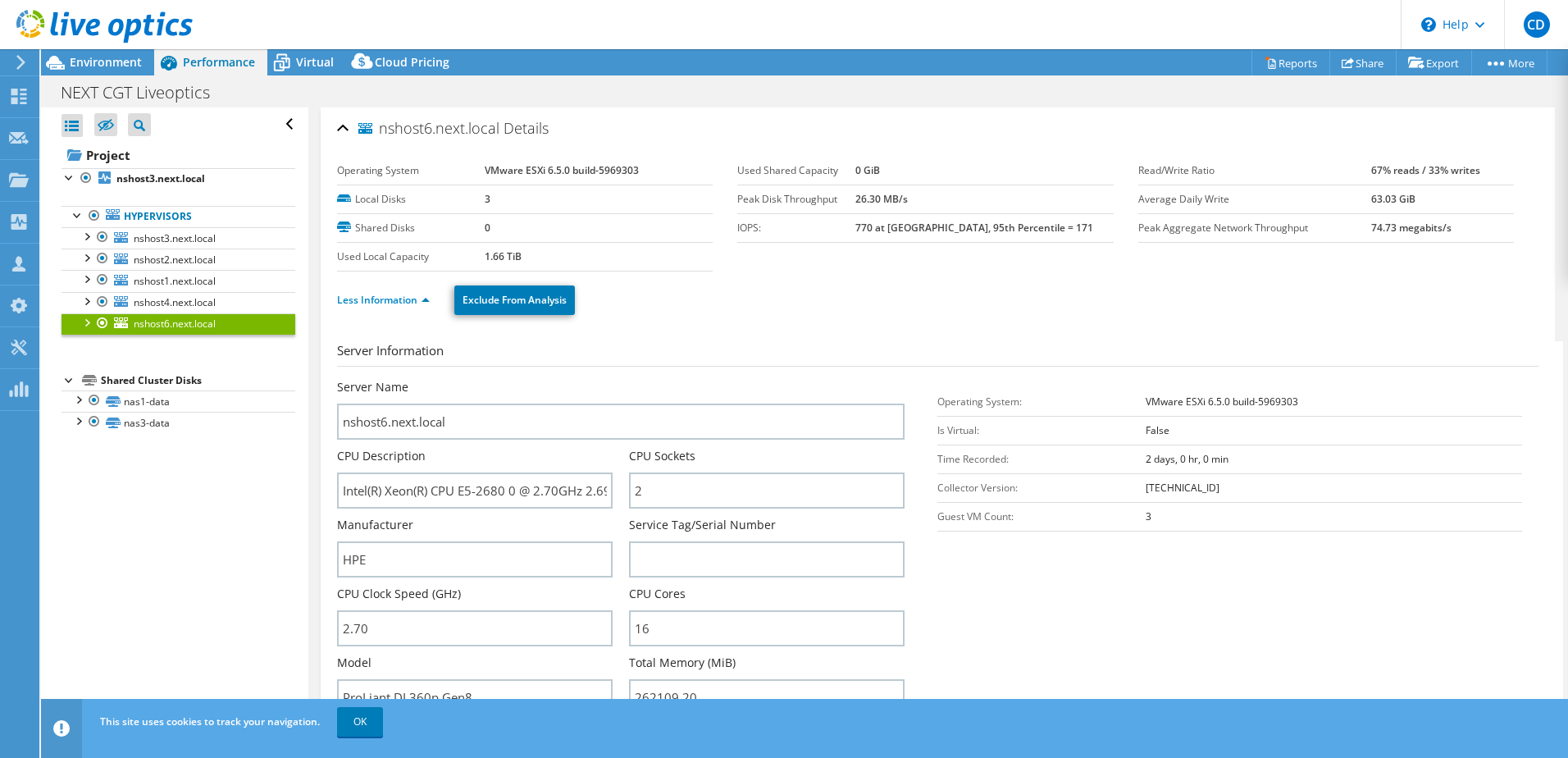
click at [713, 364] on h3 "Server Information" at bounding box center [937, 353] width 1201 height 25
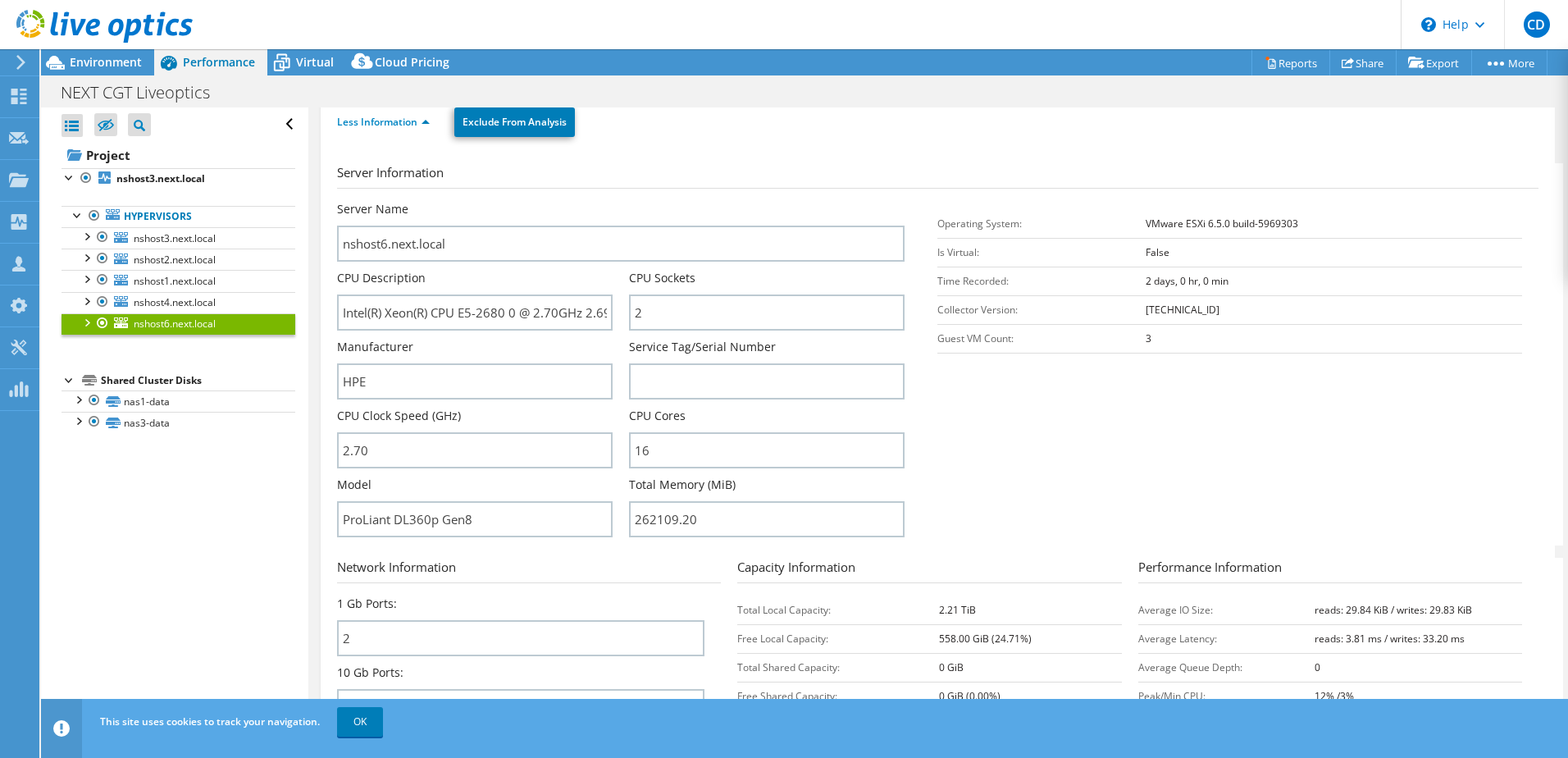
scroll to position [410, 0]
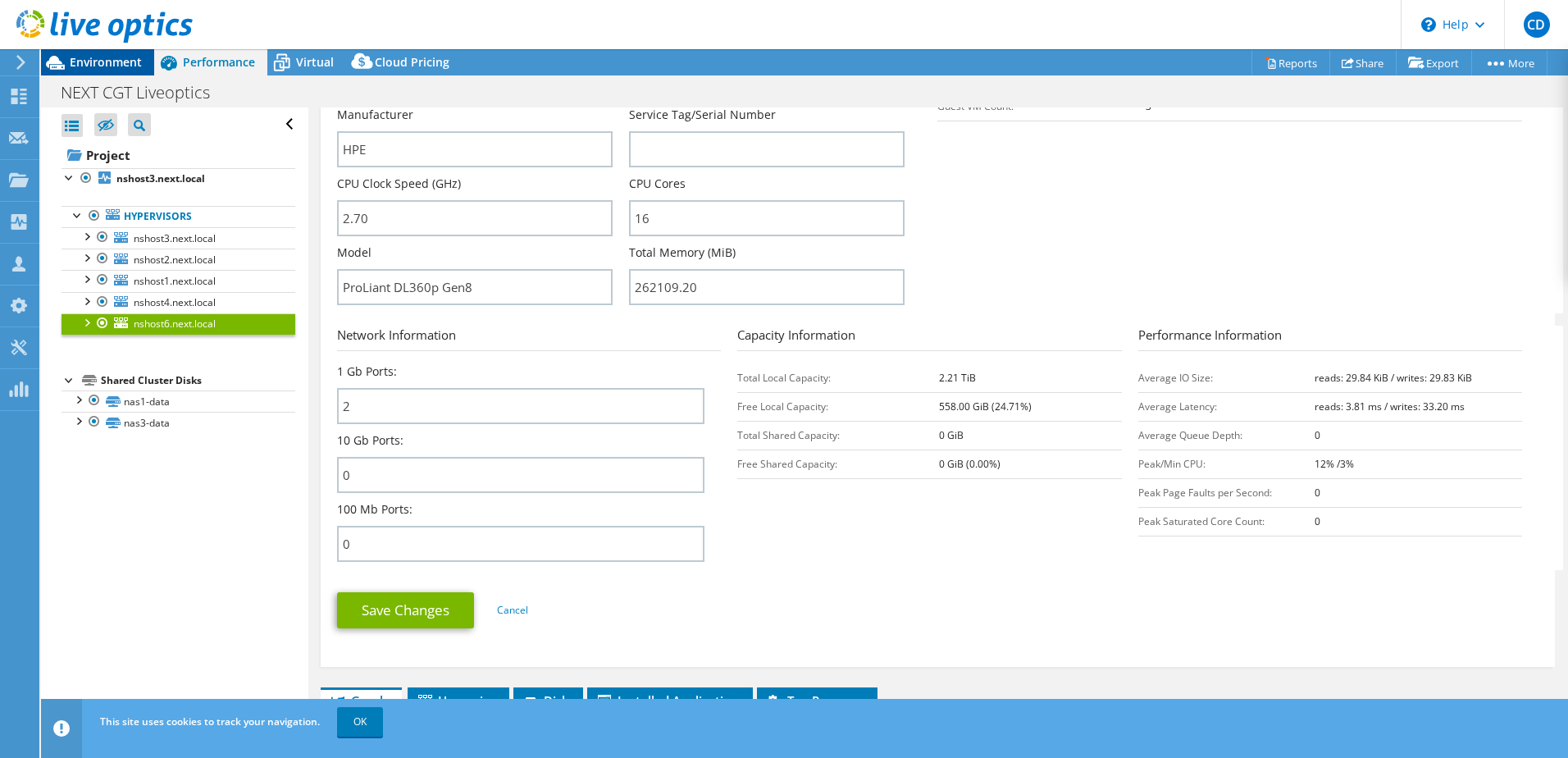
click at [124, 71] on div "Environment" at bounding box center [97, 62] width 113 height 26
